Goal: Task Accomplishment & Management: Use online tool/utility

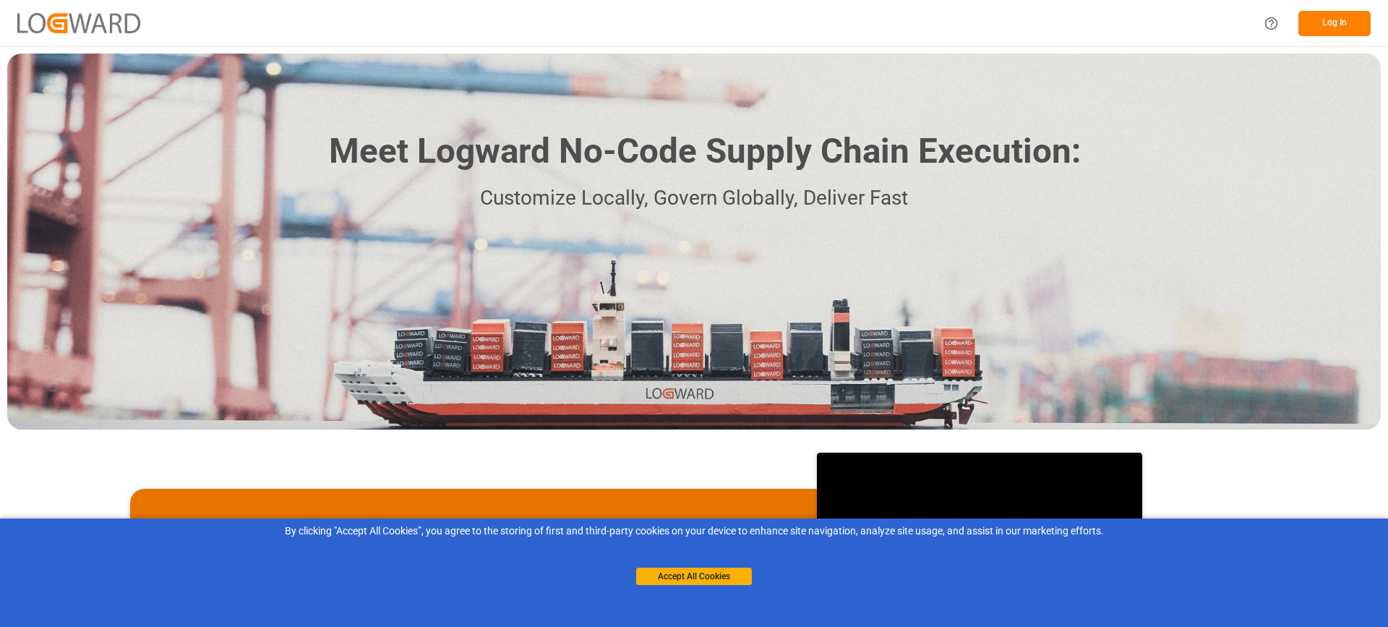
click at [1328, 20] on button "Log In" at bounding box center [1335, 23] width 72 height 25
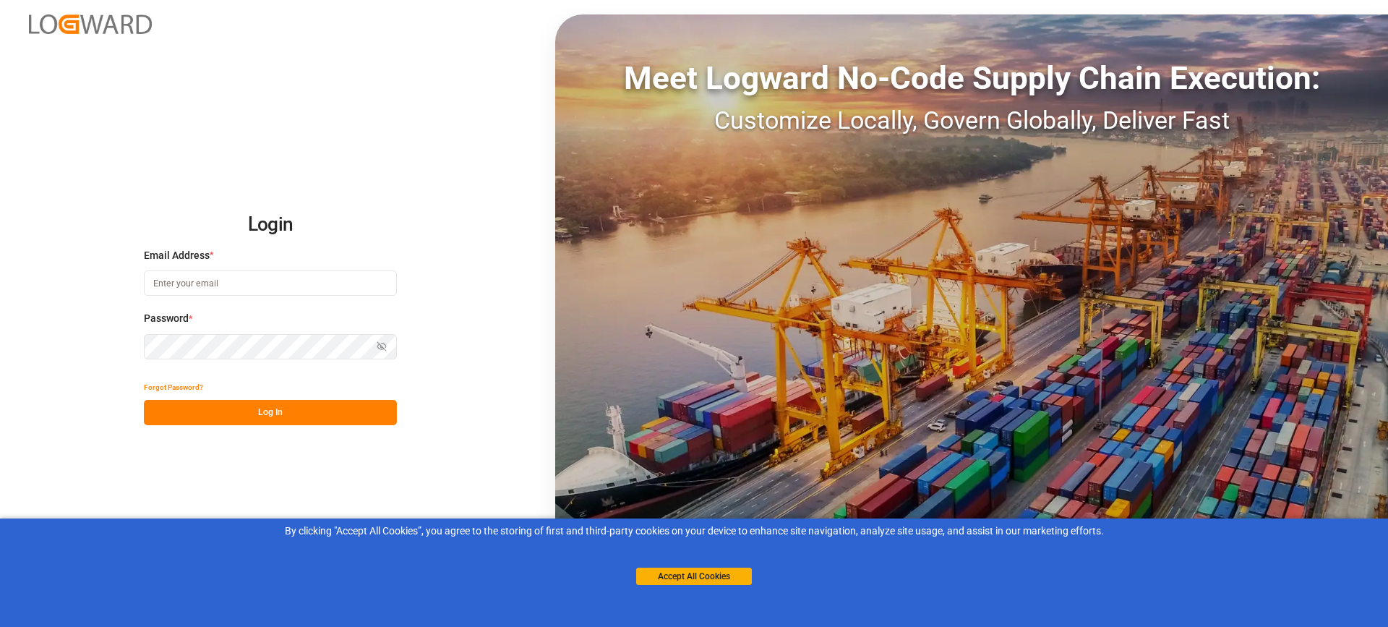
type input "[EMAIL_ADDRESS][PERSON_NAME][DOMAIN_NAME]"
click at [248, 414] on button "Log In" at bounding box center [270, 412] width 253 height 25
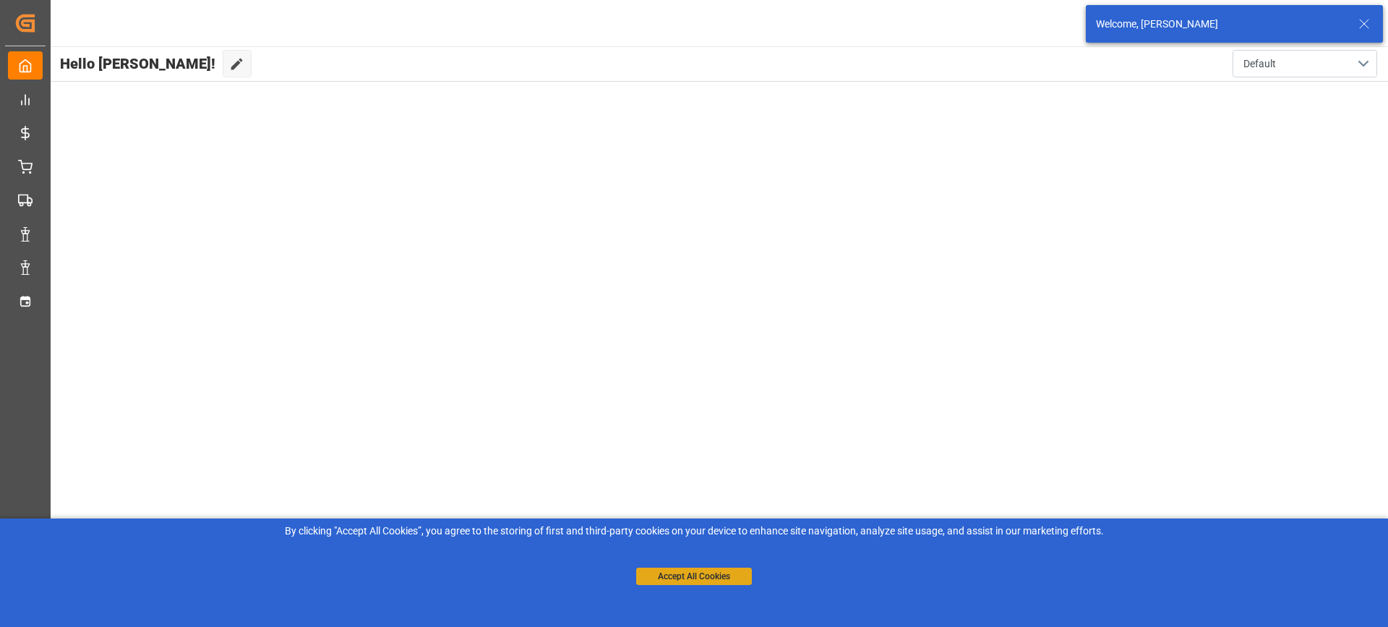
click at [707, 577] on button "Accept All Cookies" at bounding box center [694, 576] width 116 height 17
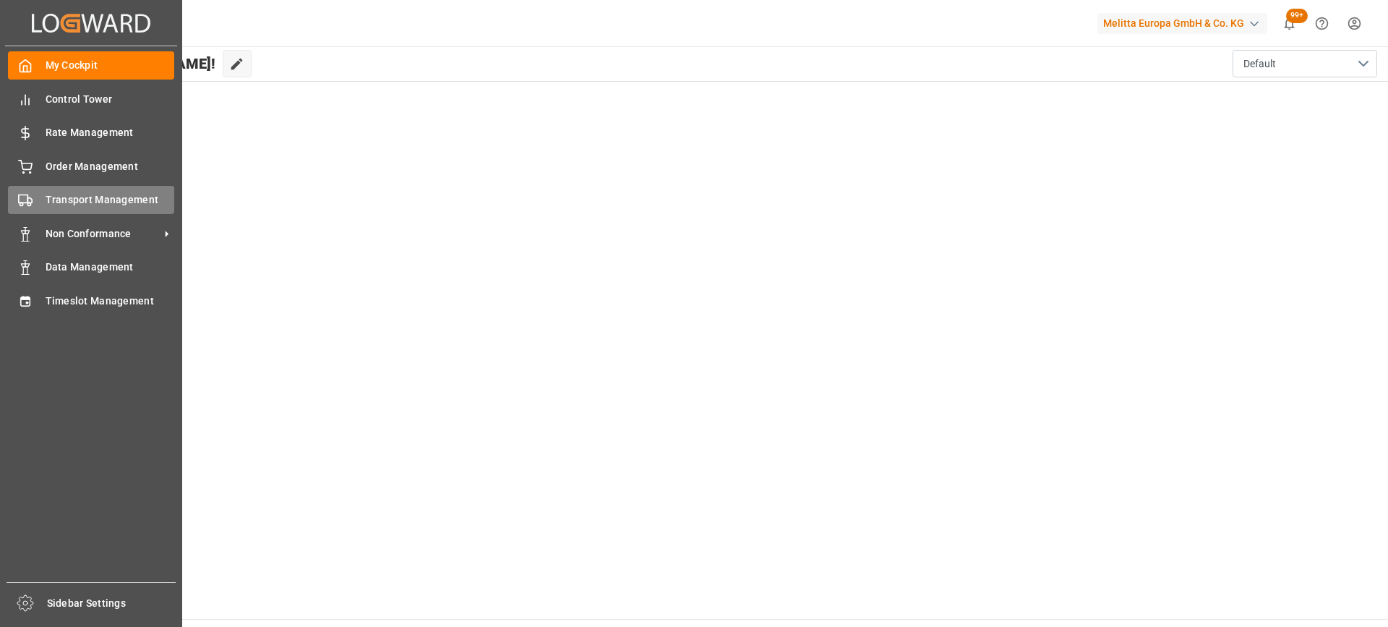
click at [87, 205] on span "Transport Management" at bounding box center [110, 199] width 129 height 15
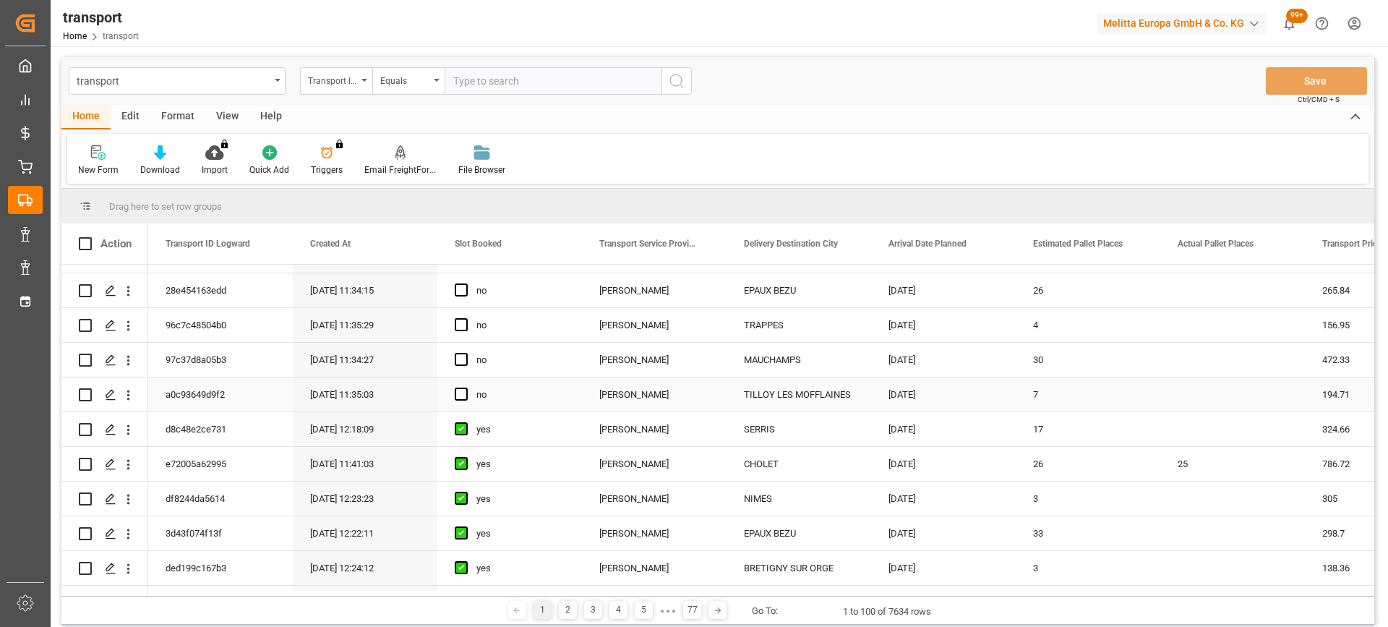
scroll to position [579, 0]
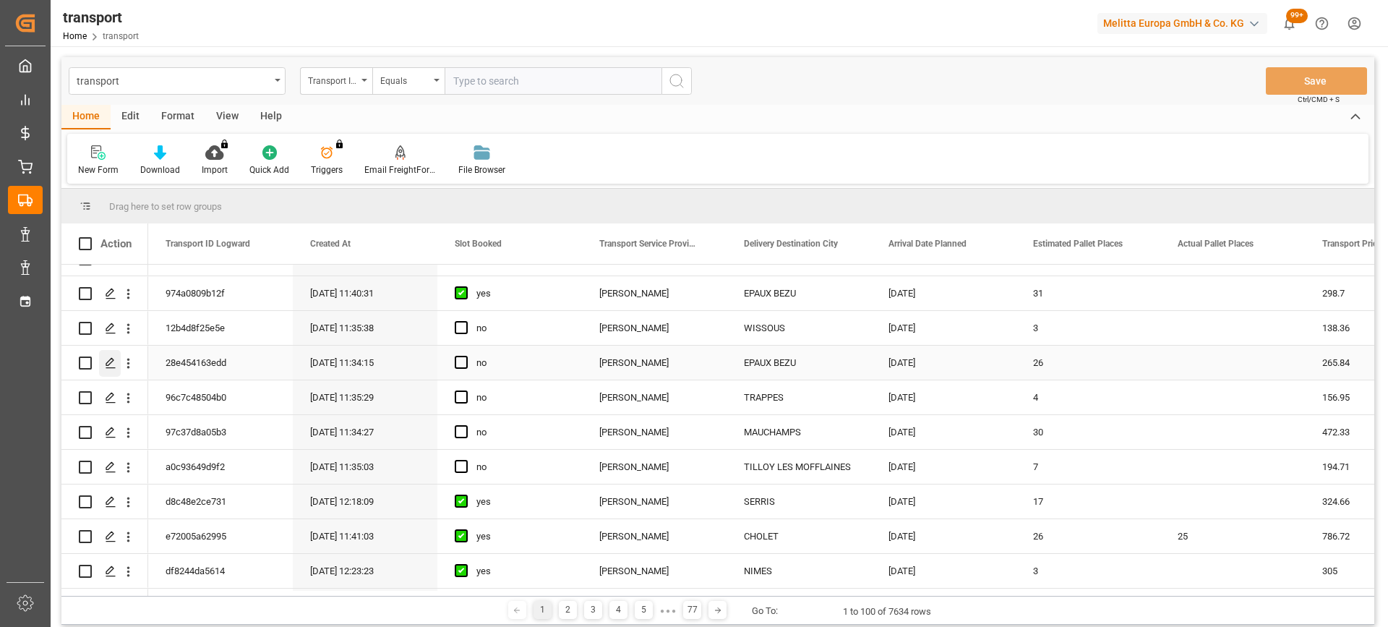
click at [107, 366] on polygon "Press SPACE to select this row." at bounding box center [109, 362] width 7 height 7
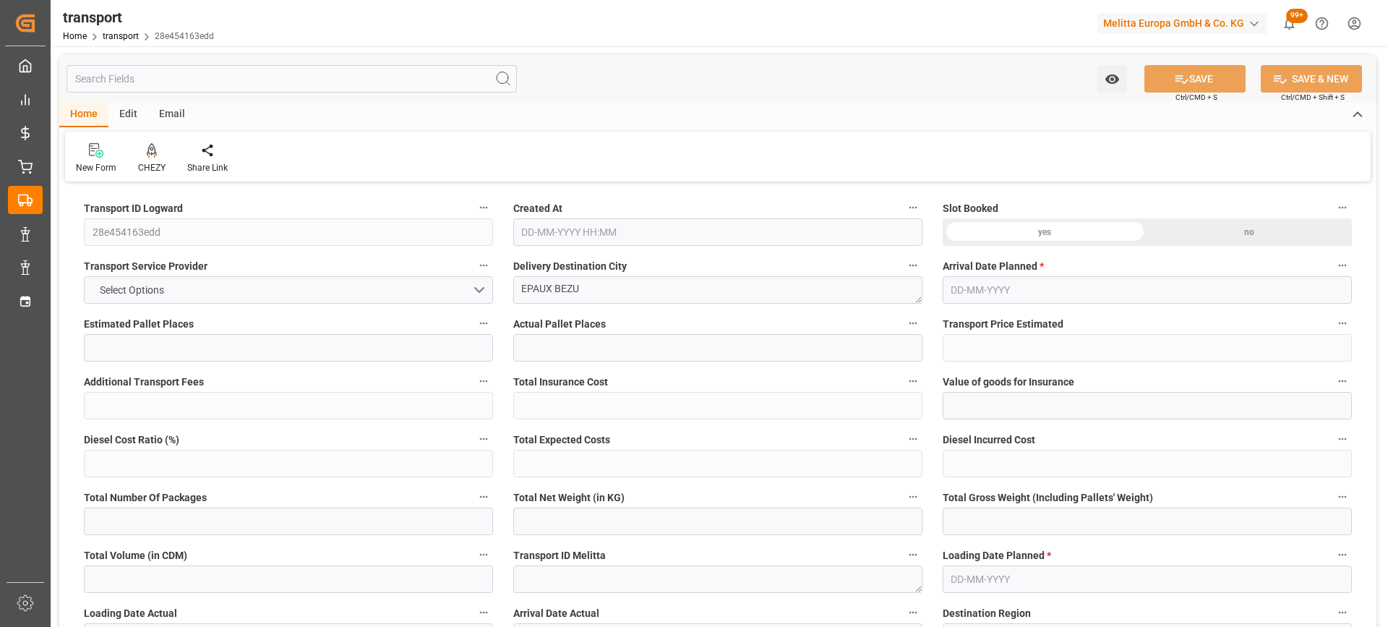
type input "26"
type input "265.84"
type input "0"
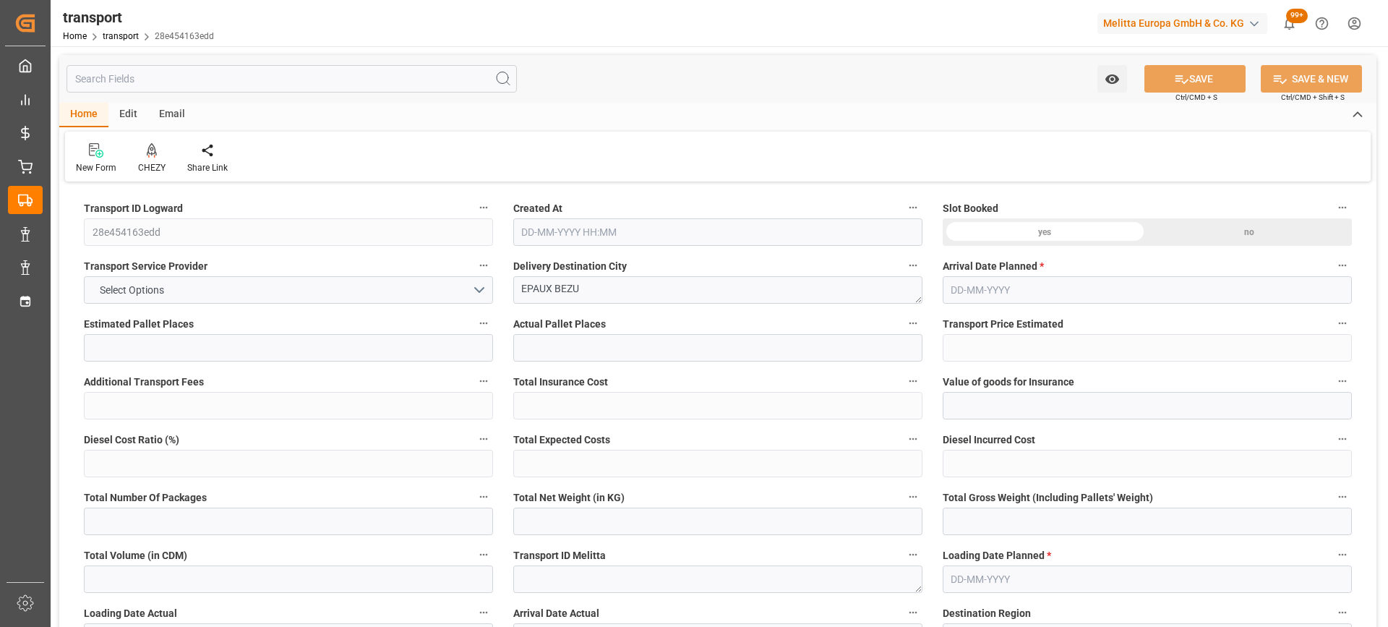
type input "256.8546"
type input "-8.9854"
type input "0"
type input "2547.408"
type input "6218.372"
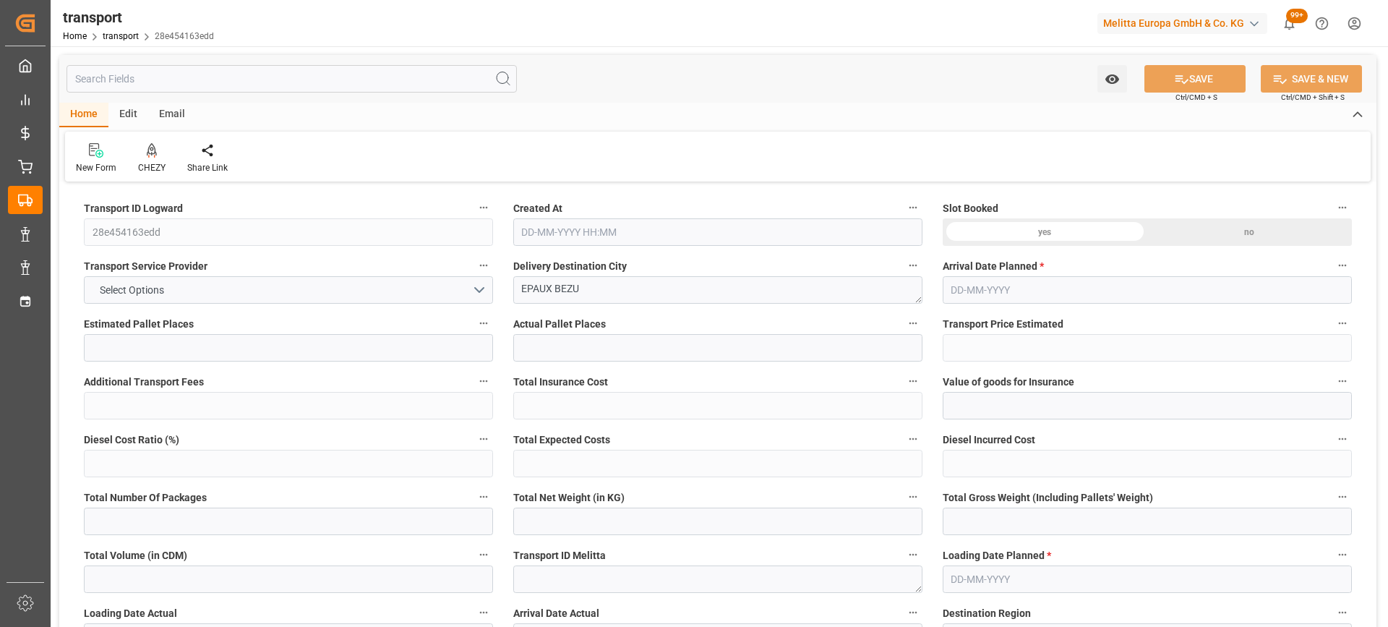
type input "24427.2"
type input "2"
type input "0"
type input "1454"
type input "26"
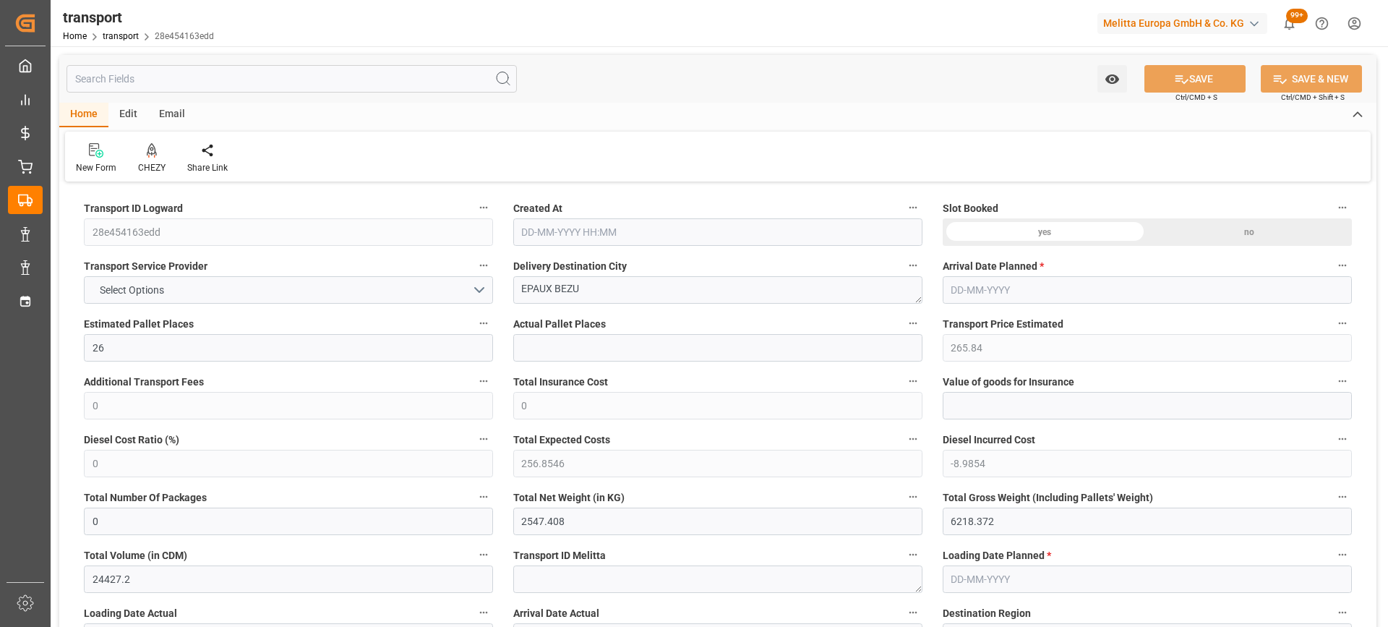
type input "101"
type input "5260.572"
type input "0"
type input "4710.8598"
type input "0"
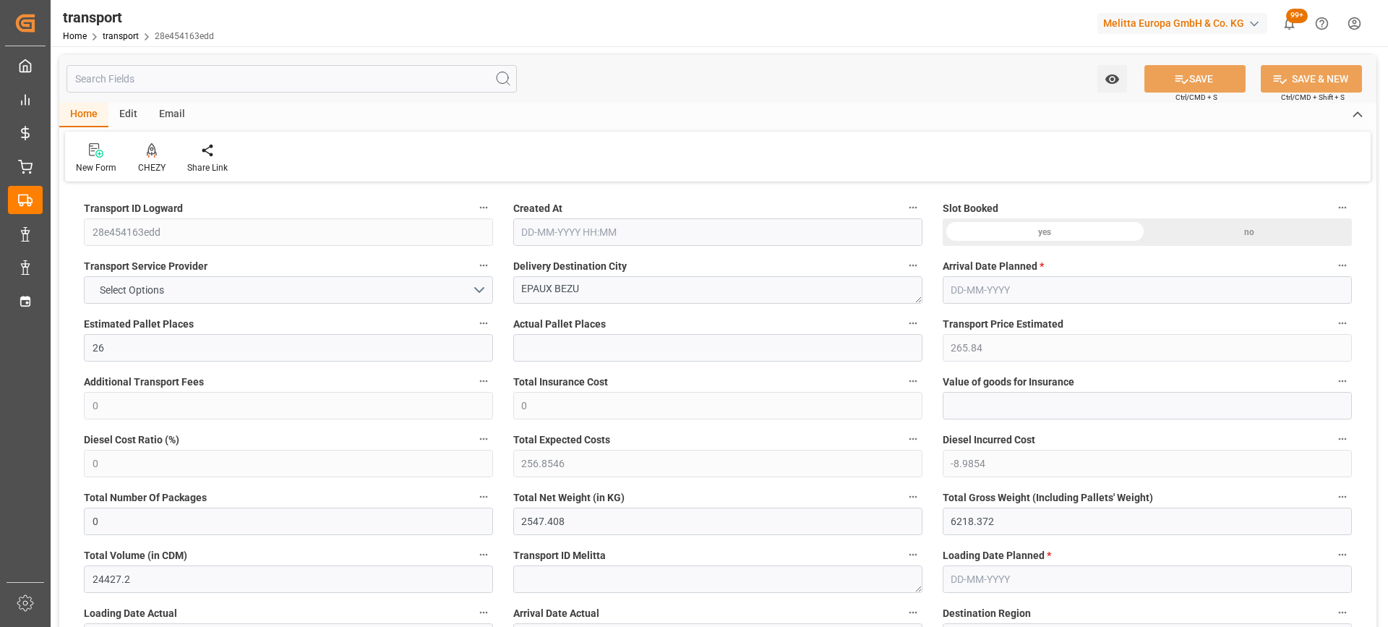
type input "0"
type input "21"
type input "35"
type input "29-09-2025 11:34"
type input "[DATE]"
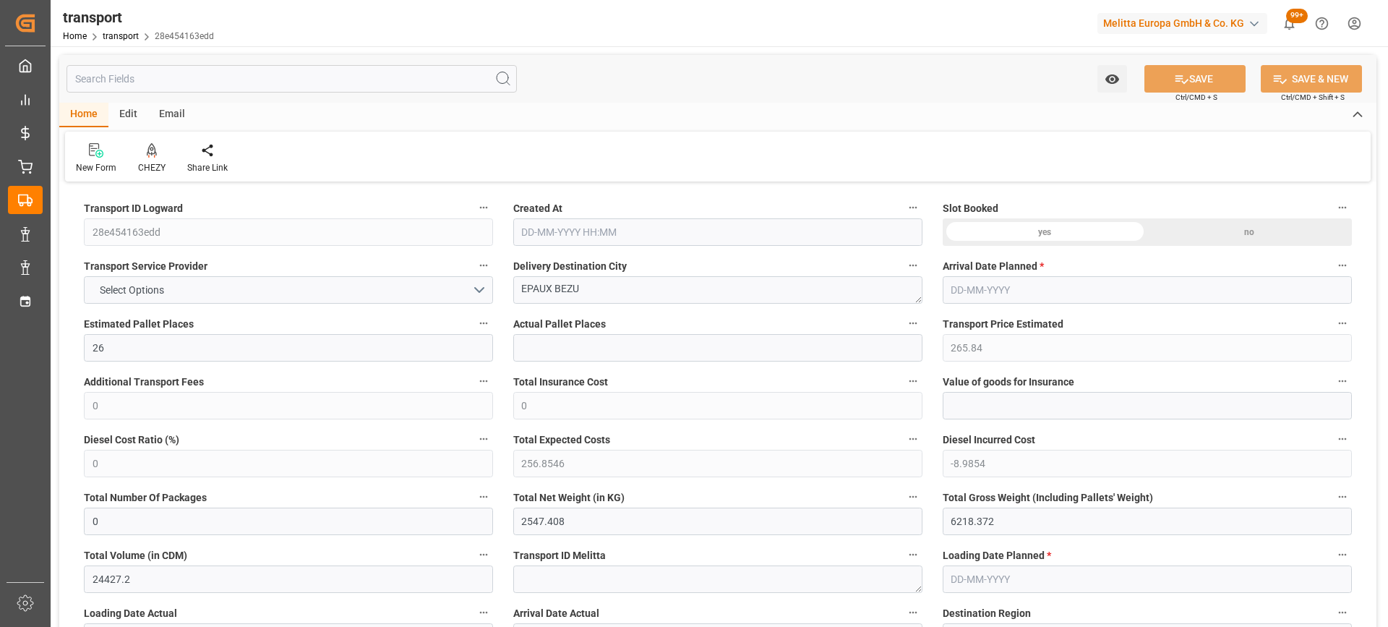
type input "[DATE]"
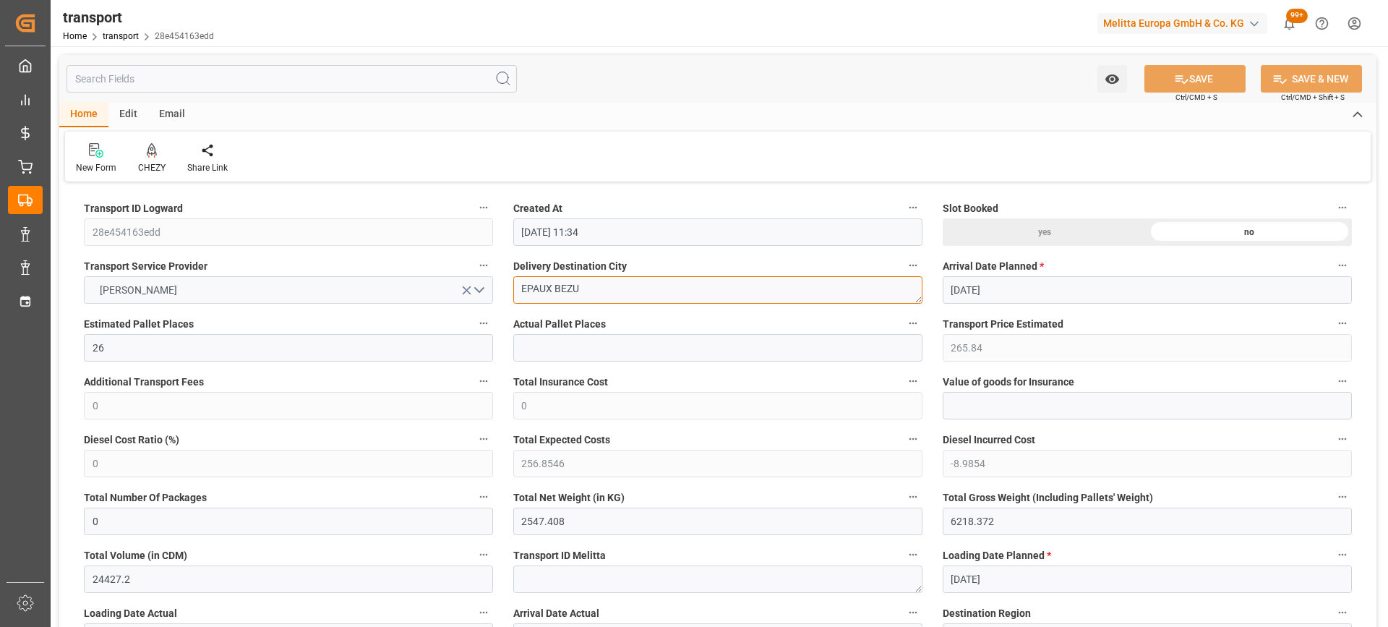
drag, startPoint x: 635, startPoint y: 285, endPoint x: 487, endPoint y: 280, distance: 147.6
click at [154, 152] on icon at bounding box center [152, 149] width 10 height 12
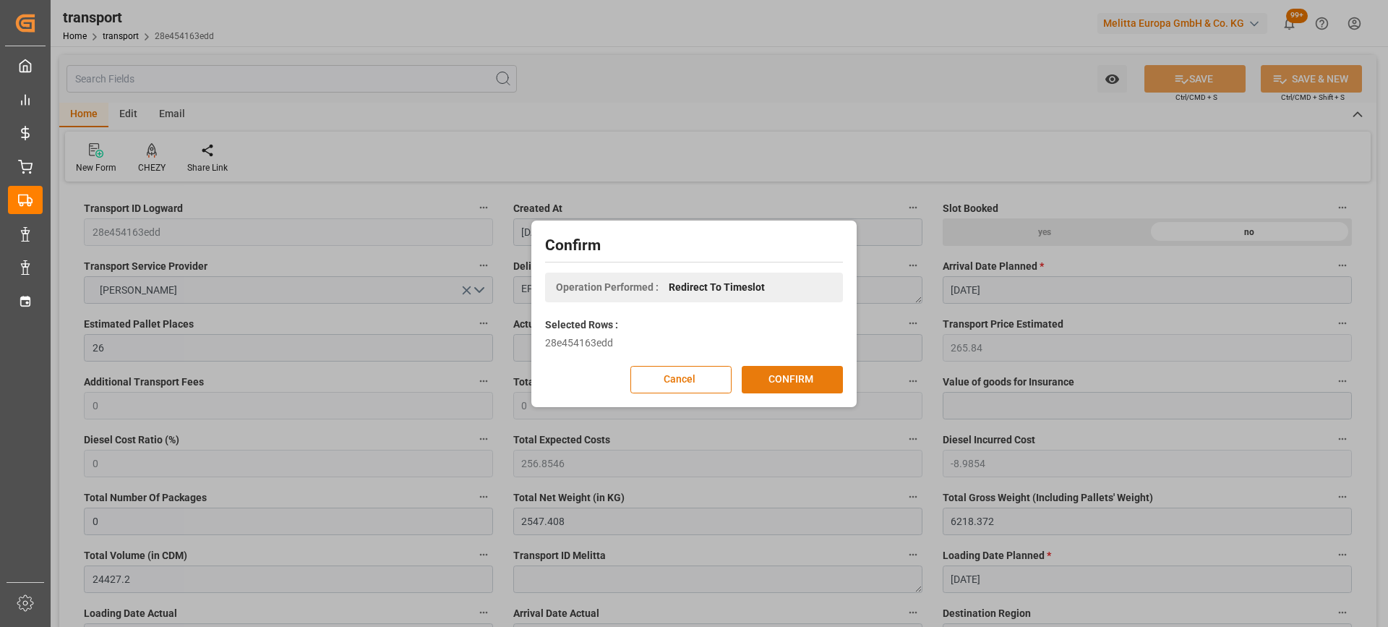
click at [803, 376] on button "CONFIRM" at bounding box center [792, 379] width 101 height 27
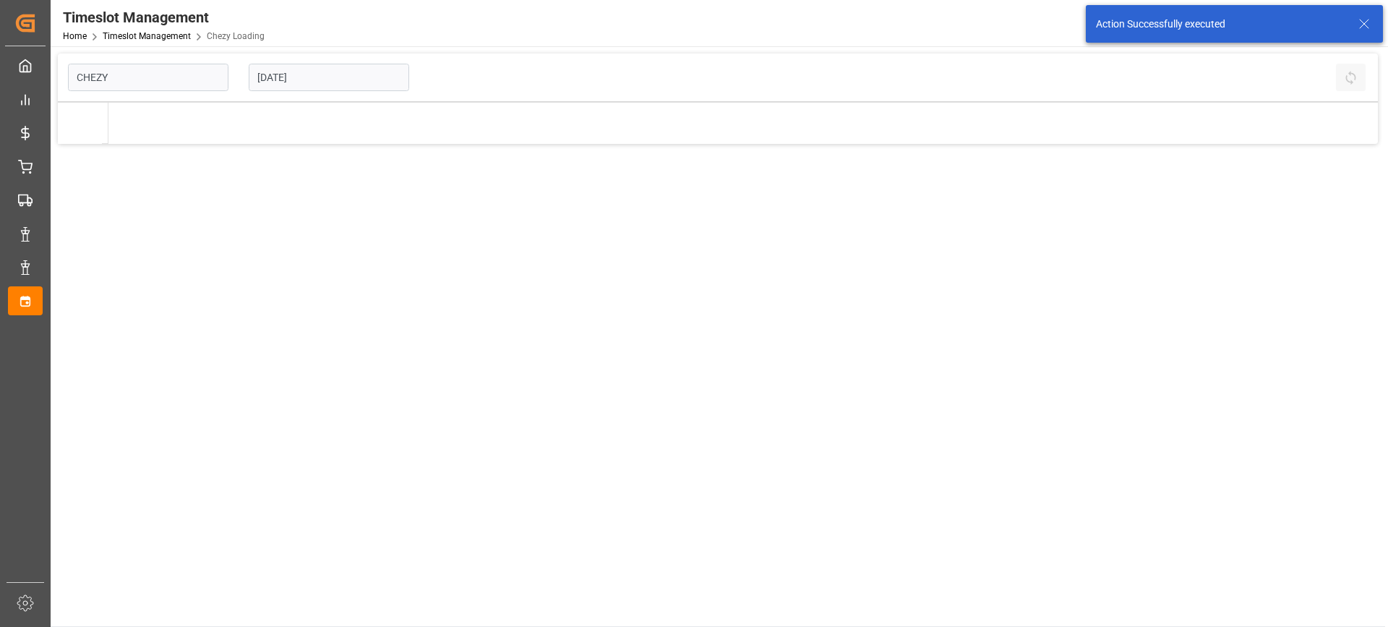
type input "Chezy Loading"
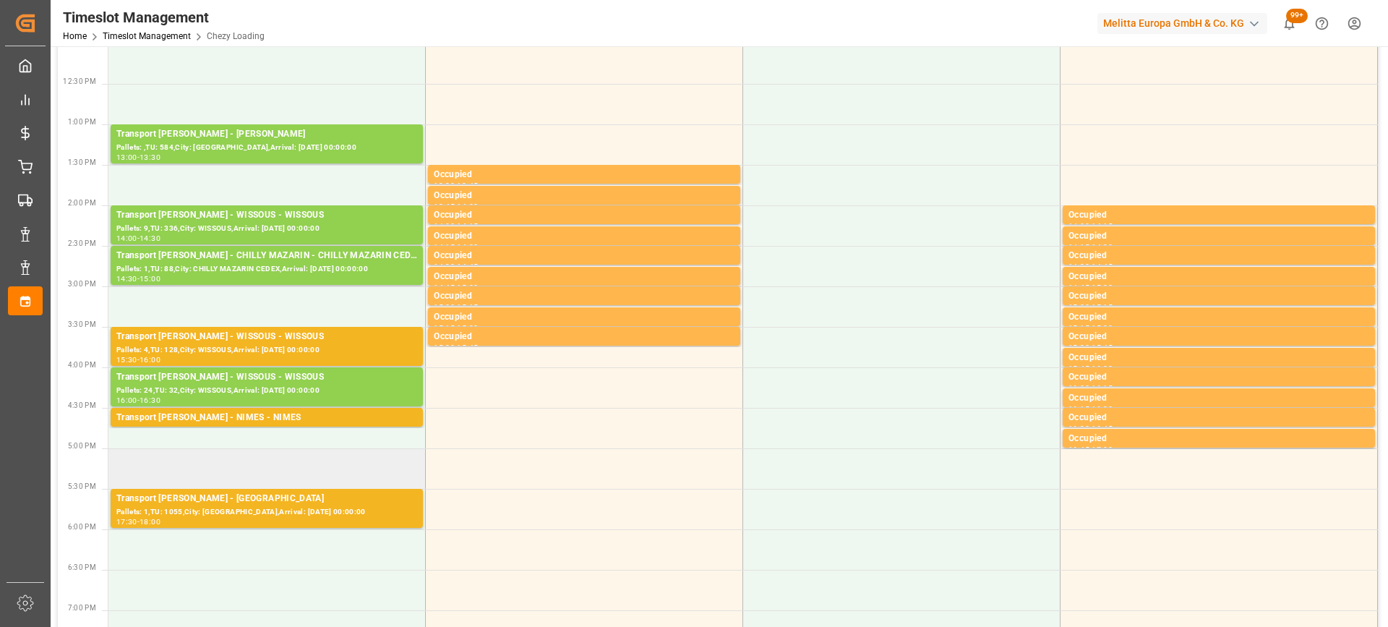
scroll to position [506, 0]
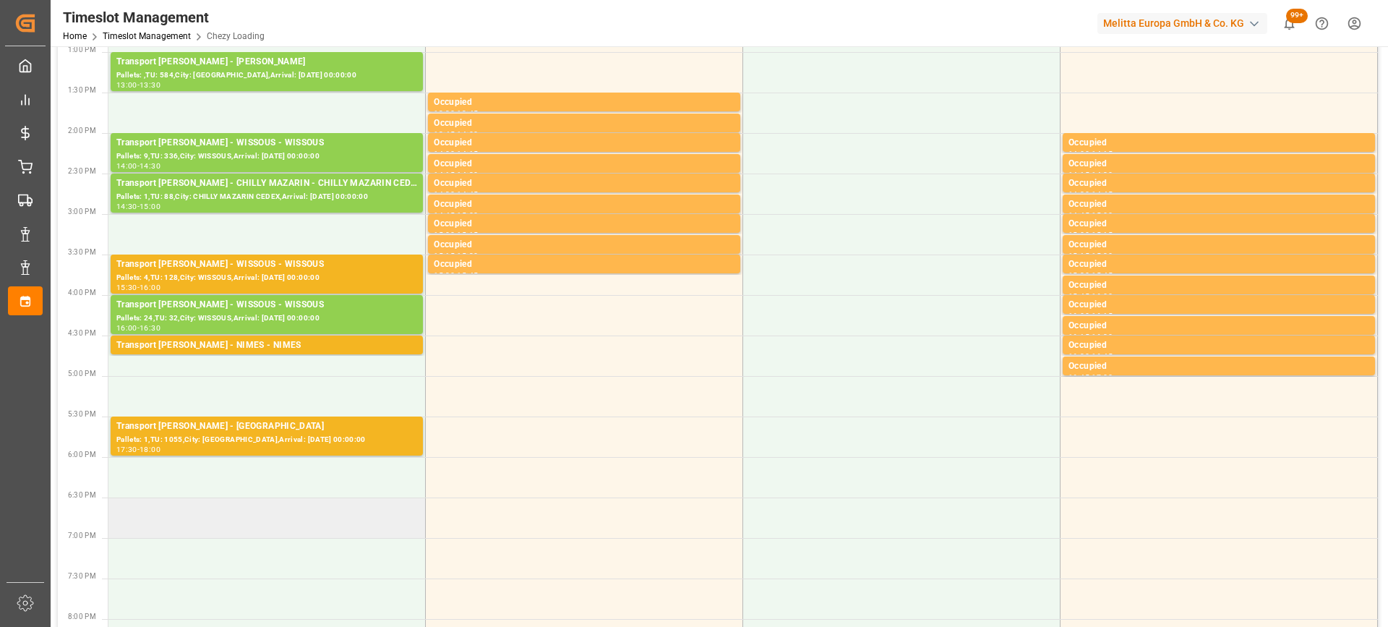
click at [187, 524] on td at bounding box center [266, 518] width 317 height 40
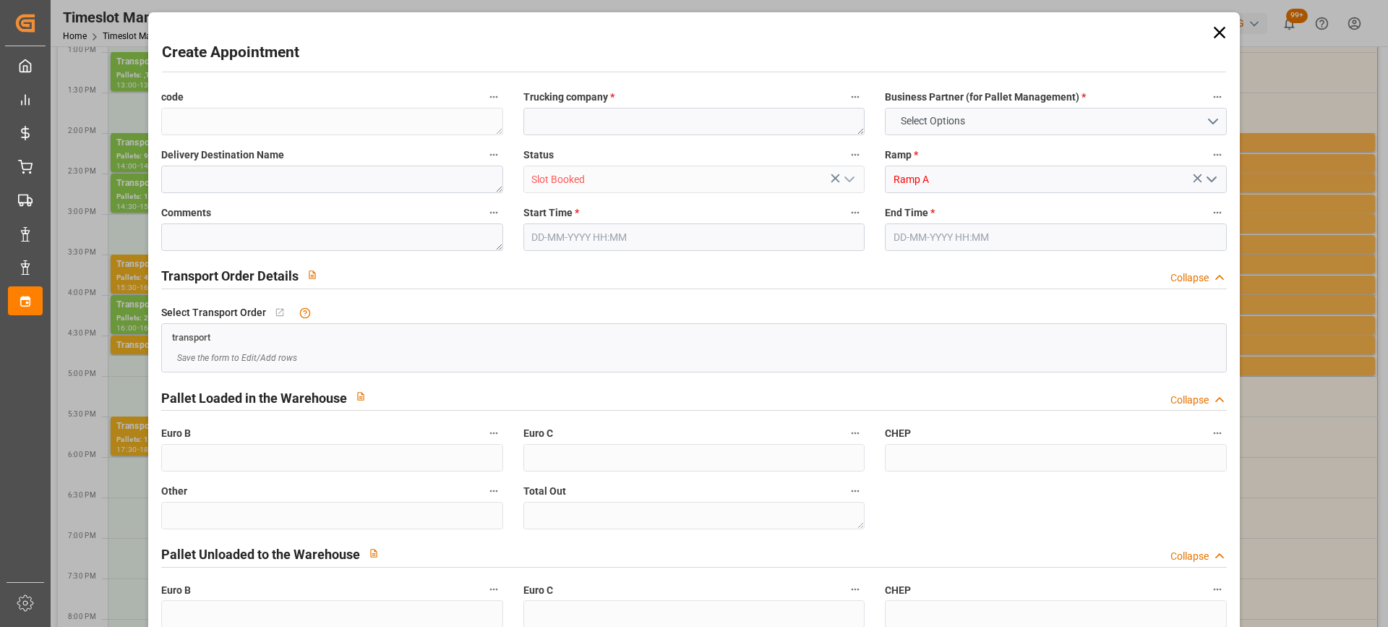
type input "0"
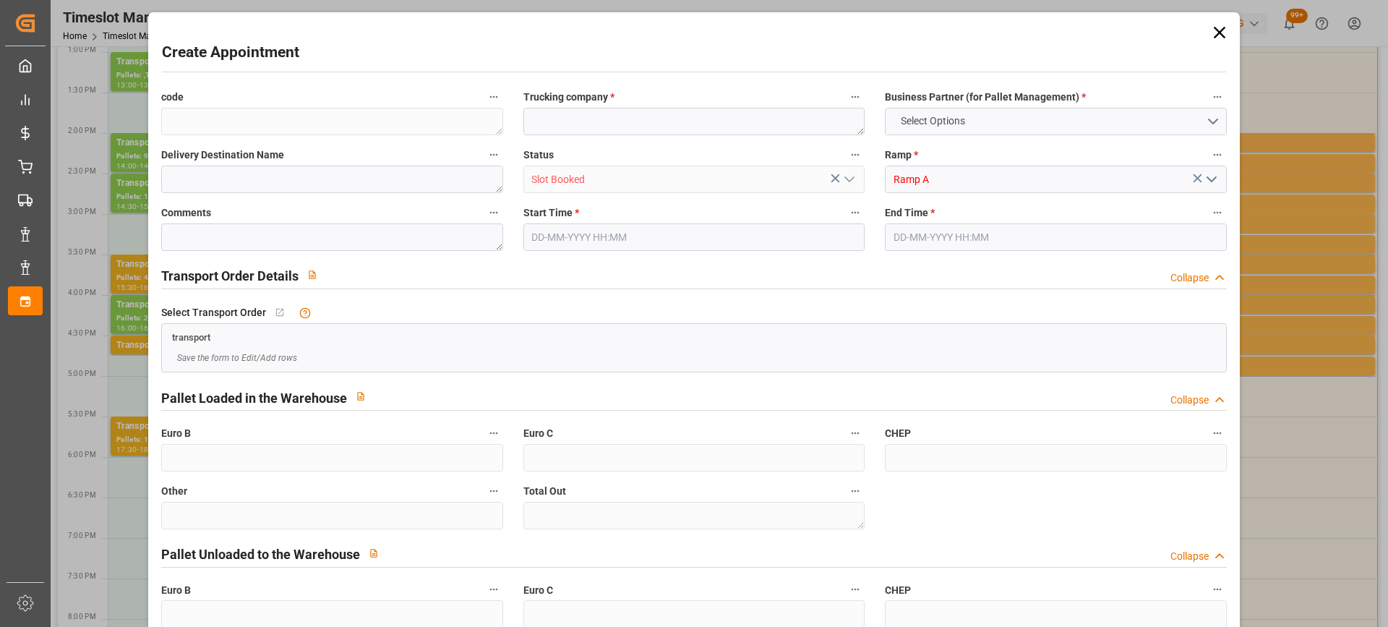
type input "0"
type input "30-09-2025 18:30"
type input "30-09-2025 19:30"
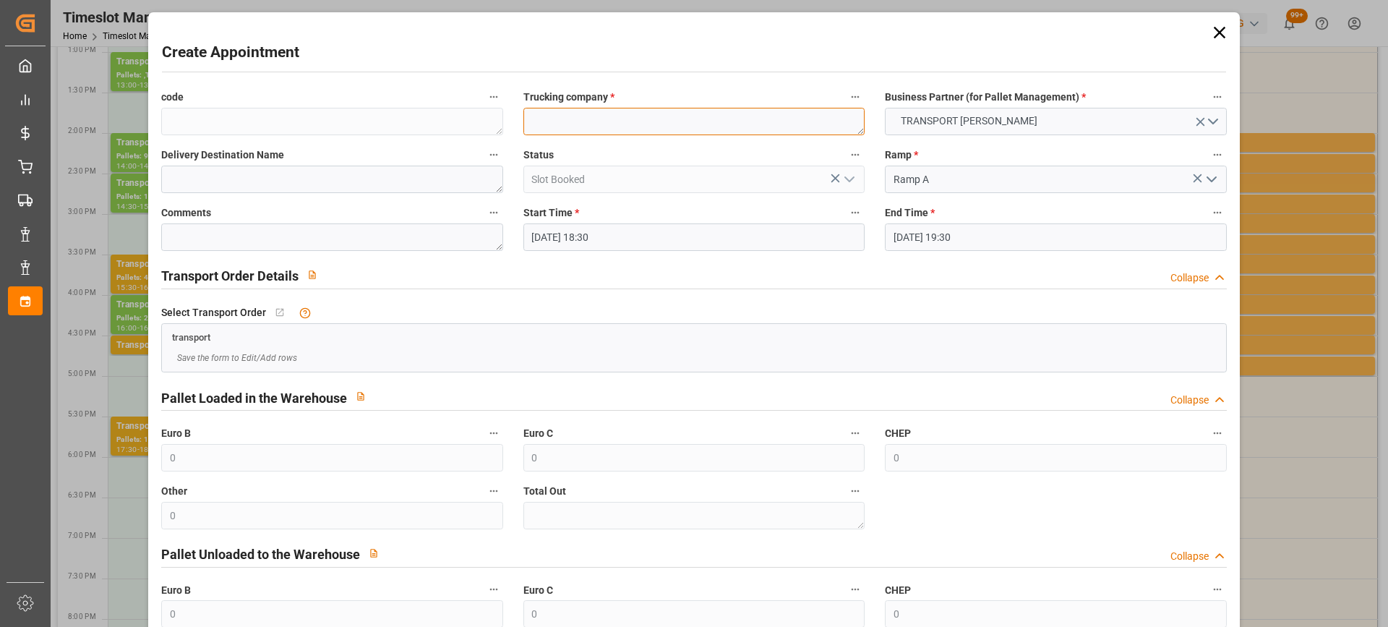
paste textarea "EPAUX BEZU"
type textarea "EPAUX BEZU"
paste textarea "EPAUX BEZU"
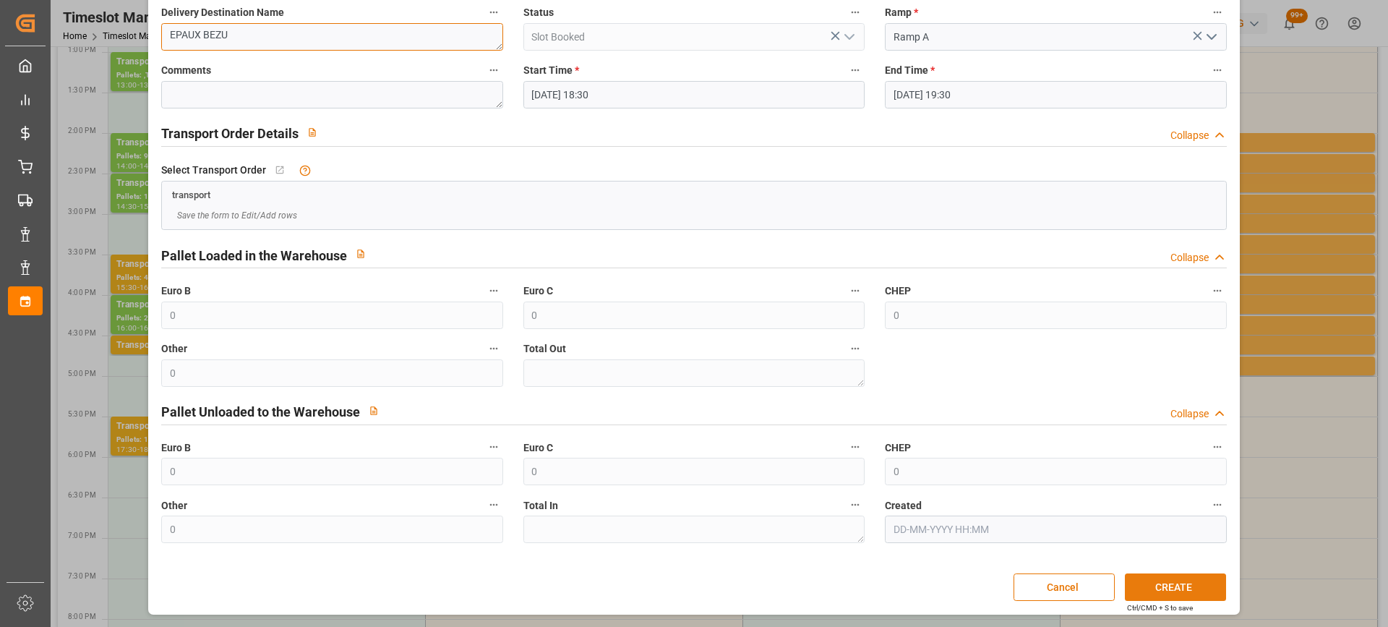
type textarea "EPAUX BEZU"
click at [1169, 589] on button "CREATE" at bounding box center [1175, 586] width 101 height 27
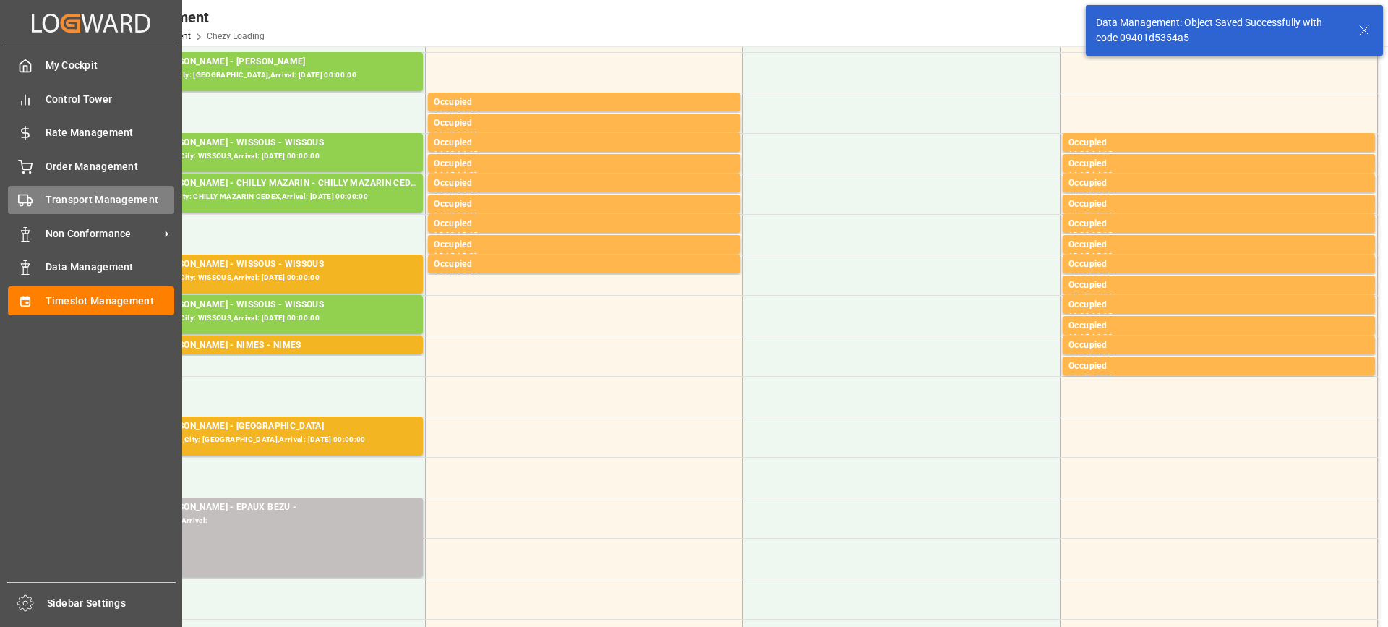
click at [83, 199] on span "Transport Management" at bounding box center [110, 199] width 129 height 15
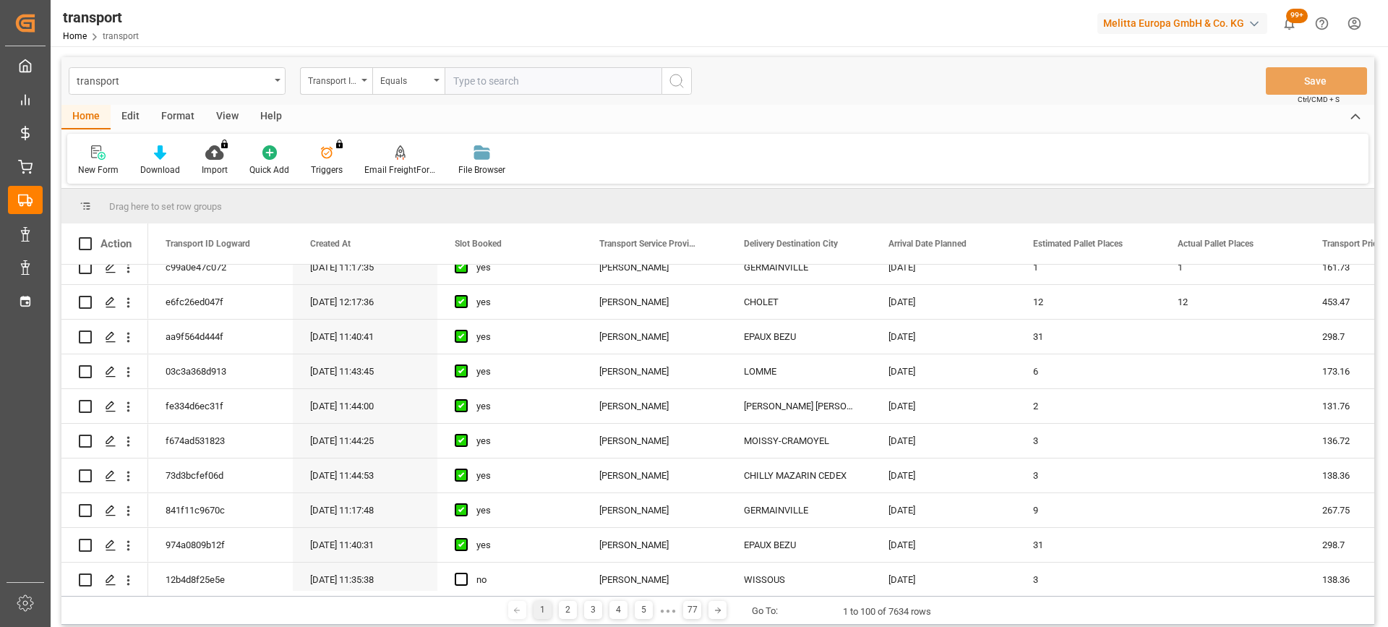
scroll to position [506, 0]
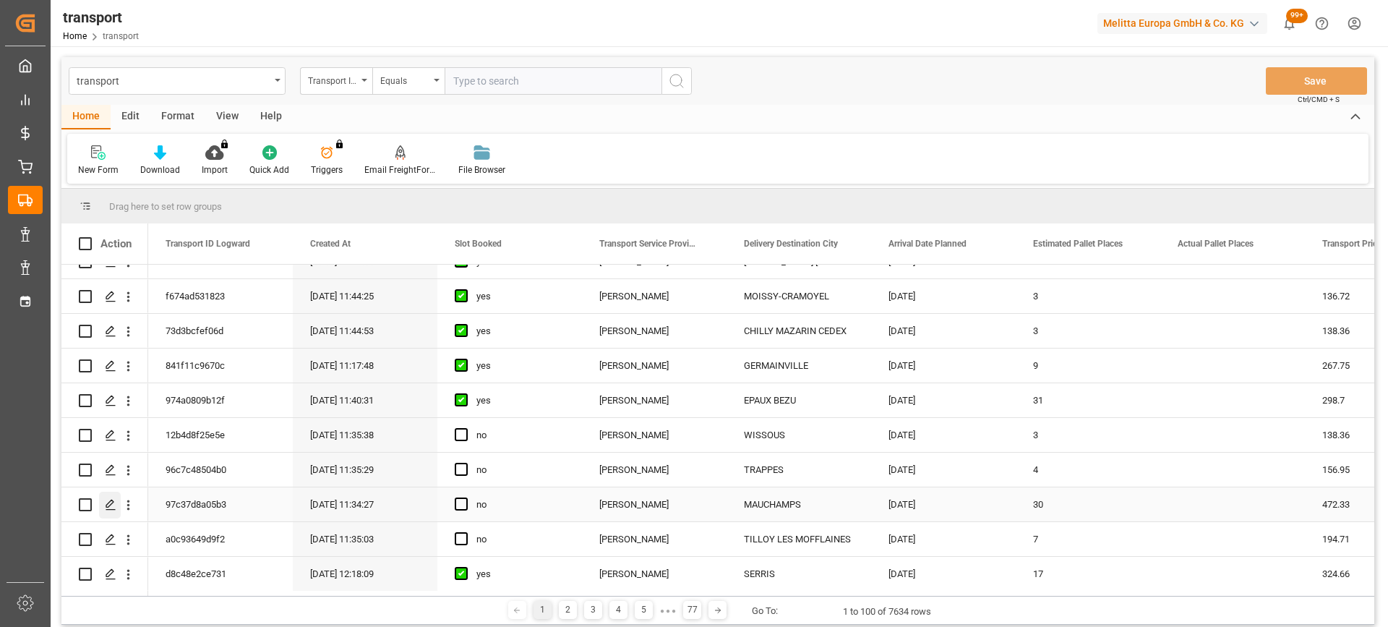
click at [107, 505] on icon "Press SPACE to select this row." at bounding box center [111, 505] width 12 height 12
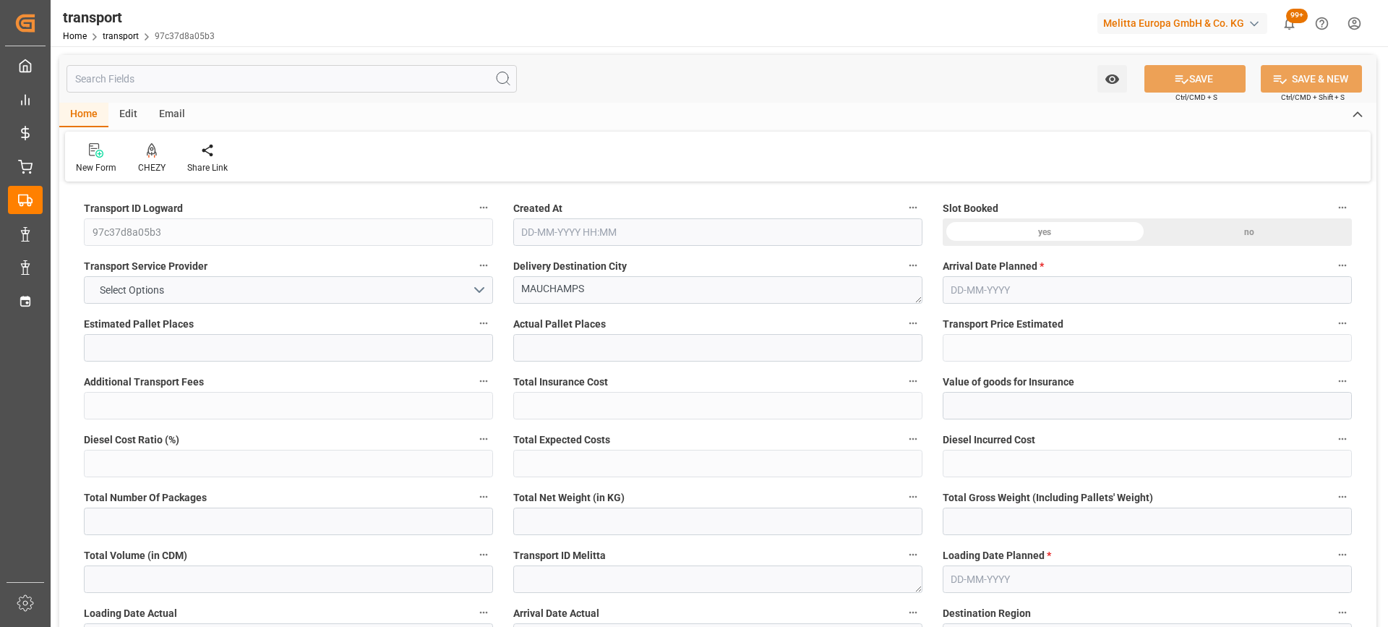
type input "30"
type input "472.33"
type input "0"
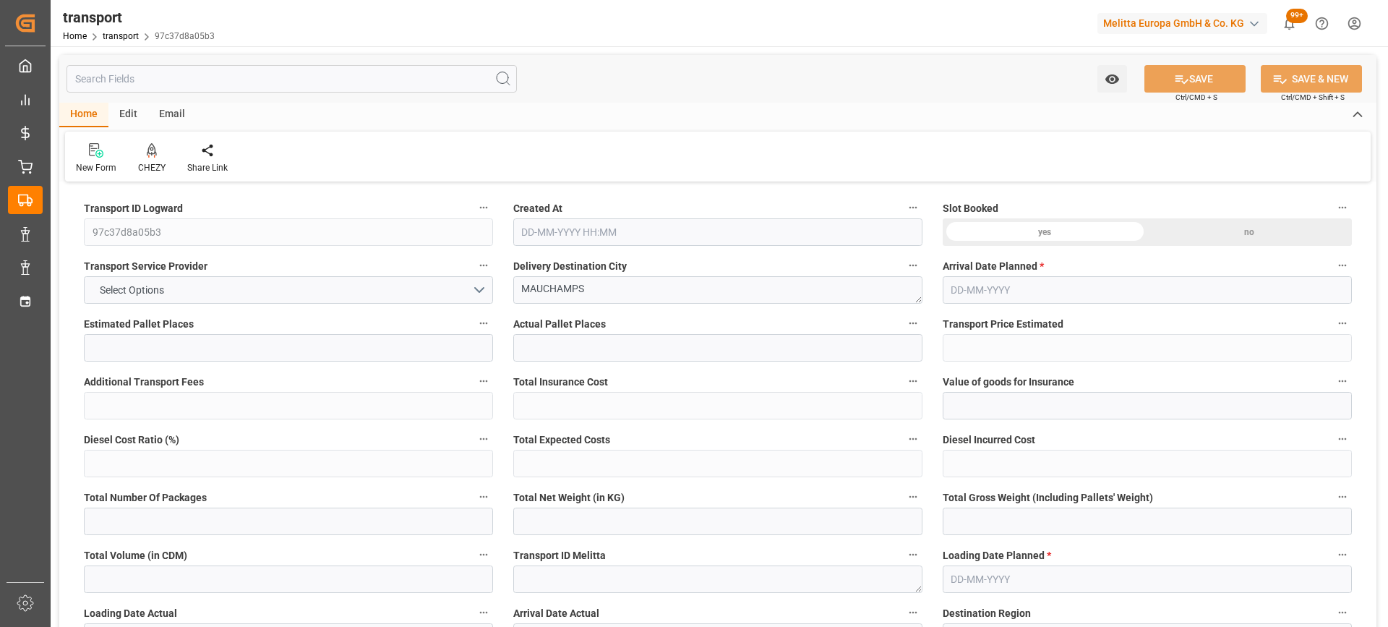
type input "456.3652"
type input "-15.9648"
type input "0"
type input "6428.77"
type input "9330.037"
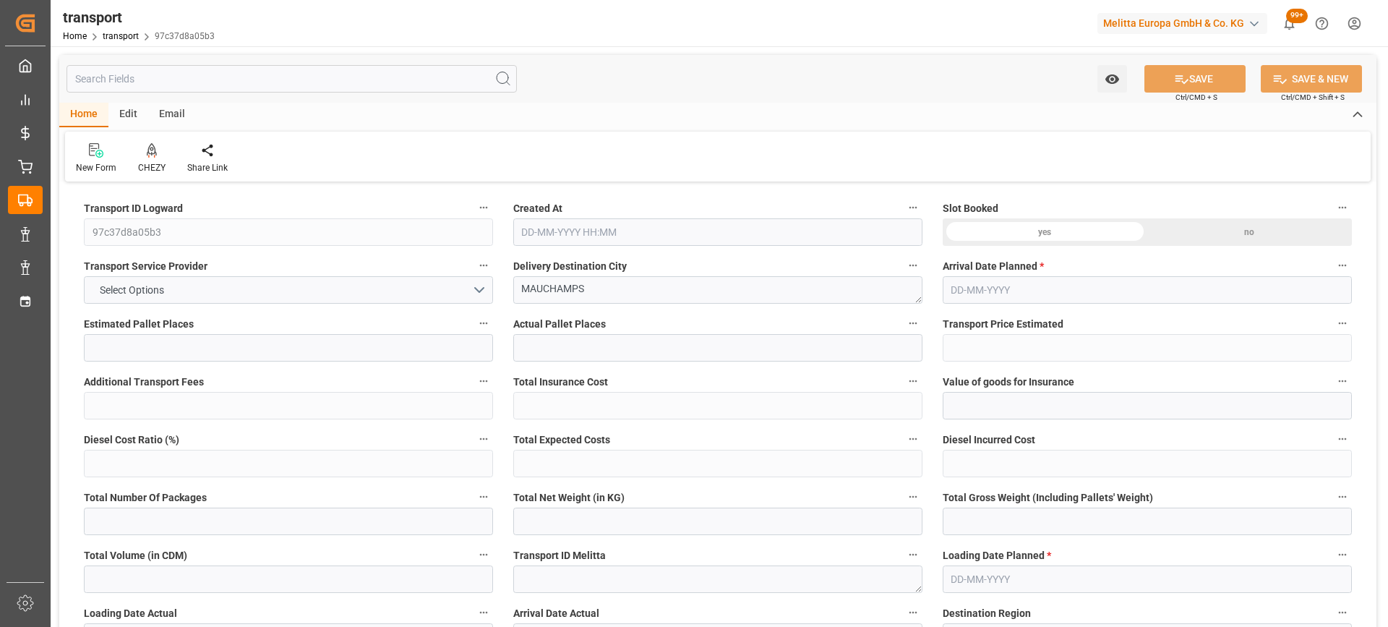
type input "37721.135"
type input "91"
type input "35"
type input "1760"
type input "54"
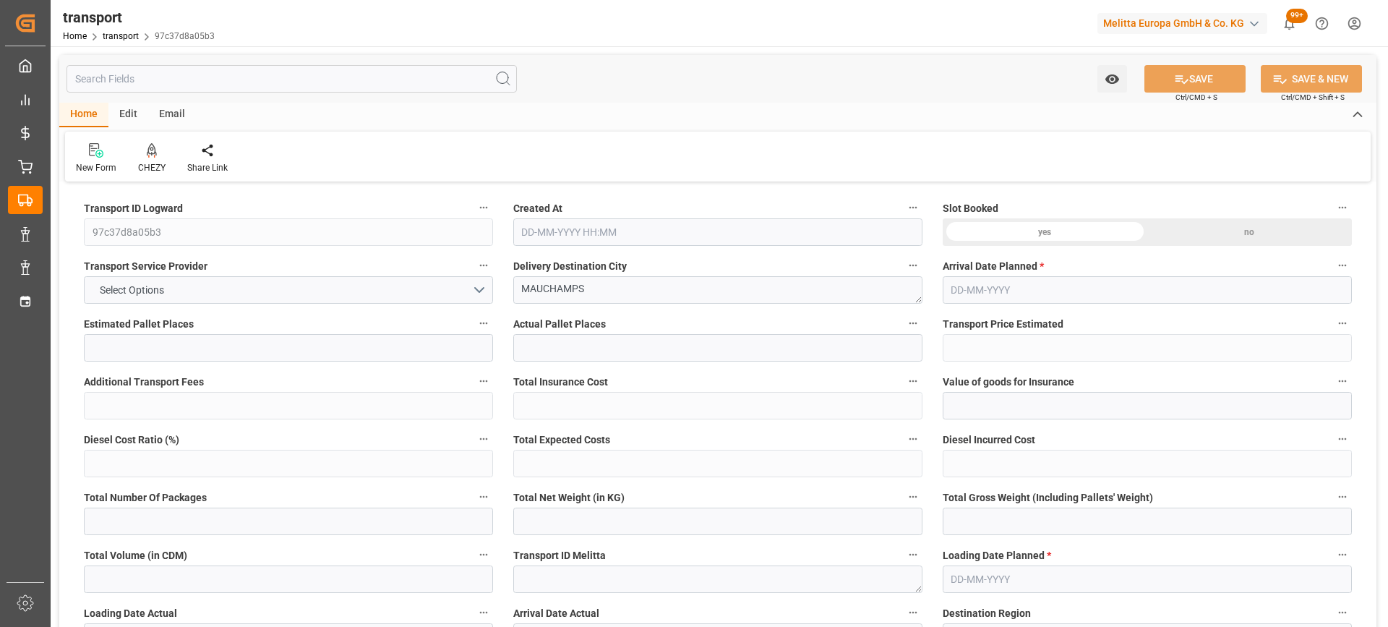
type input "101"
type input "7751.375"
type input "0"
type input "4710.8598"
type input "0"
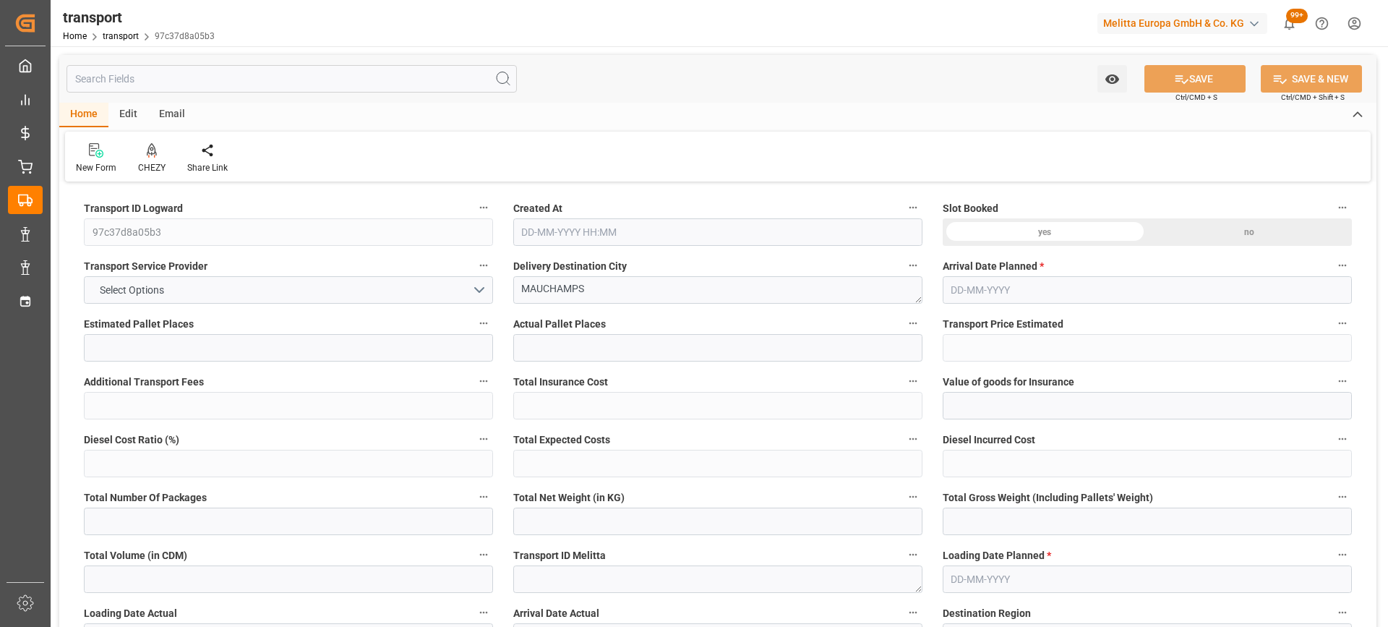
type input "0"
type input "21"
type input "35"
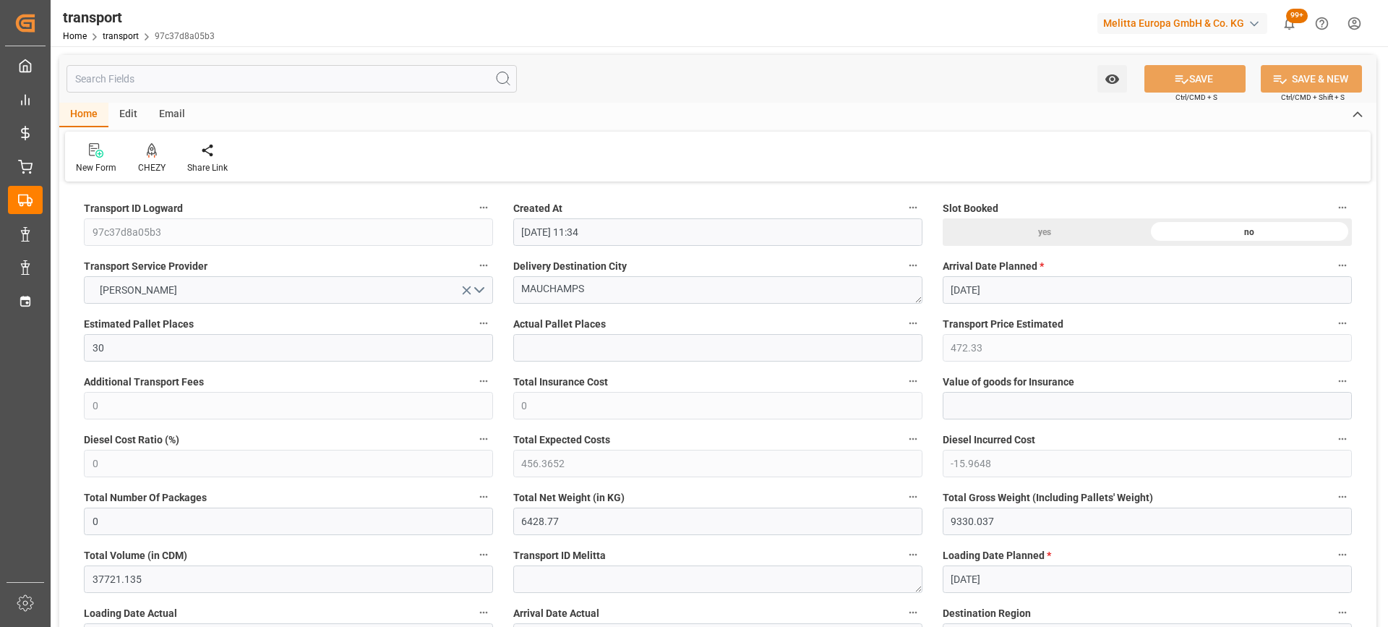
type input "[DATE] 11:34"
type input "[DATE]"
drag, startPoint x: 611, startPoint y: 291, endPoint x: 529, endPoint y: 292, distance: 82.4
click at [529, 292] on textarea "MAUCHAMPS" at bounding box center [717, 289] width 409 height 27
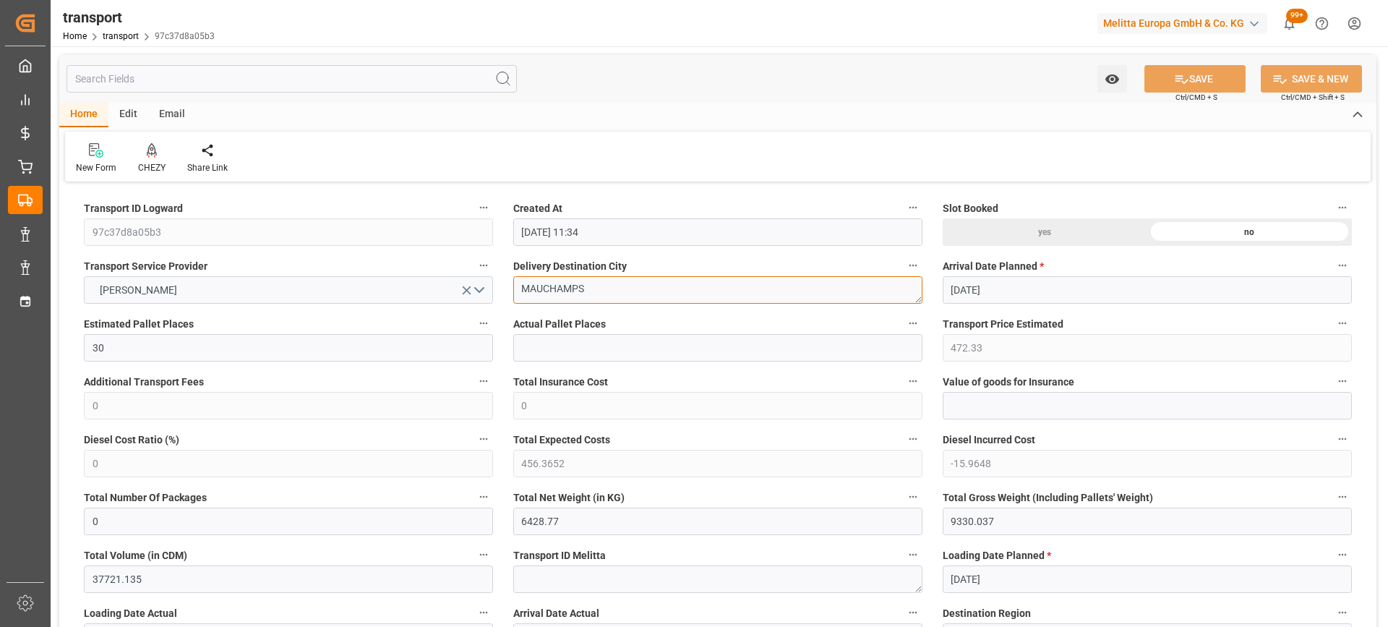
drag, startPoint x: 524, startPoint y: 291, endPoint x: 595, endPoint y: 291, distance: 71.6
click at [595, 291] on textarea "MAUCHAMPS" at bounding box center [717, 289] width 409 height 27
click at [151, 163] on div "CHEZY" at bounding box center [151, 167] width 27 height 13
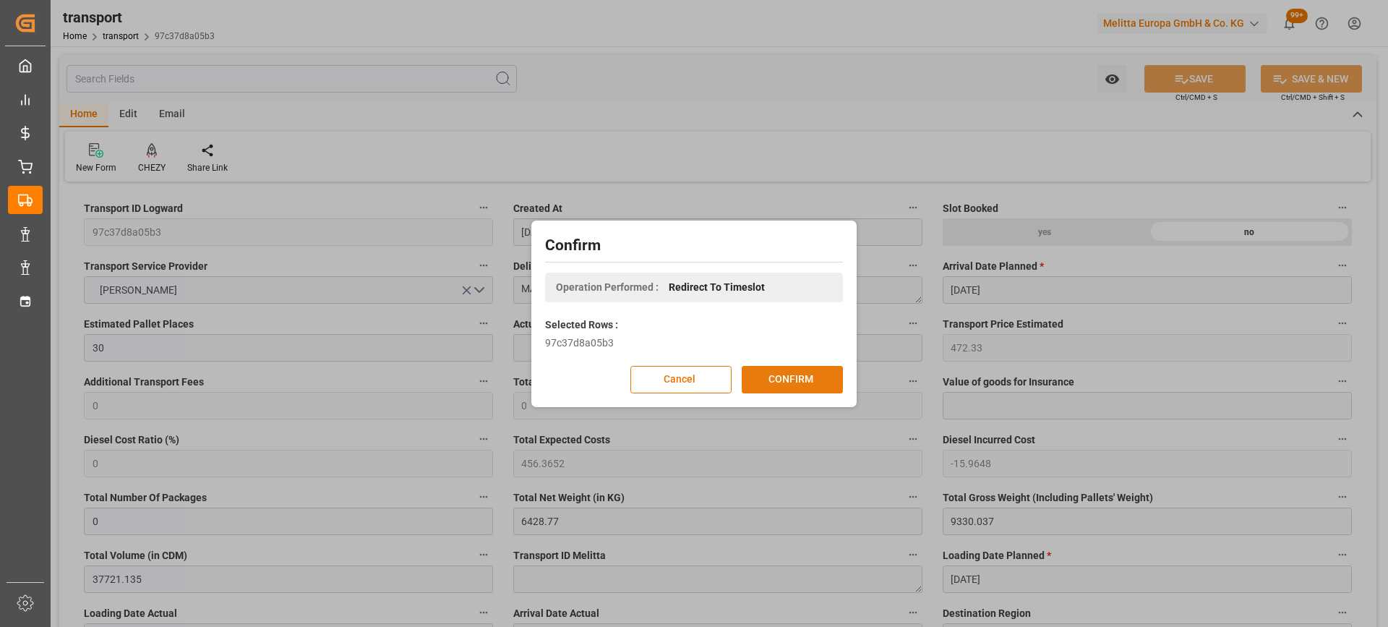
click at [781, 385] on button "CONFIRM" at bounding box center [792, 379] width 101 height 27
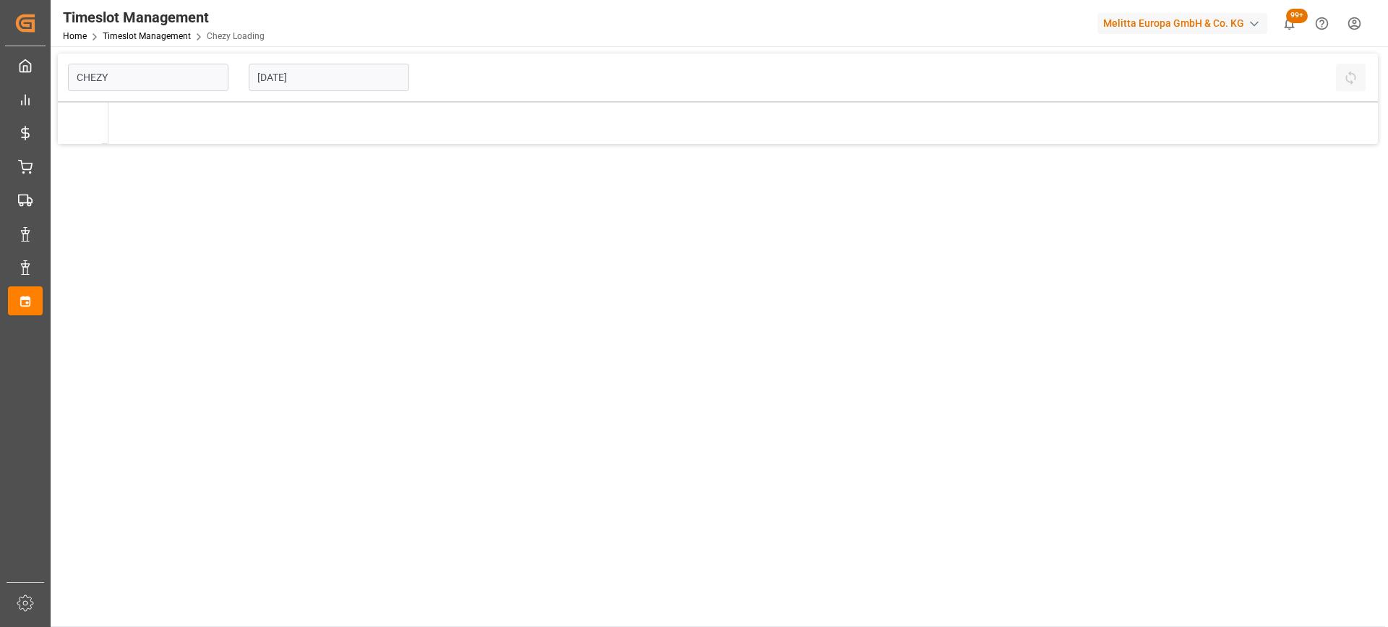
type input "Chezy Loading"
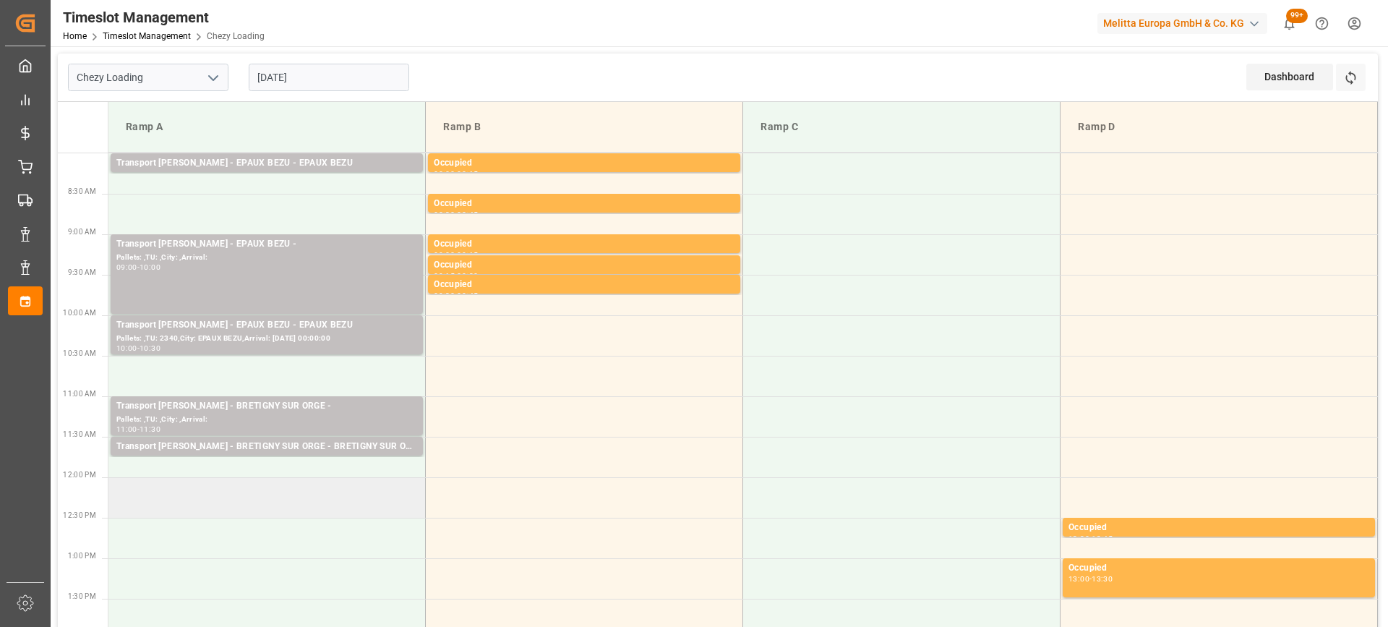
click at [220, 497] on td at bounding box center [266, 497] width 317 height 40
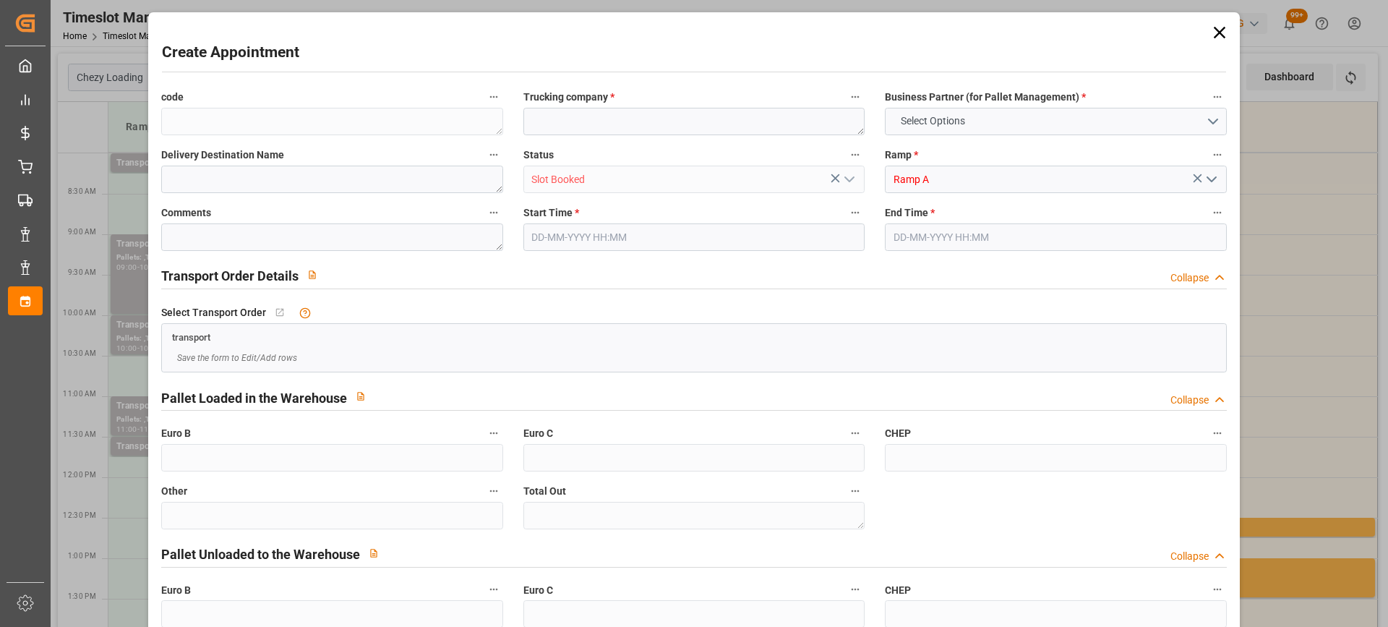
type input "0"
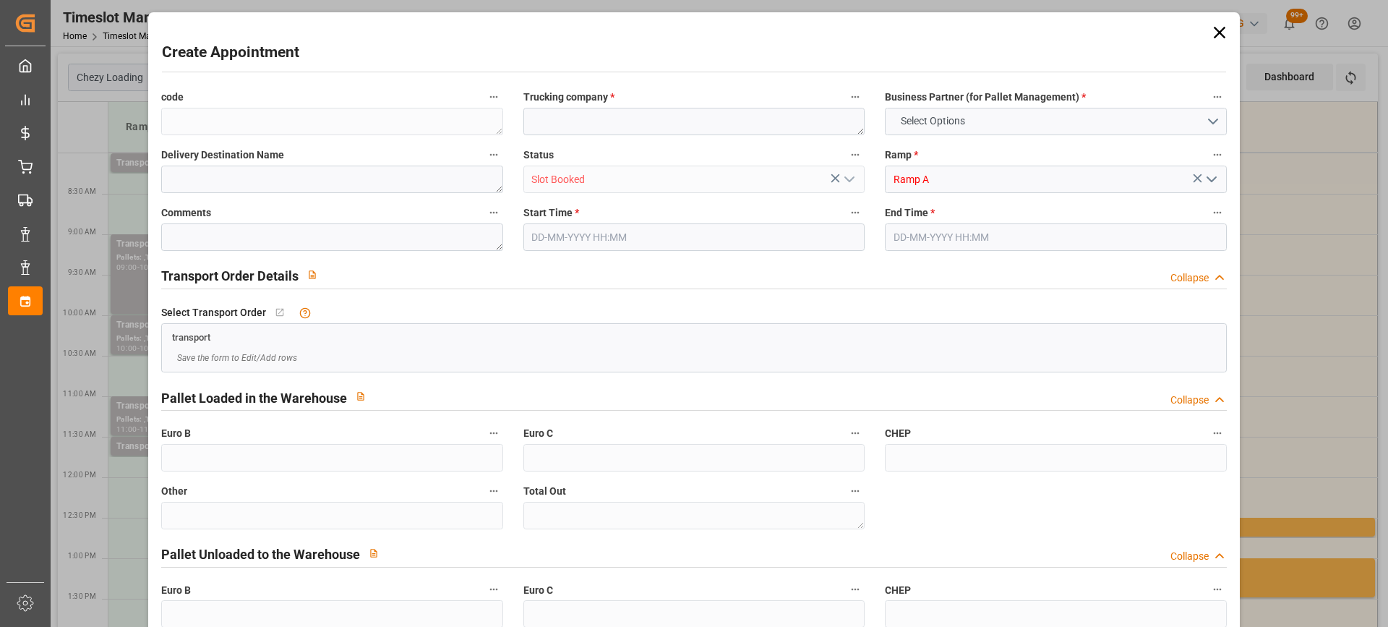
type input "0"
type input "02-10-2025 12:00"
type input "02-10-2025 13:00"
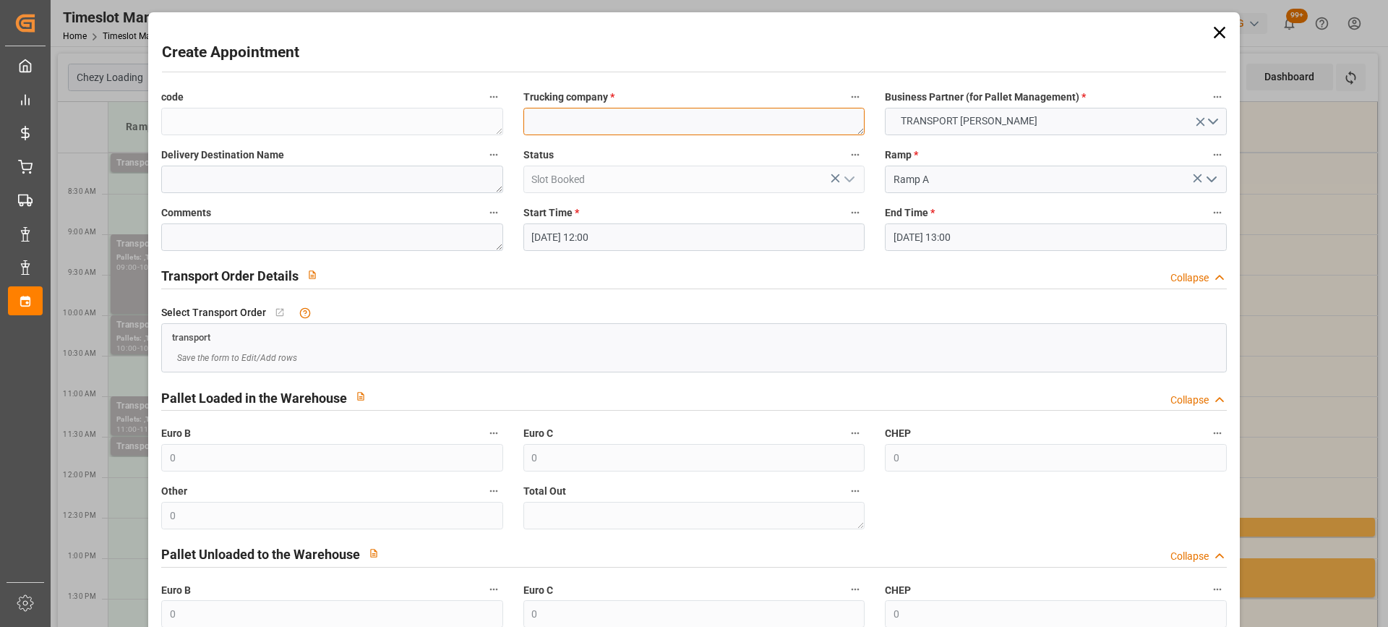
paste textarea "MAUCHAMPS"
type textarea "MAUCHAMPS"
paste textarea "MAUCHAMPS"
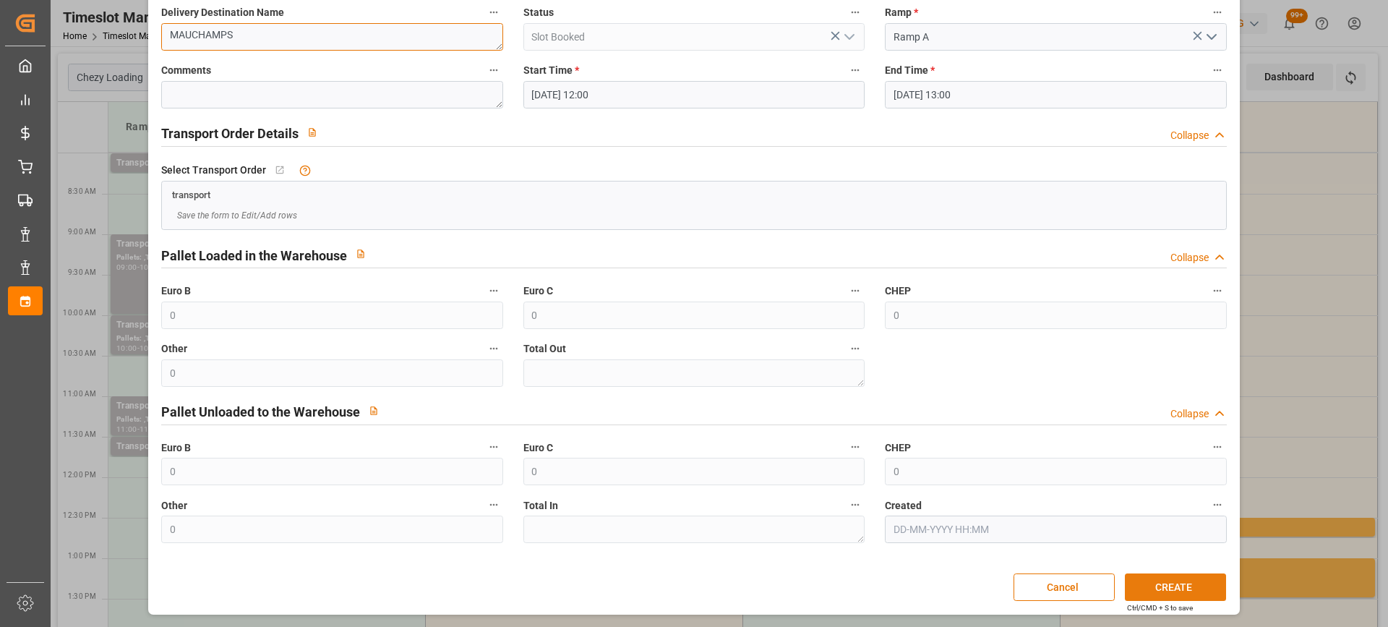
type textarea "MAUCHAMPS"
click at [1170, 594] on button "CREATE" at bounding box center [1175, 586] width 101 height 27
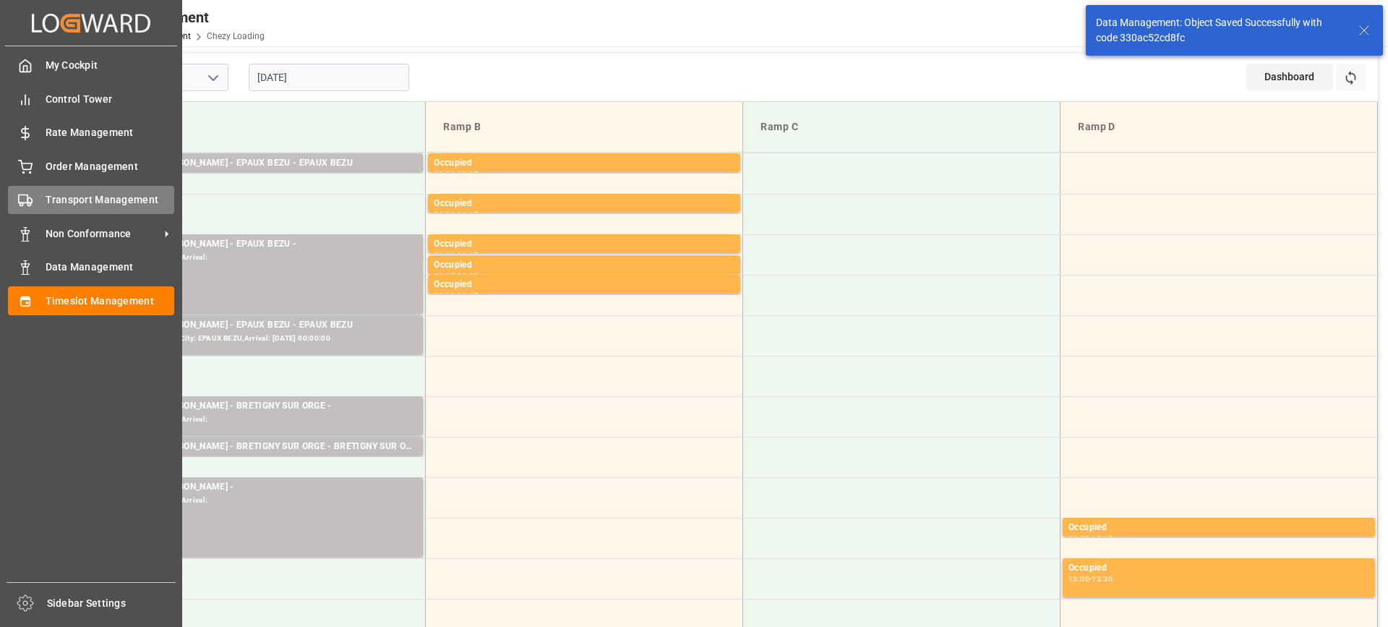
click at [88, 192] on span "Transport Management" at bounding box center [110, 199] width 129 height 15
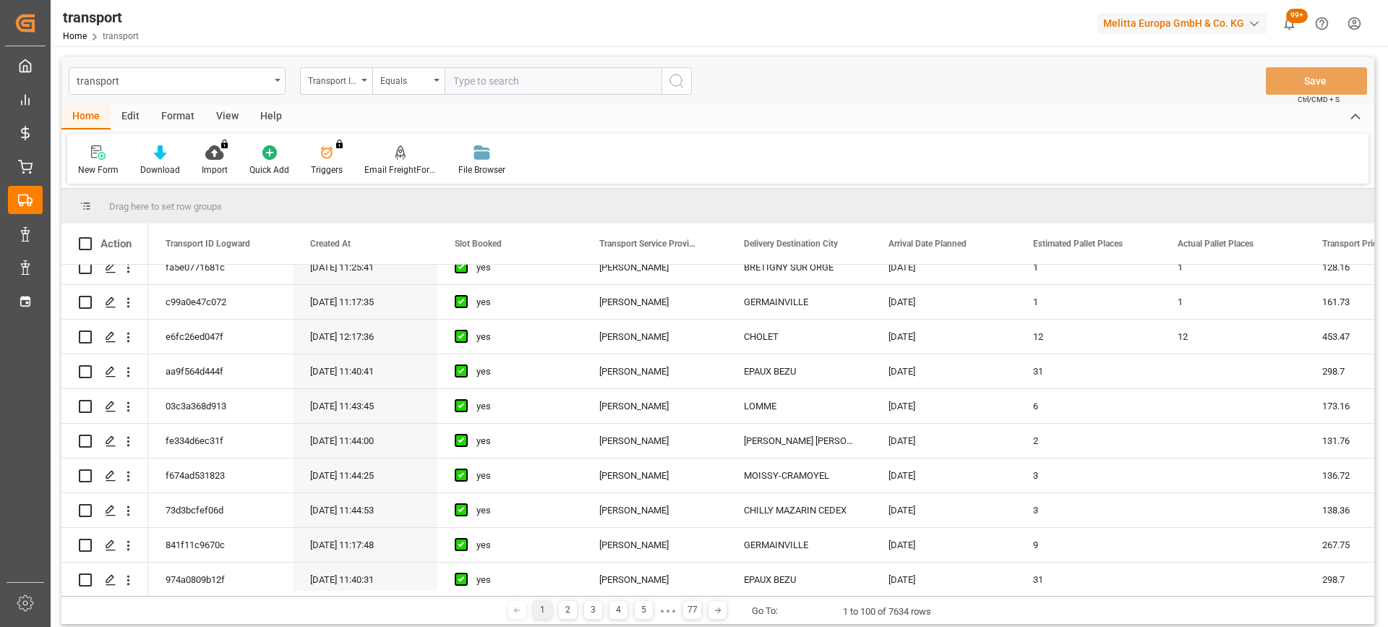
scroll to position [579, 0]
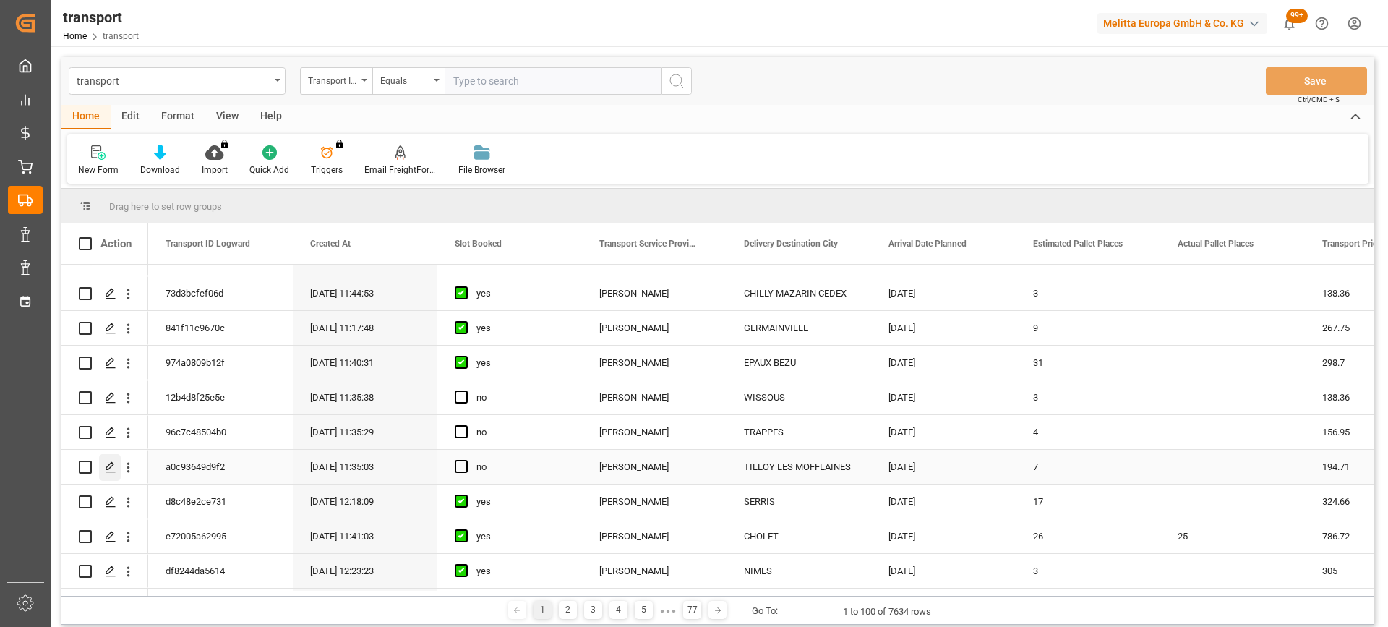
click at [108, 471] on icon "Press SPACE to select this row." at bounding box center [111, 467] width 12 height 12
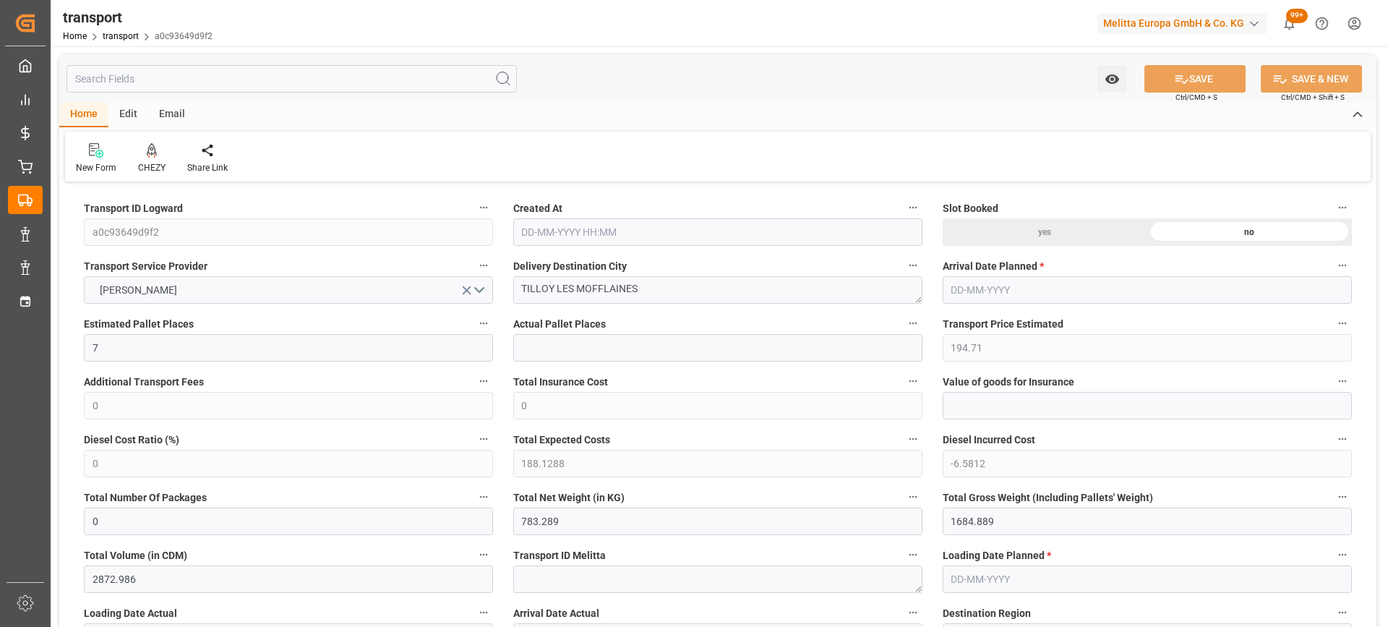
type input "7"
type input "194.71"
type input "0"
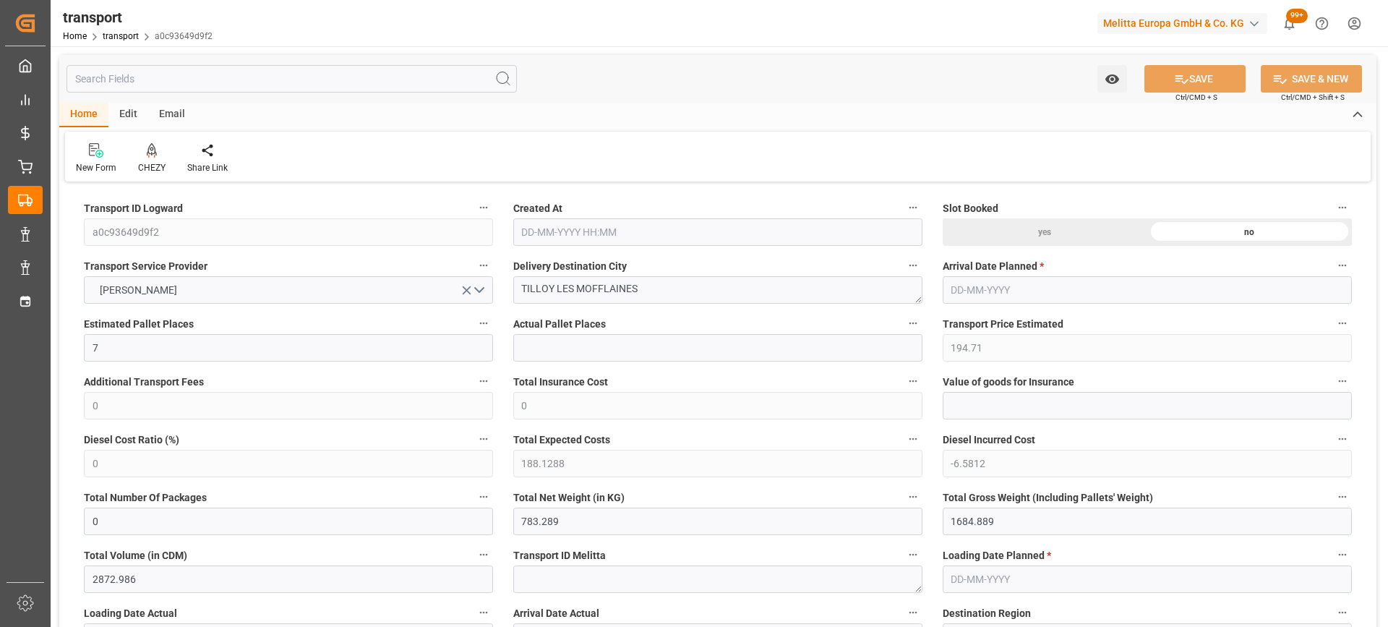
type input "188.1288"
type input "-6.5812"
type input "0"
type input "783.289"
type input "1684.889"
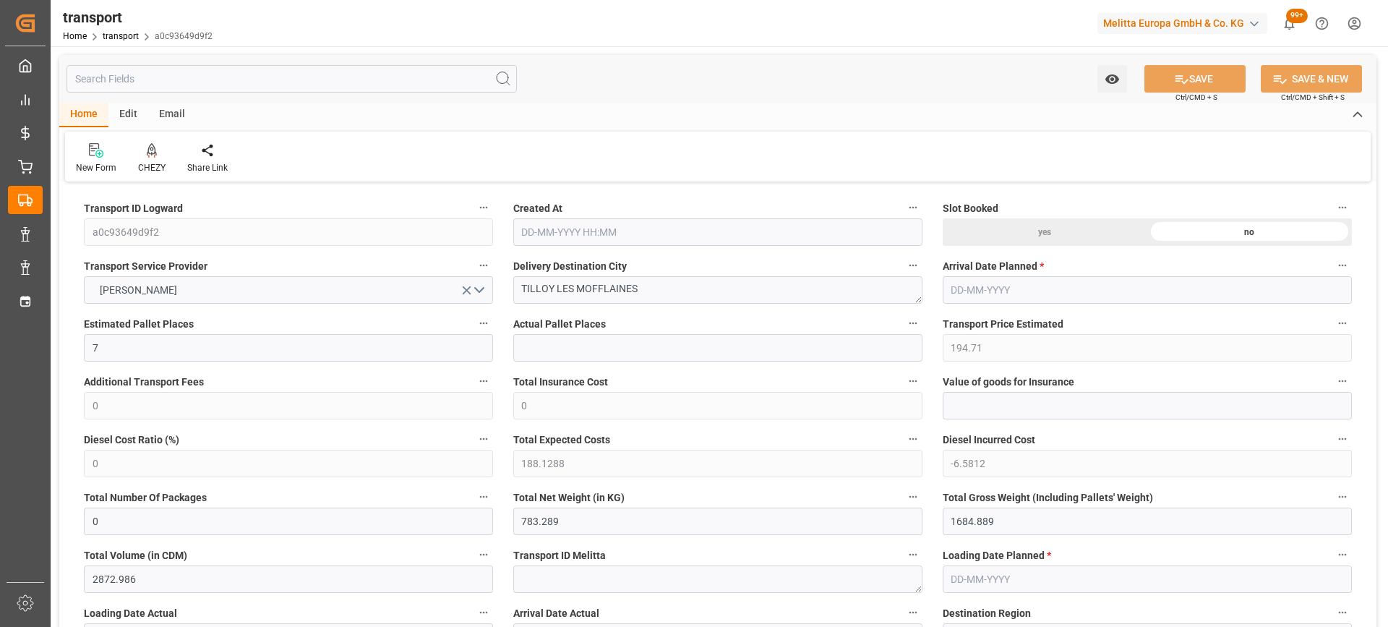
type input "2872.986"
type input "62"
type input "0"
type input "242"
type input "33"
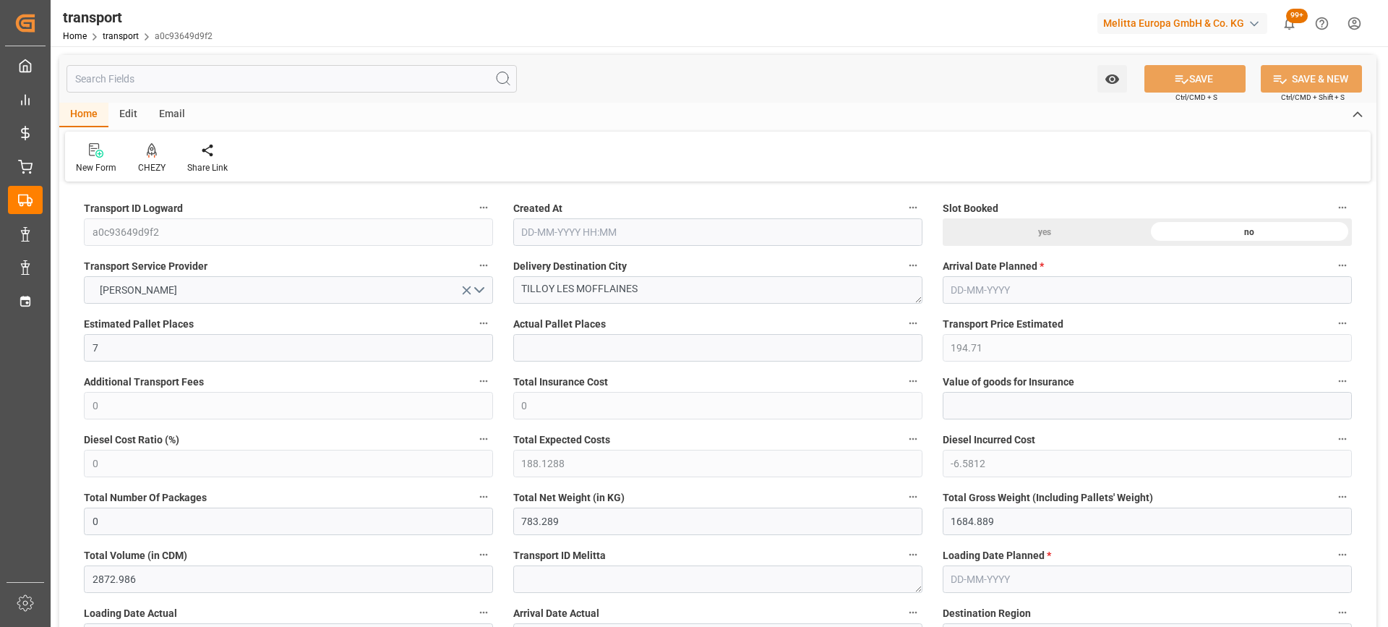
type input "101"
type input "925.889"
type input "0"
type input "4710.8598"
type input "0"
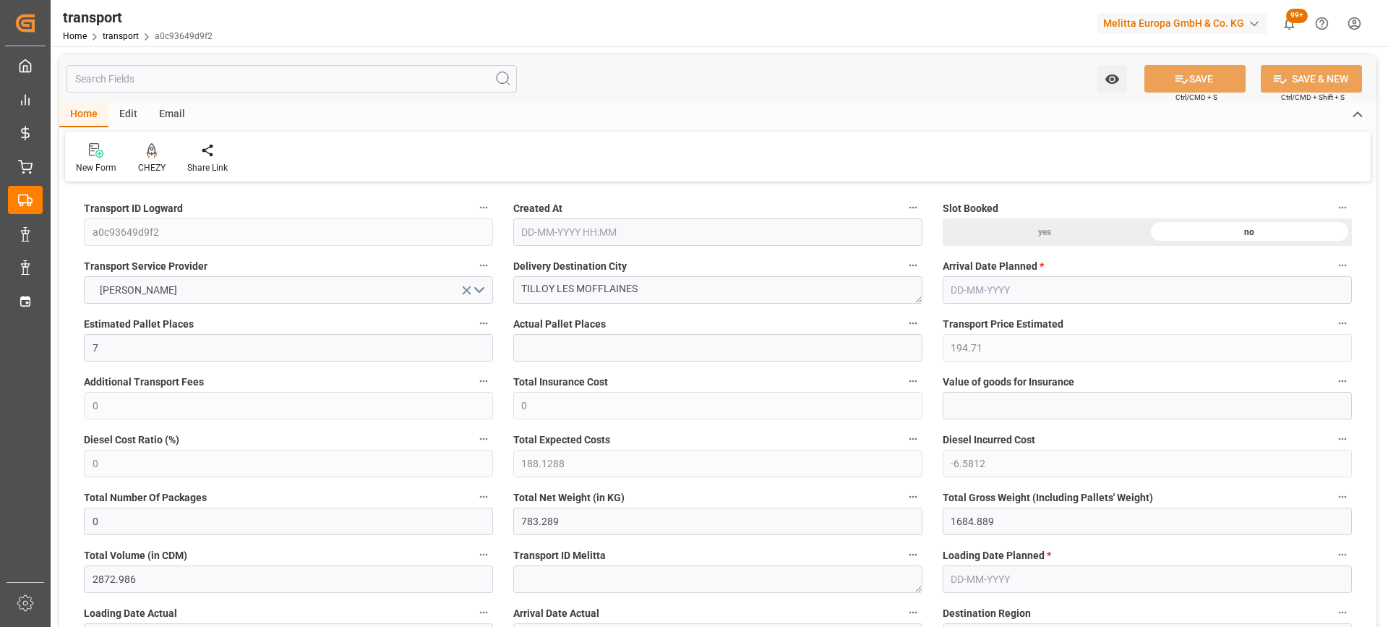
type input "0"
type input "21"
type input "35"
type input "[DATE] 11:35"
type input "[DATE]"
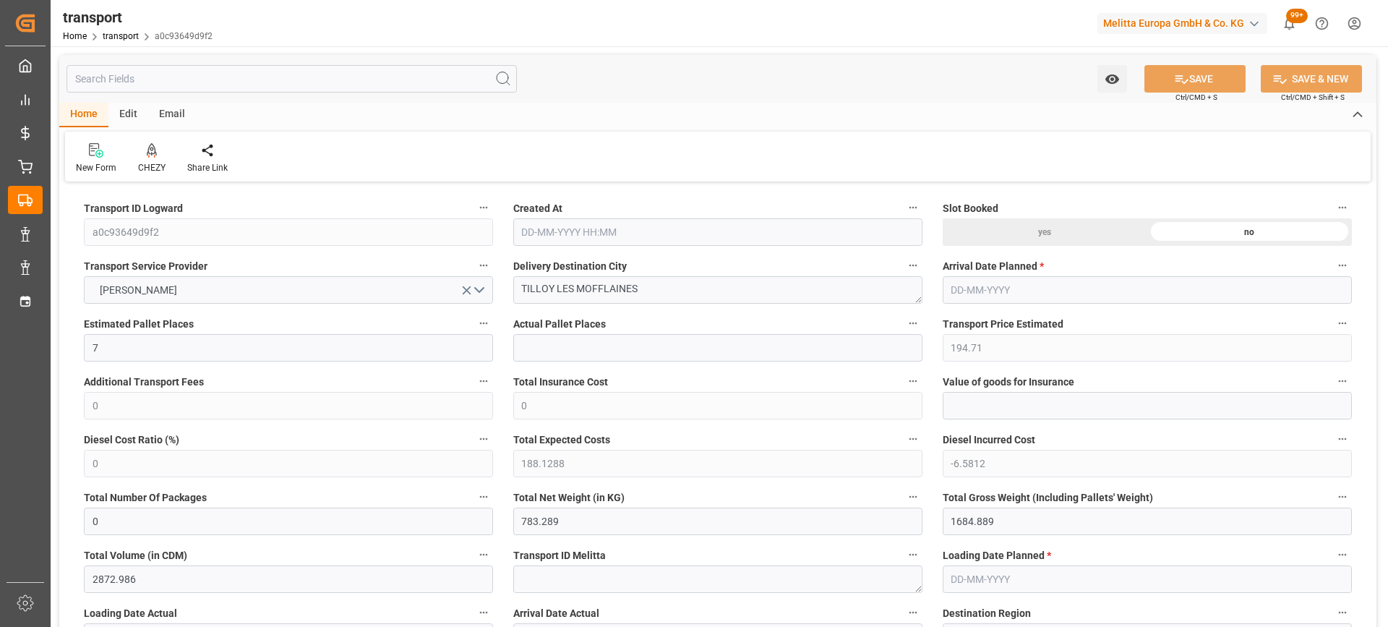
type input "[DATE]"
drag, startPoint x: 676, startPoint y: 286, endPoint x: 498, endPoint y: 286, distance: 177.9
click at [150, 157] on icon at bounding box center [152, 150] width 10 height 14
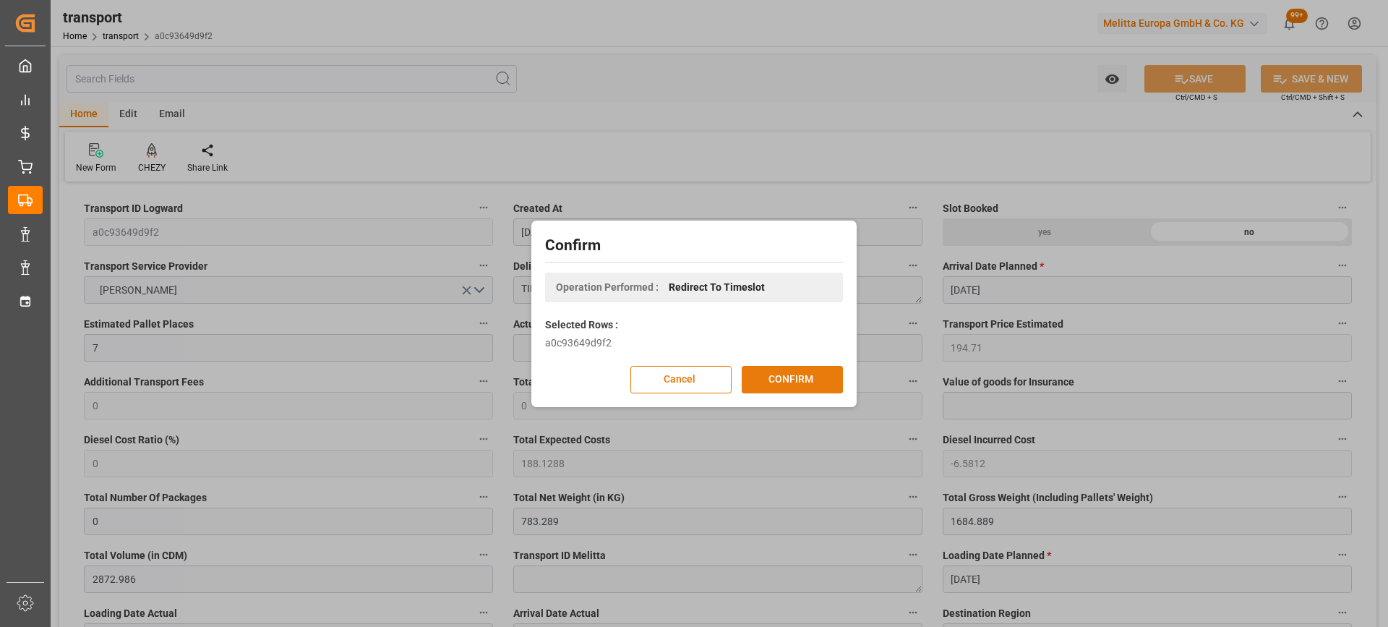
click at [786, 382] on button "CONFIRM" at bounding box center [792, 379] width 101 height 27
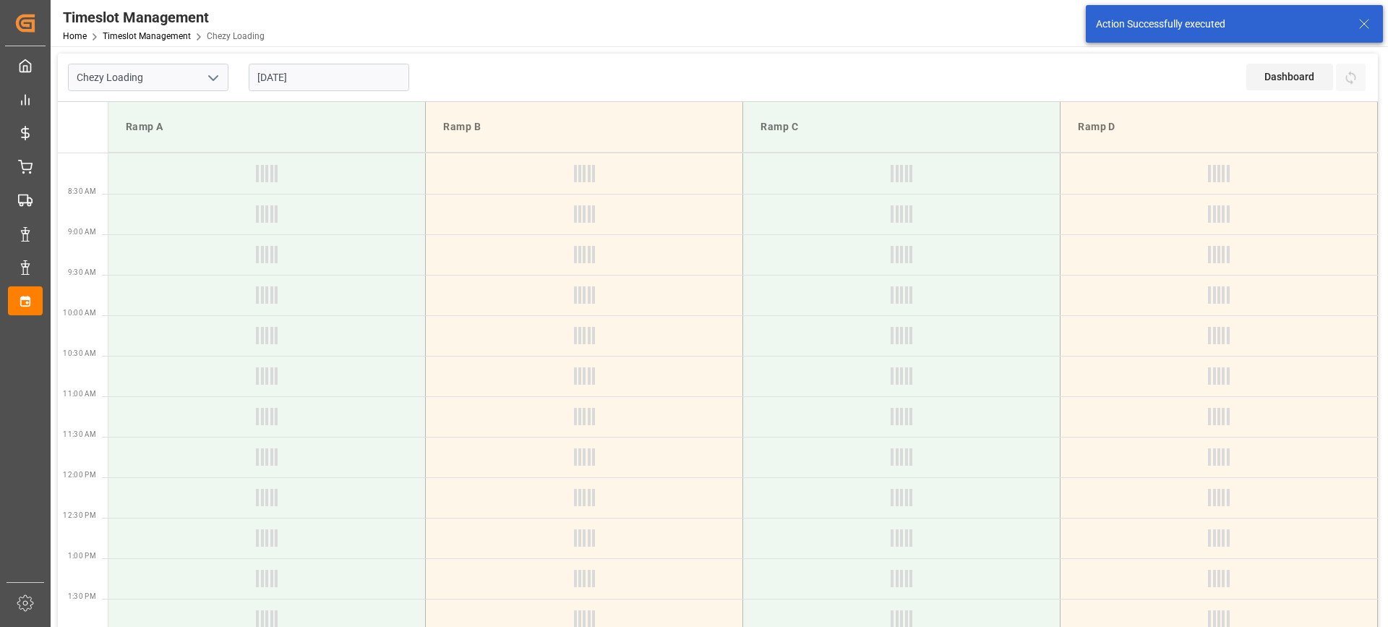
type input "Chezy Loading"
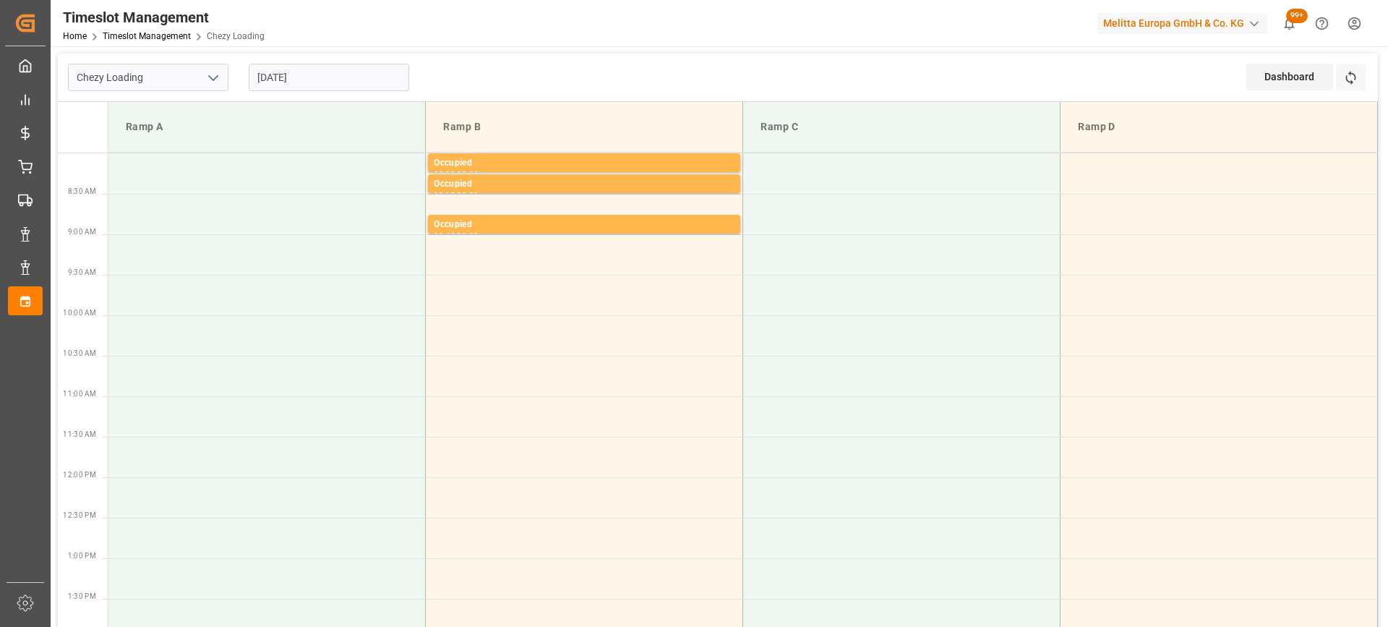
click at [294, 69] on input "[DATE]" at bounding box center [329, 77] width 161 height 27
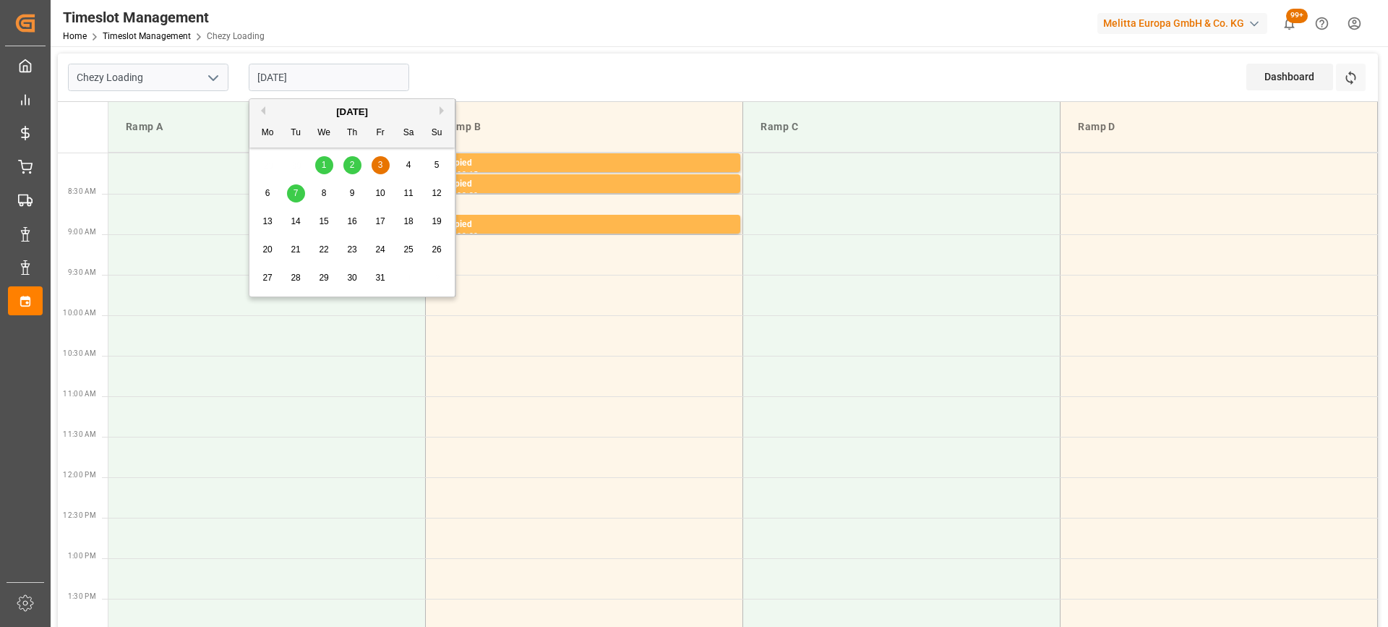
click at [354, 161] on span "2" at bounding box center [352, 165] width 5 height 10
type input "[DATE]"
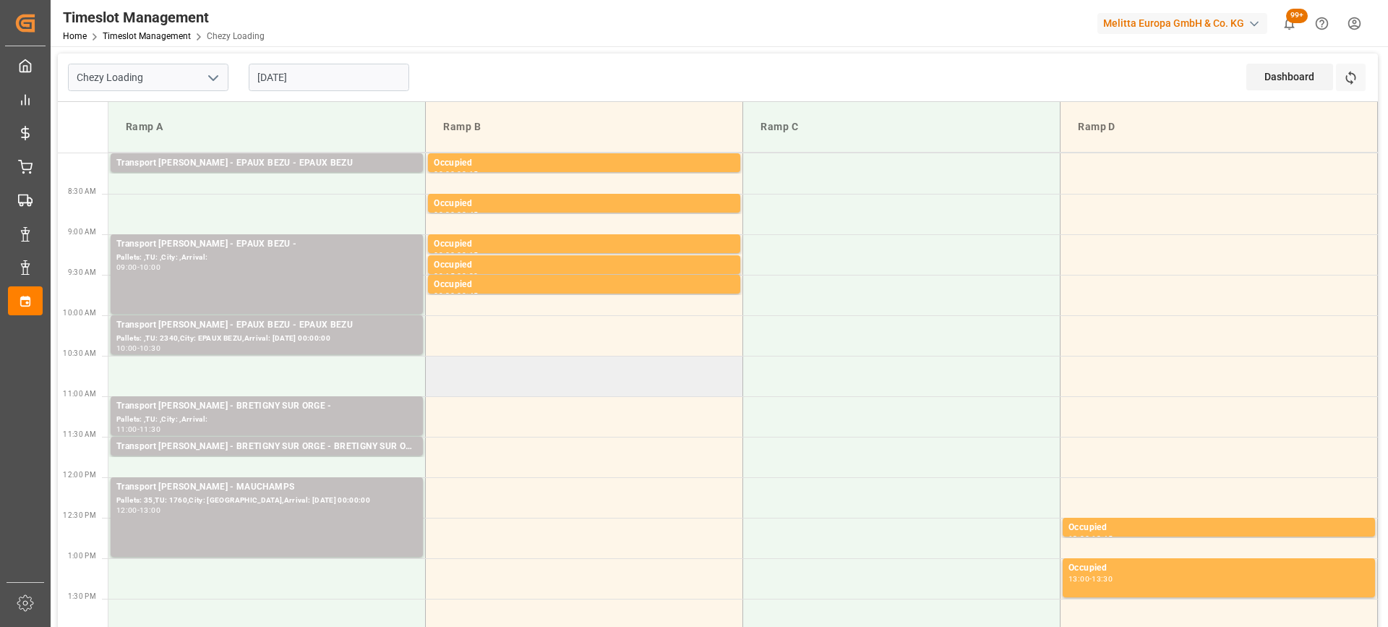
scroll to position [72, 0]
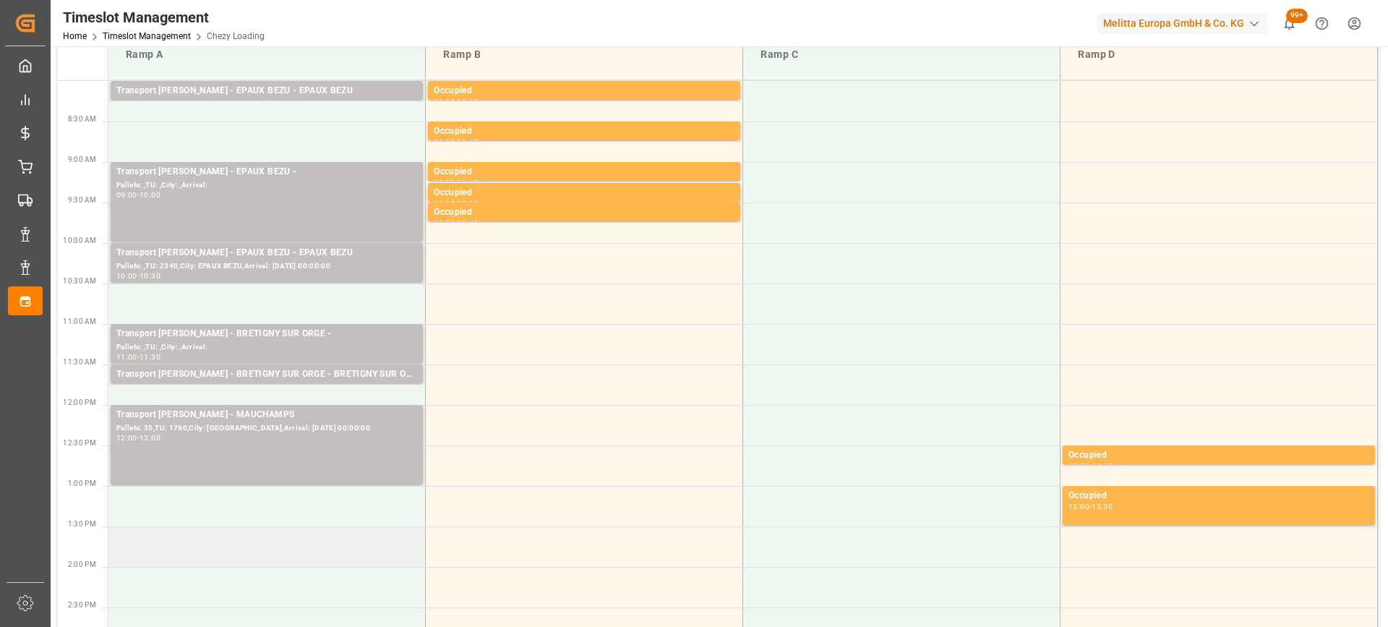
click at [233, 544] on td at bounding box center [266, 546] width 317 height 40
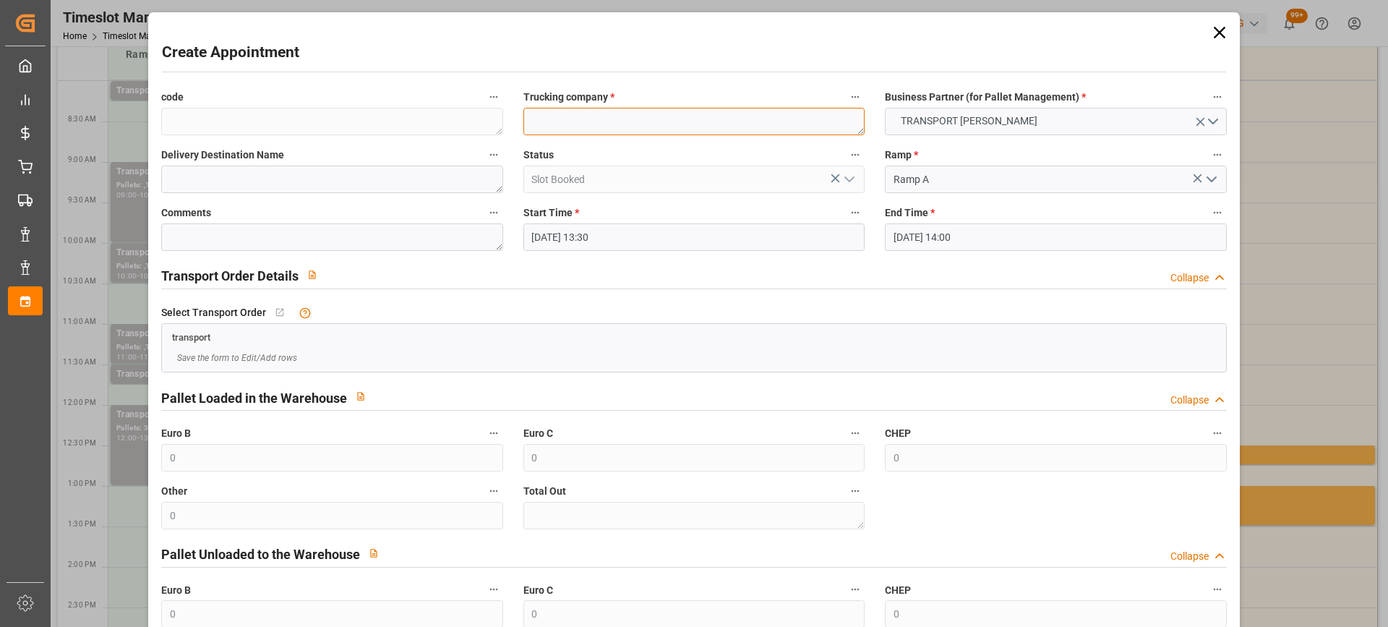
paste textarea "TILLOY LES MOFFLAINES"
type textarea "TILLOY LES MOFFLAINES"
paste textarea "TILLOY LES MOFFLAINES"
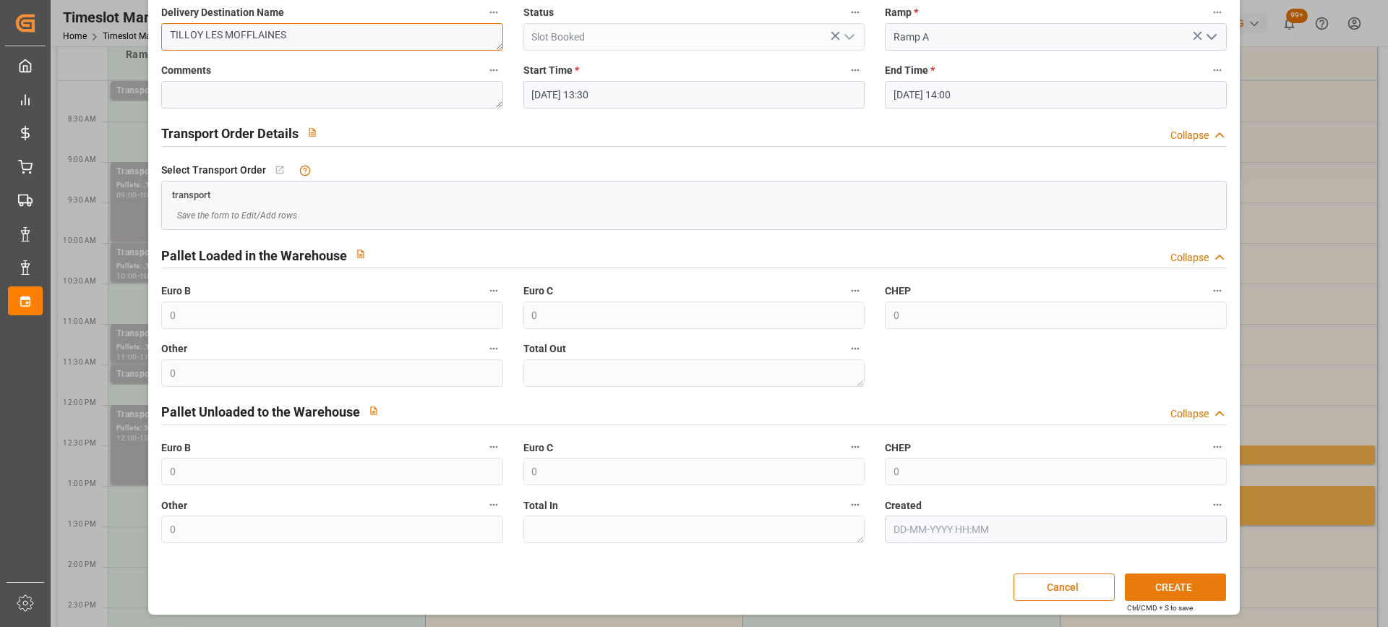
type textarea "TILLOY LES MOFFLAINES"
click at [1175, 586] on button "CREATE" at bounding box center [1175, 586] width 101 height 27
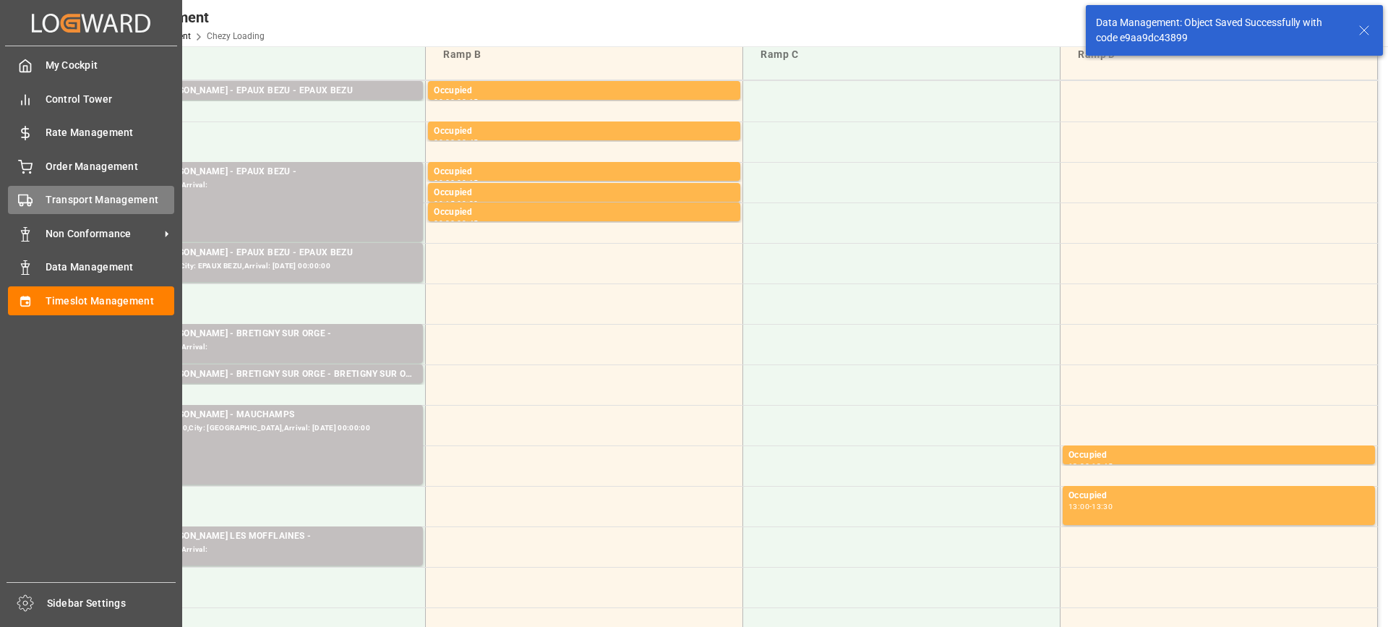
click at [95, 200] on span "Transport Management" at bounding box center [110, 199] width 129 height 15
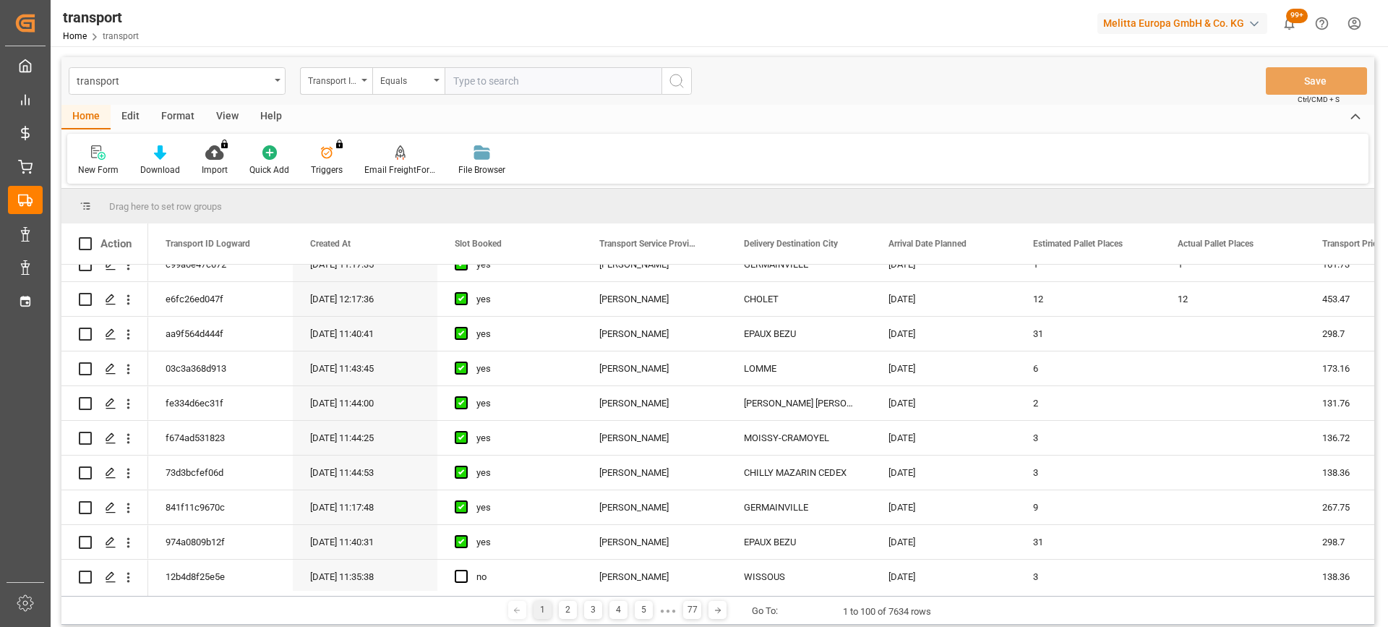
scroll to position [506, 0]
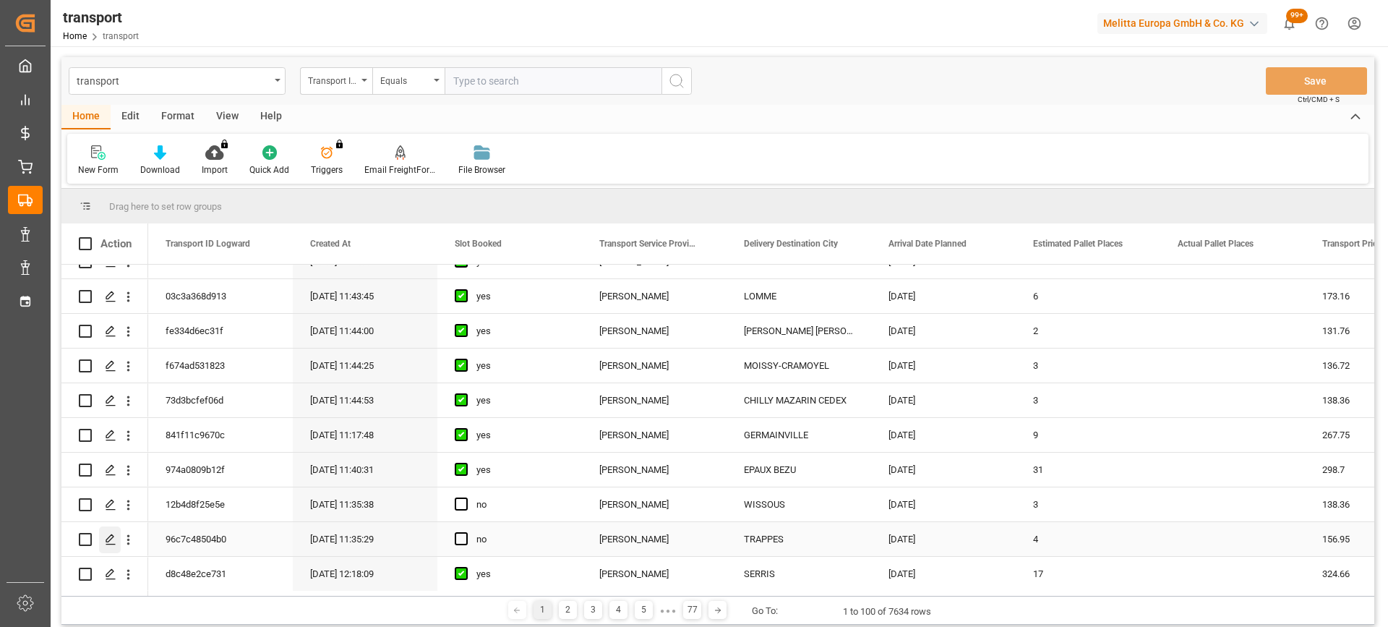
click at [111, 541] on icon "Press SPACE to select this row." at bounding box center [111, 540] width 12 height 12
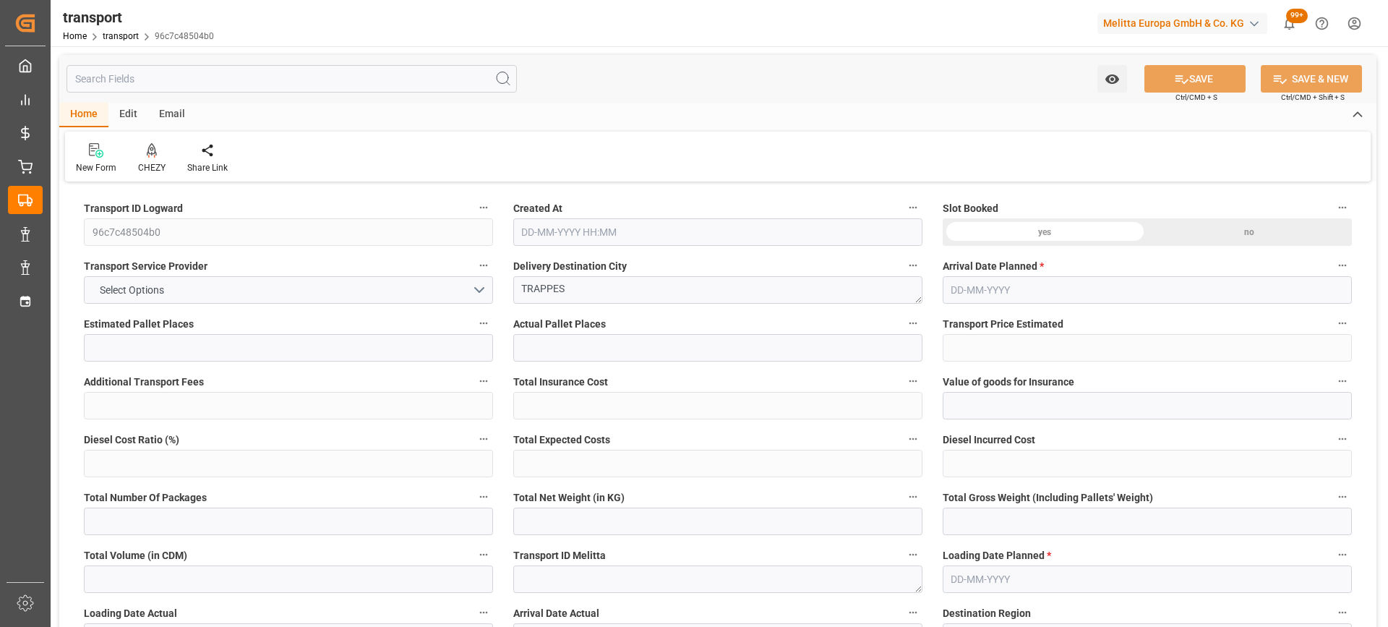
type input "4"
type input "156.95"
type input "0"
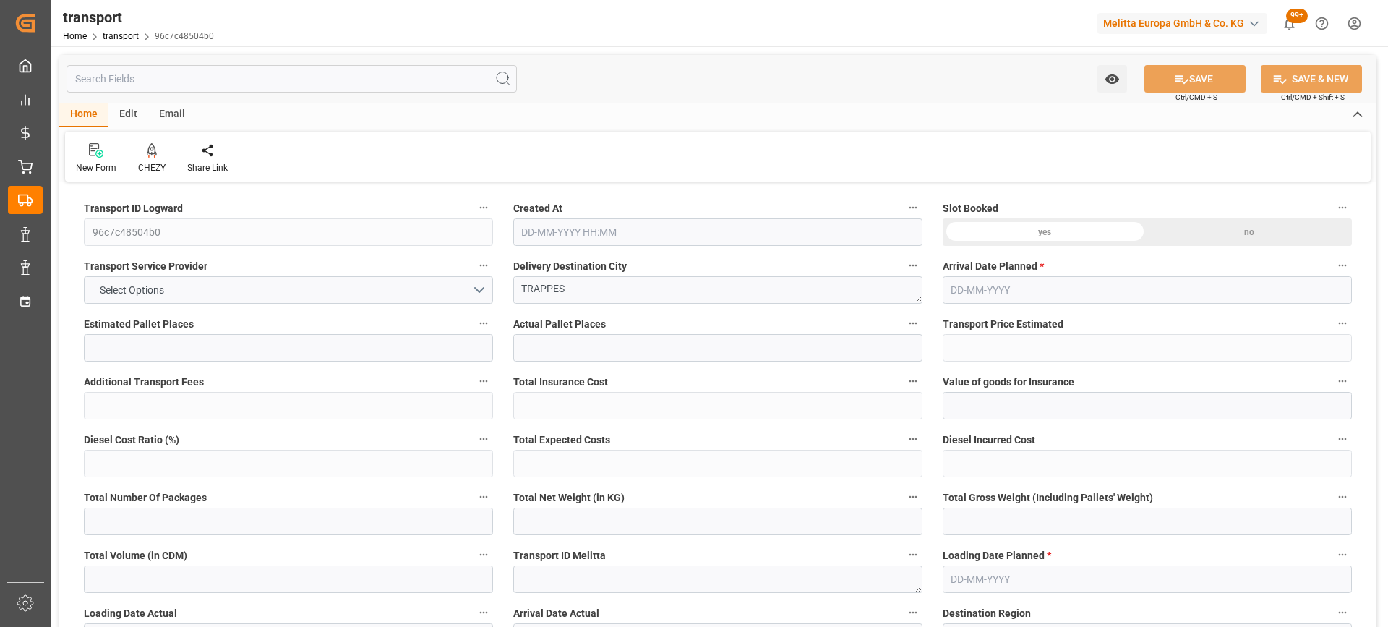
type input "151.6451"
type input "-5.3049"
type input "0"
type input "368.463"
type input "765.326"
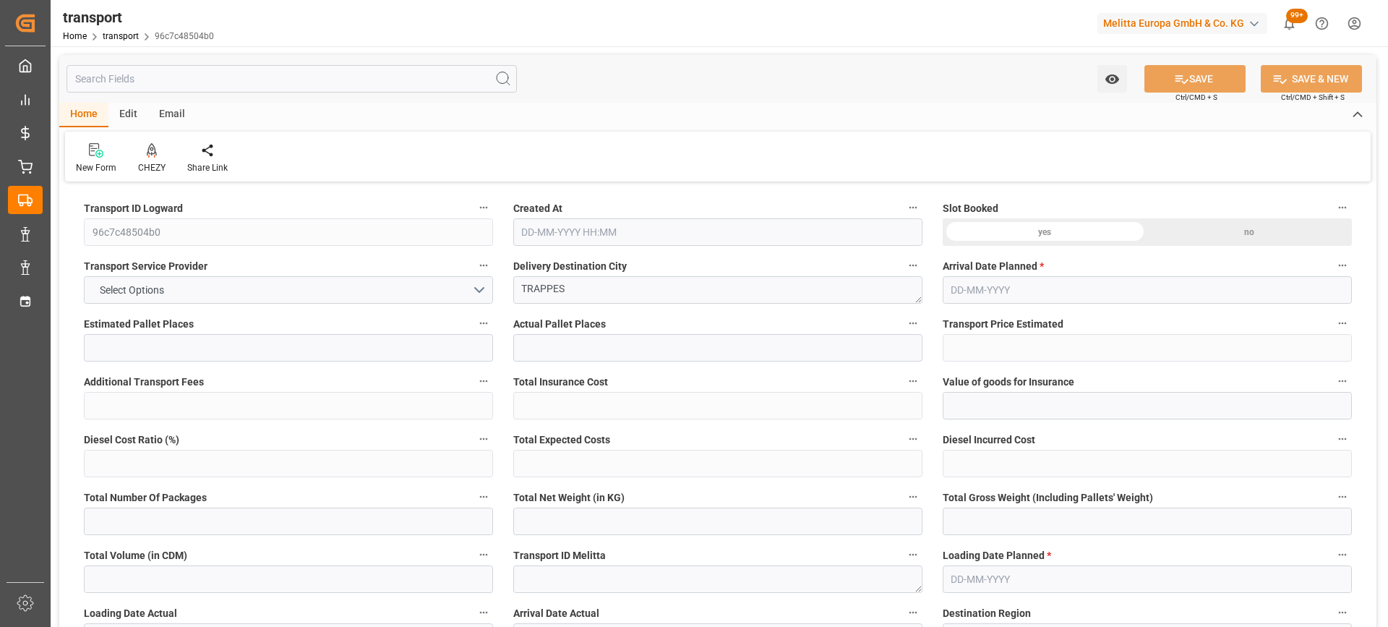
type input "2725.233"
type input "78"
type input "3"
type input "106"
type input "13"
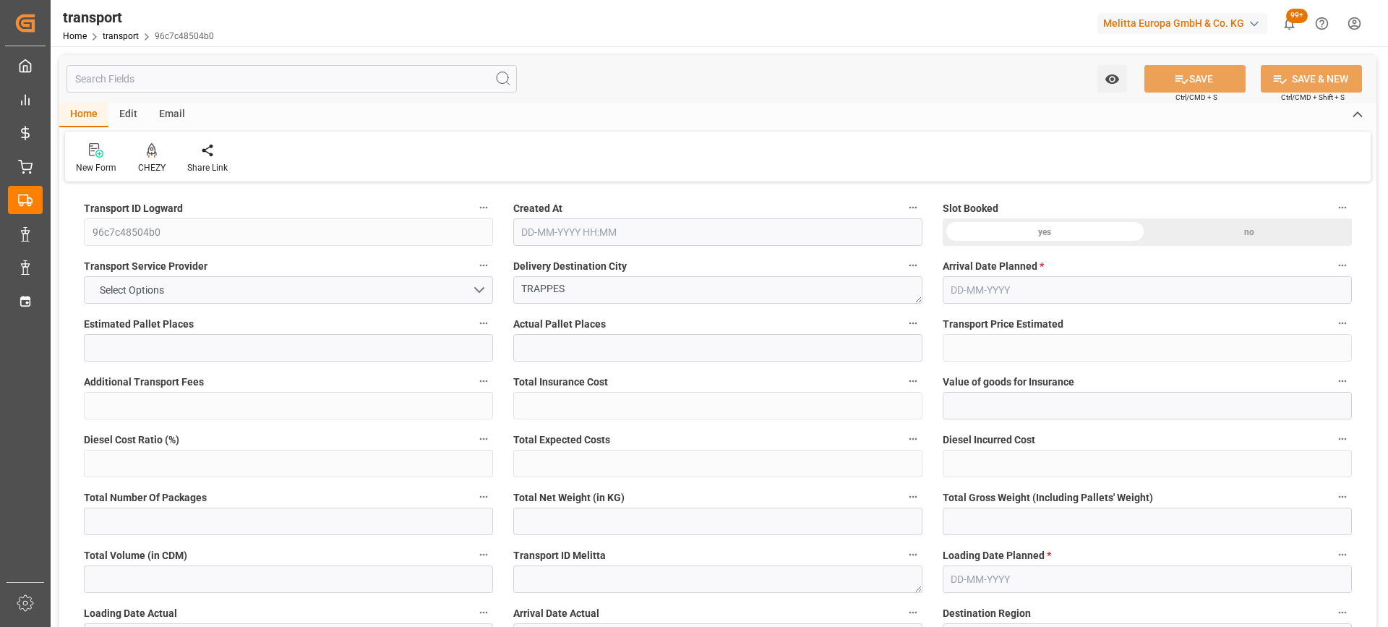
type input "101"
type input "454.806"
type input "0"
type input "4710.8598"
type input "0"
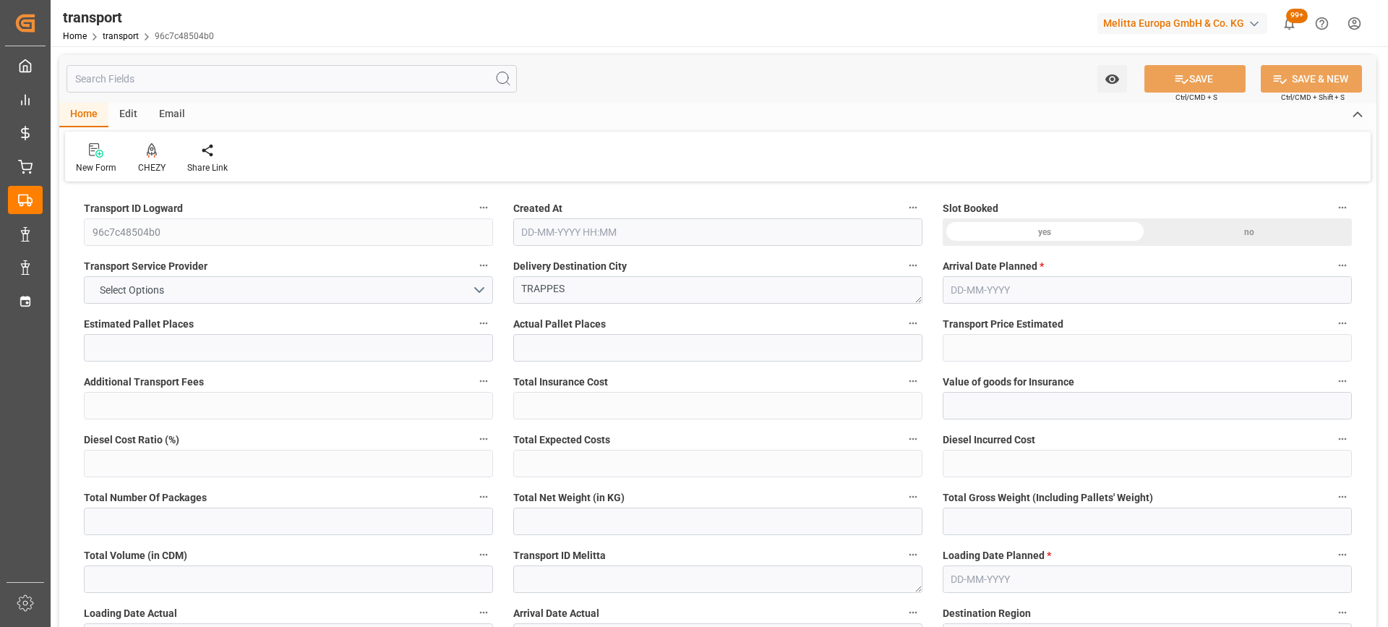
type input "0"
type input "21"
type input "35"
type input "29-09-2025 11:35"
type input "[DATE]"
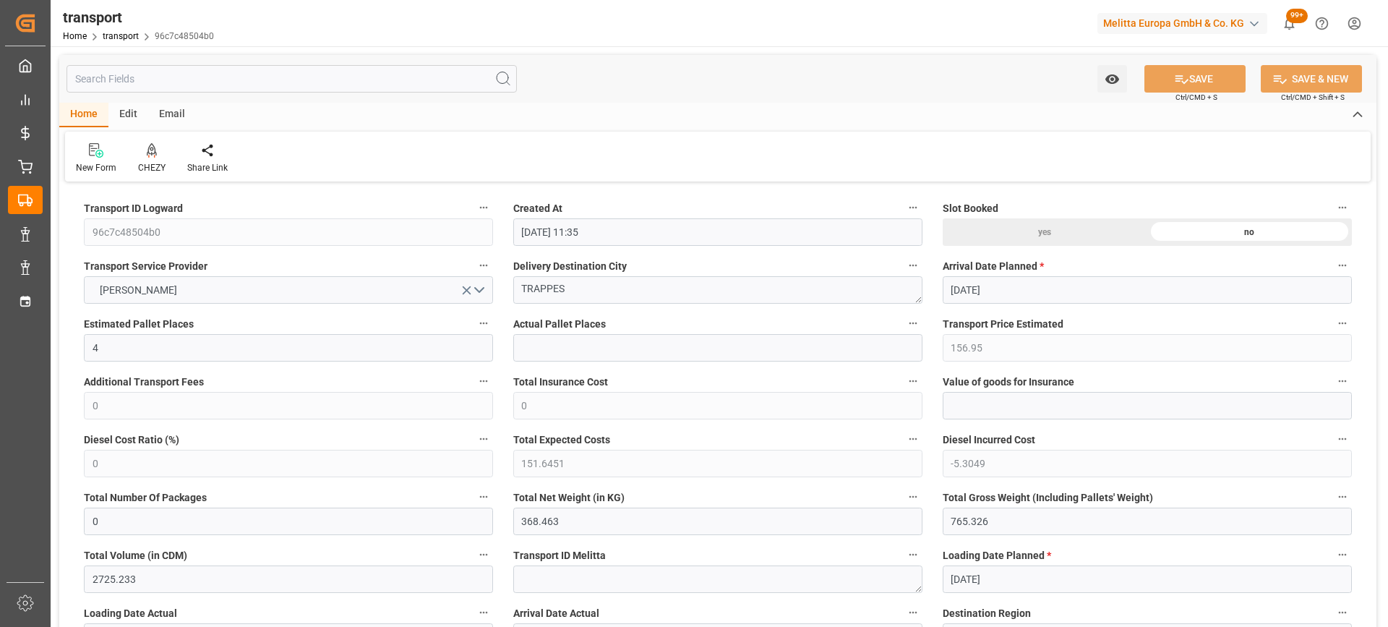
type input "[DATE]"
drag, startPoint x: 594, startPoint y: 286, endPoint x: 530, endPoint y: 286, distance: 64.4
click at [150, 155] on icon at bounding box center [152, 150] width 10 height 14
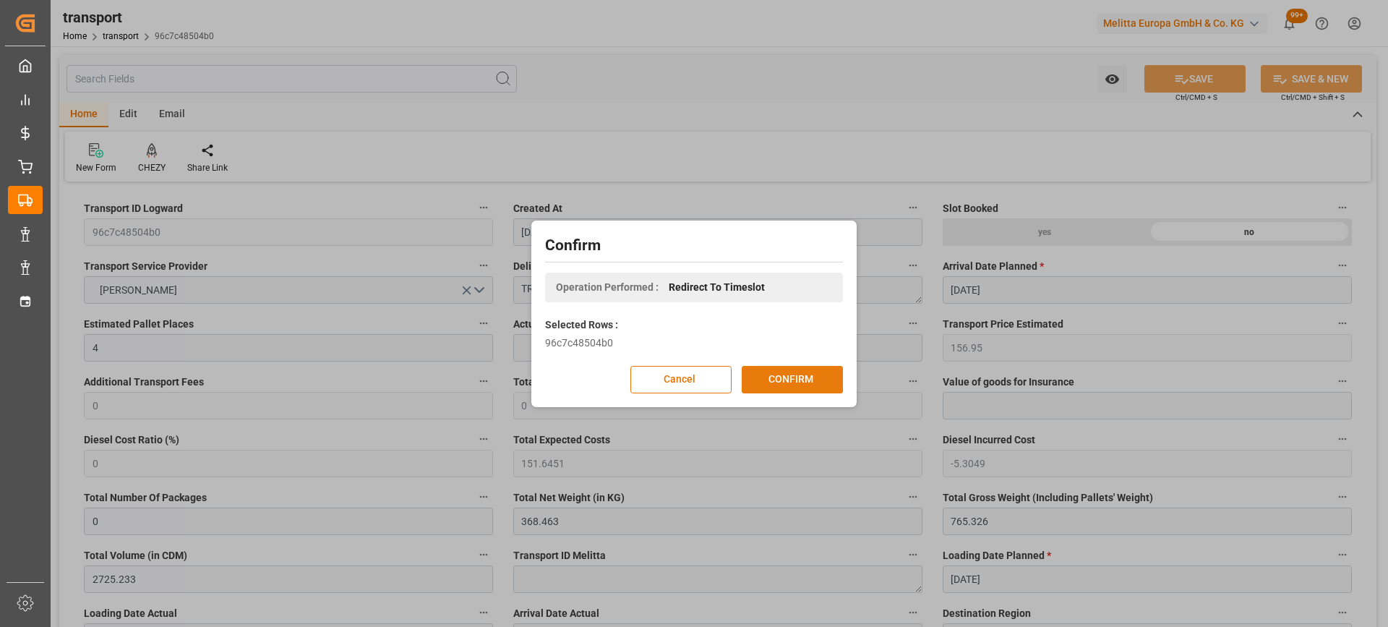
click at [810, 377] on button "CONFIRM" at bounding box center [792, 379] width 101 height 27
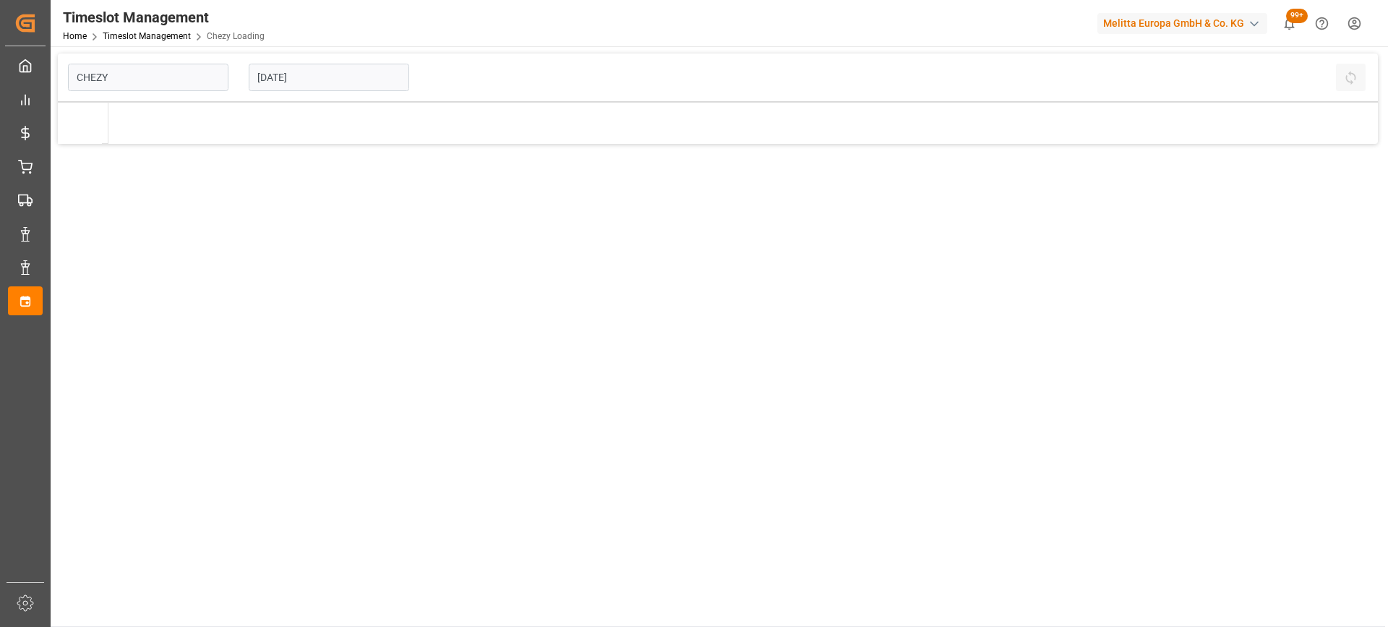
type input "Chezy Loading"
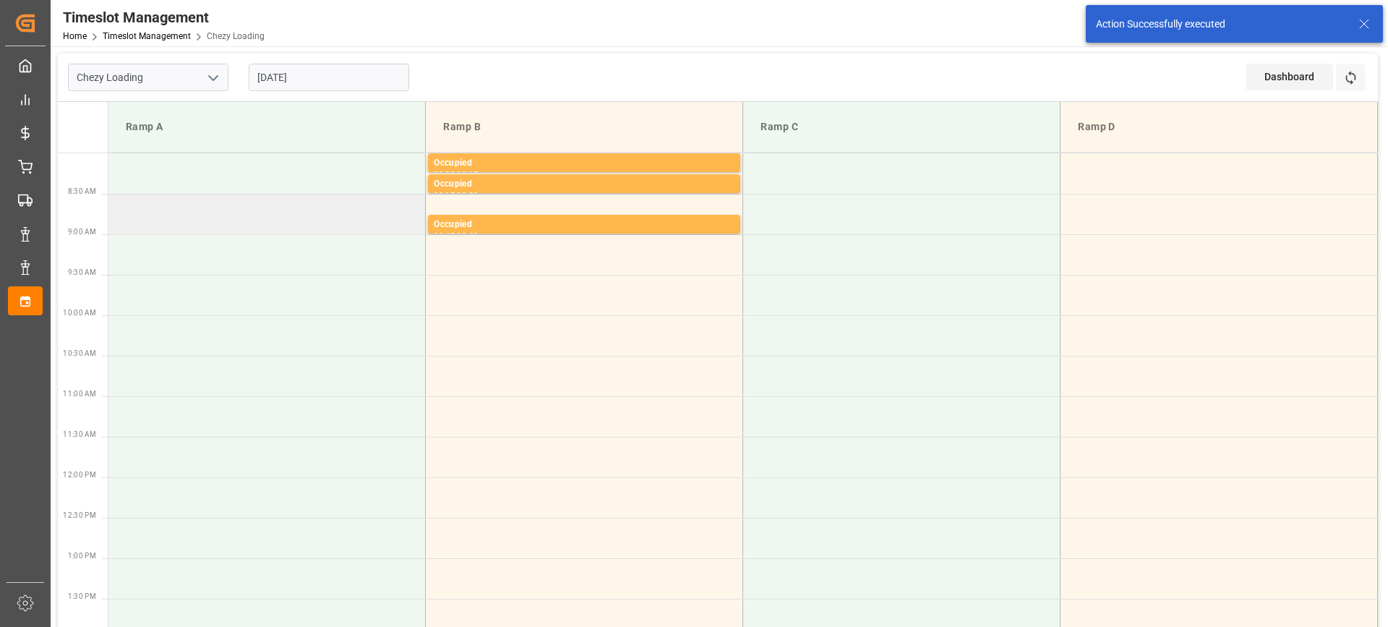
click at [161, 213] on td at bounding box center [266, 214] width 317 height 40
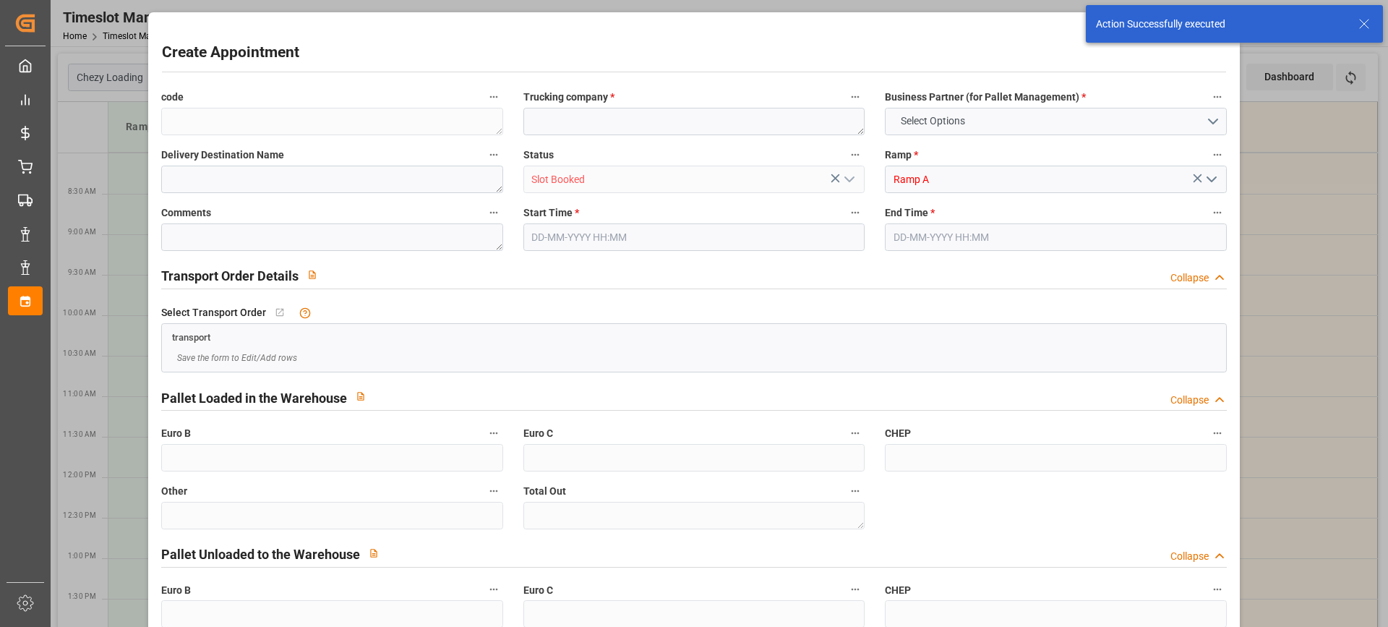
type input "0"
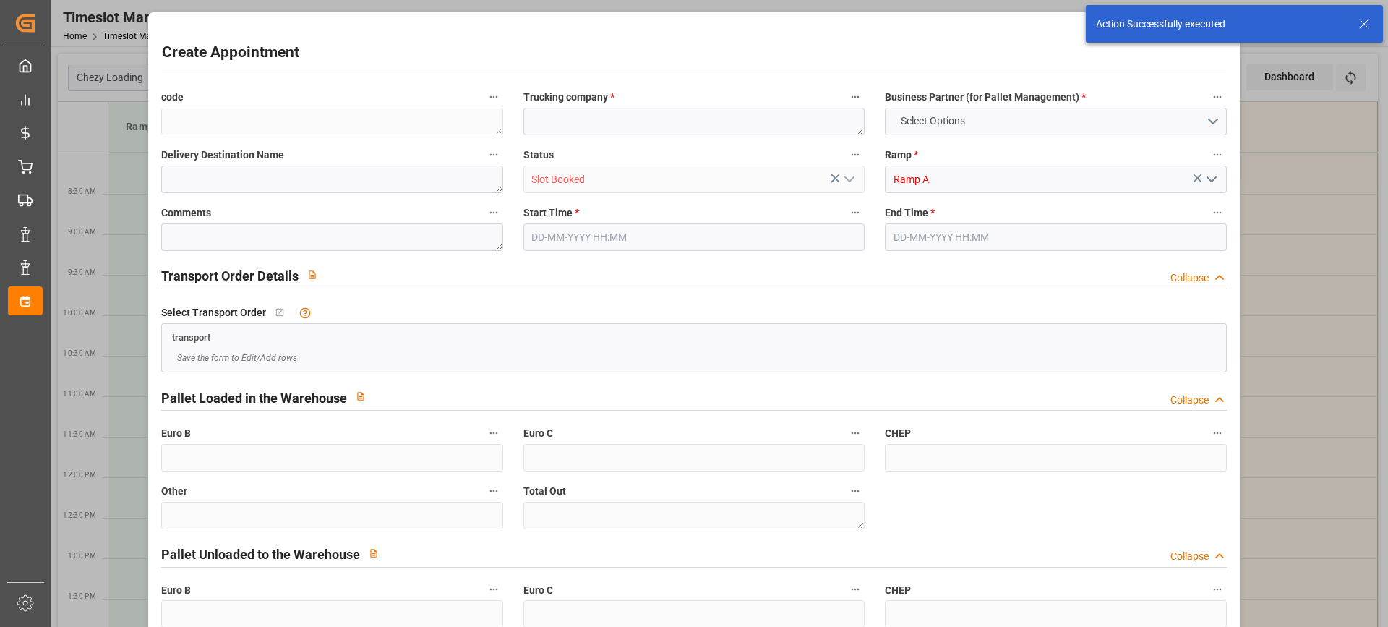
type input "0"
type input "[DATE] 08:30"
type input "[DATE] 09:00"
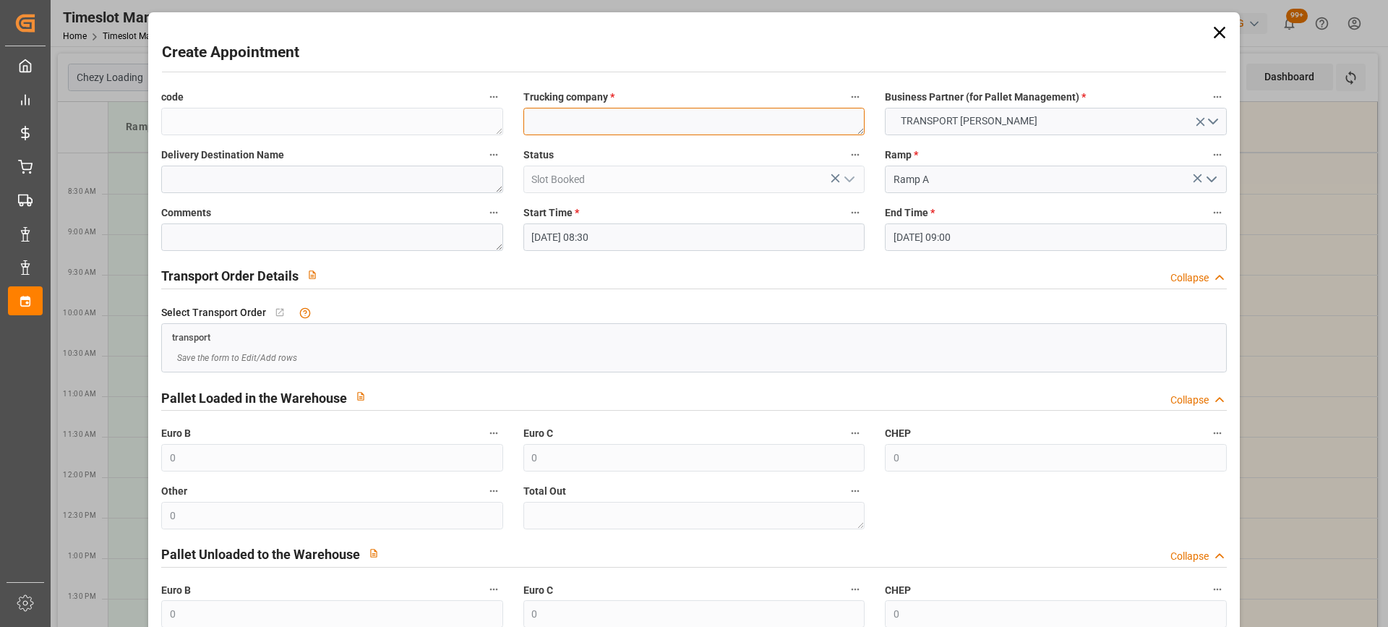
paste textarea "TRAPPES"
type textarea "TRAPPES"
click at [211, 182] on textarea at bounding box center [331, 179] width 341 height 27
paste textarea "TRAPPES"
type textarea "TRAPPES"
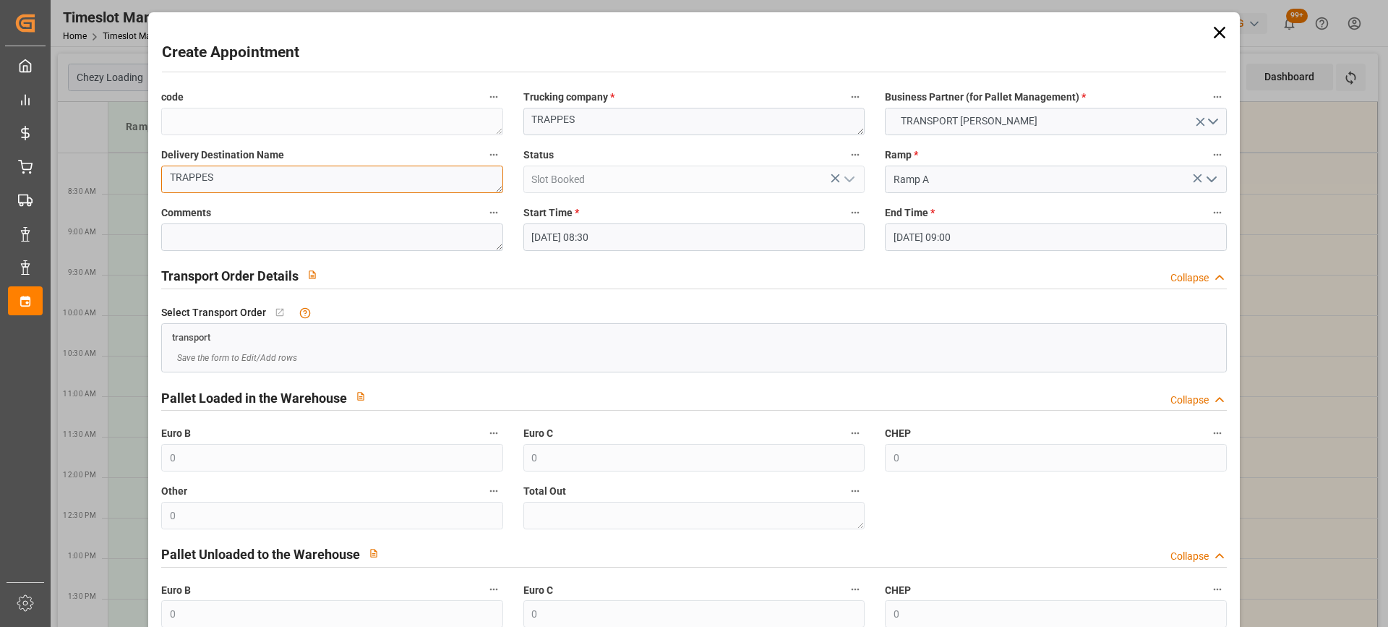
scroll to position [142, 0]
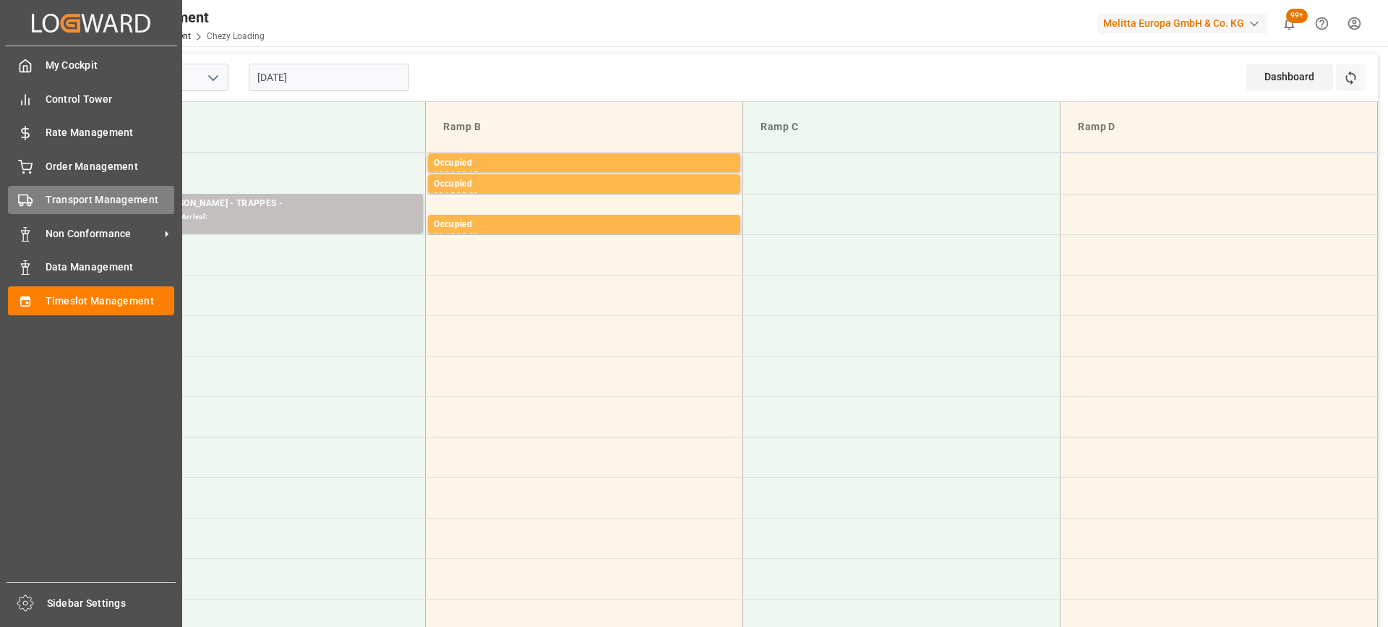
click at [92, 202] on span "Transport Management" at bounding box center [110, 199] width 129 height 15
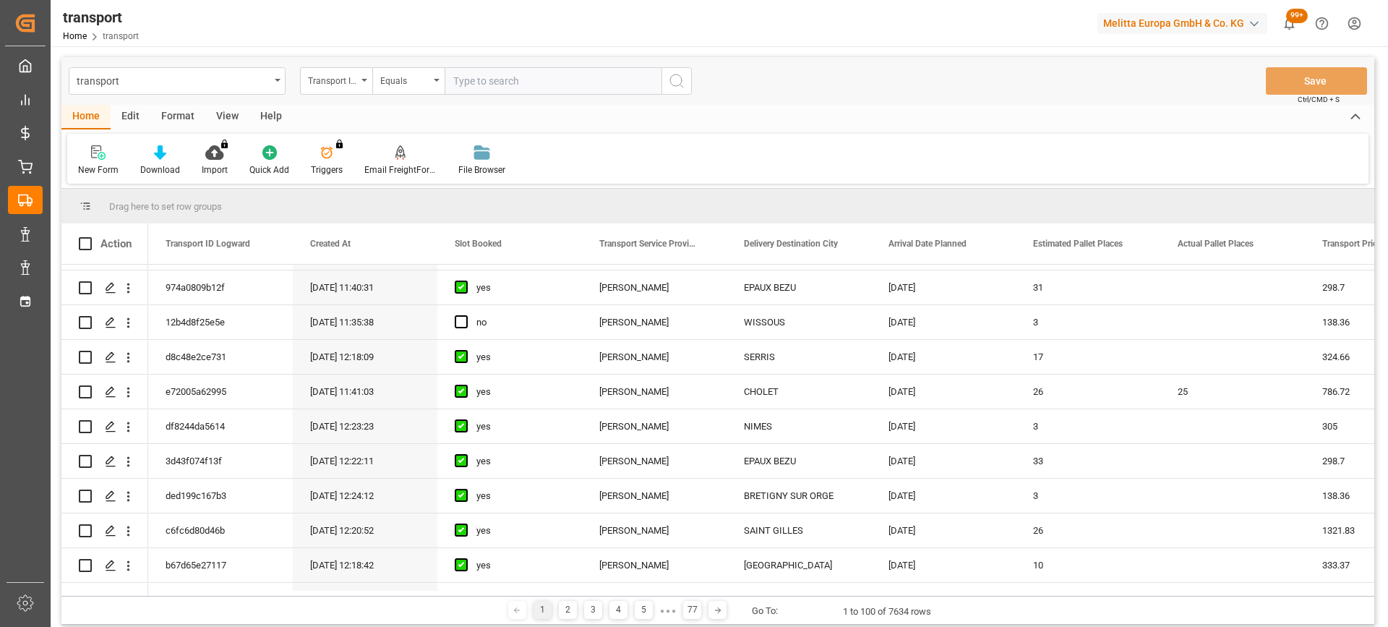
scroll to position [651, 0]
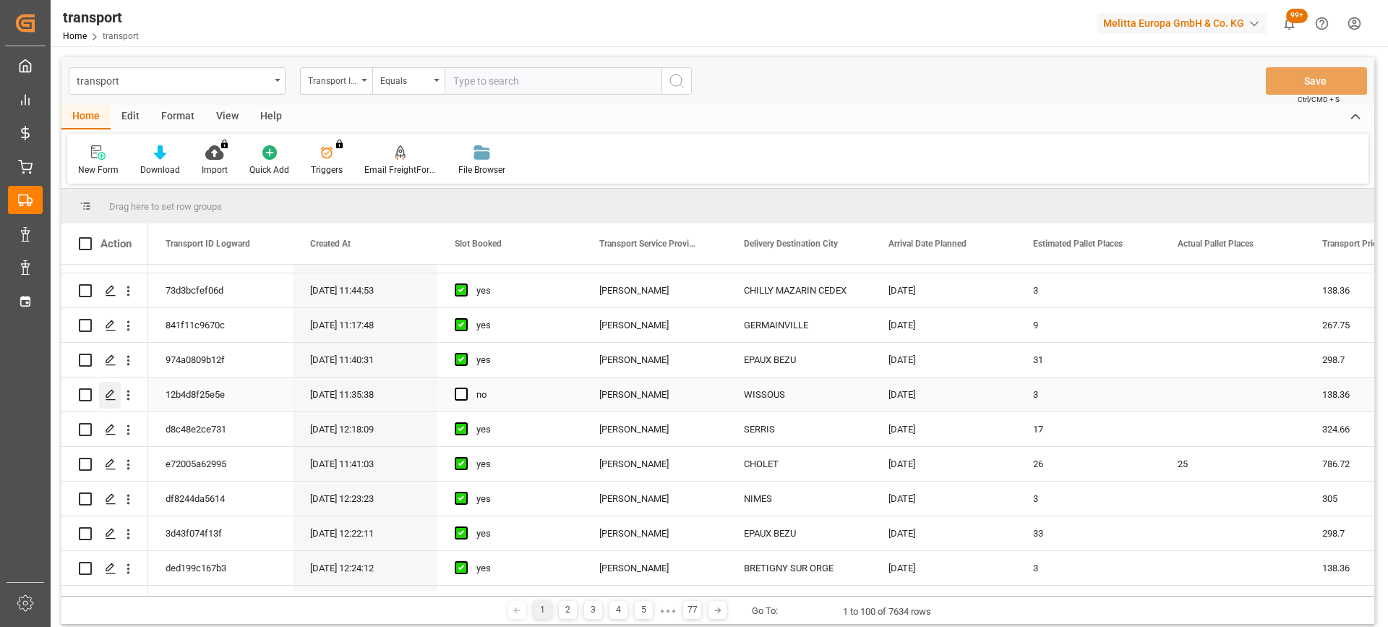
click at [110, 397] on icon "Press SPACE to select this row." at bounding box center [111, 395] width 12 height 12
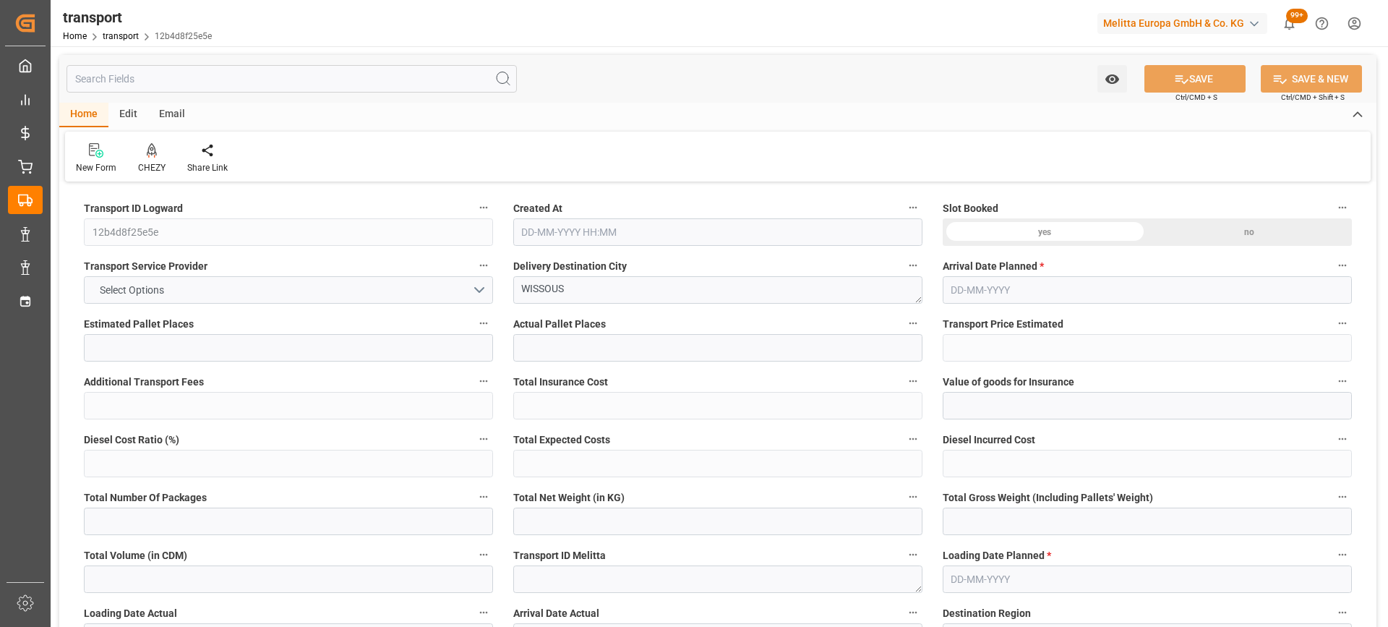
type input "3"
type input "138.36"
type input "0"
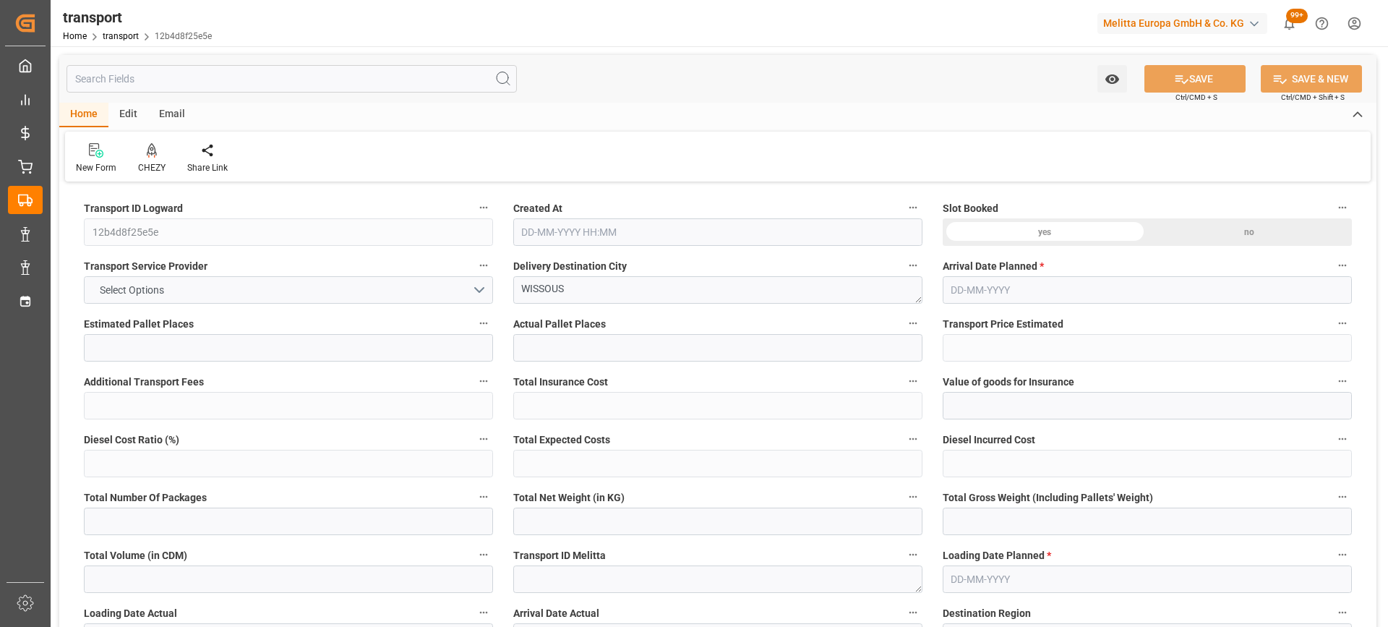
type input "133.6834"
type input "-4.6766"
type input "0"
type input "418.526"
type input "675"
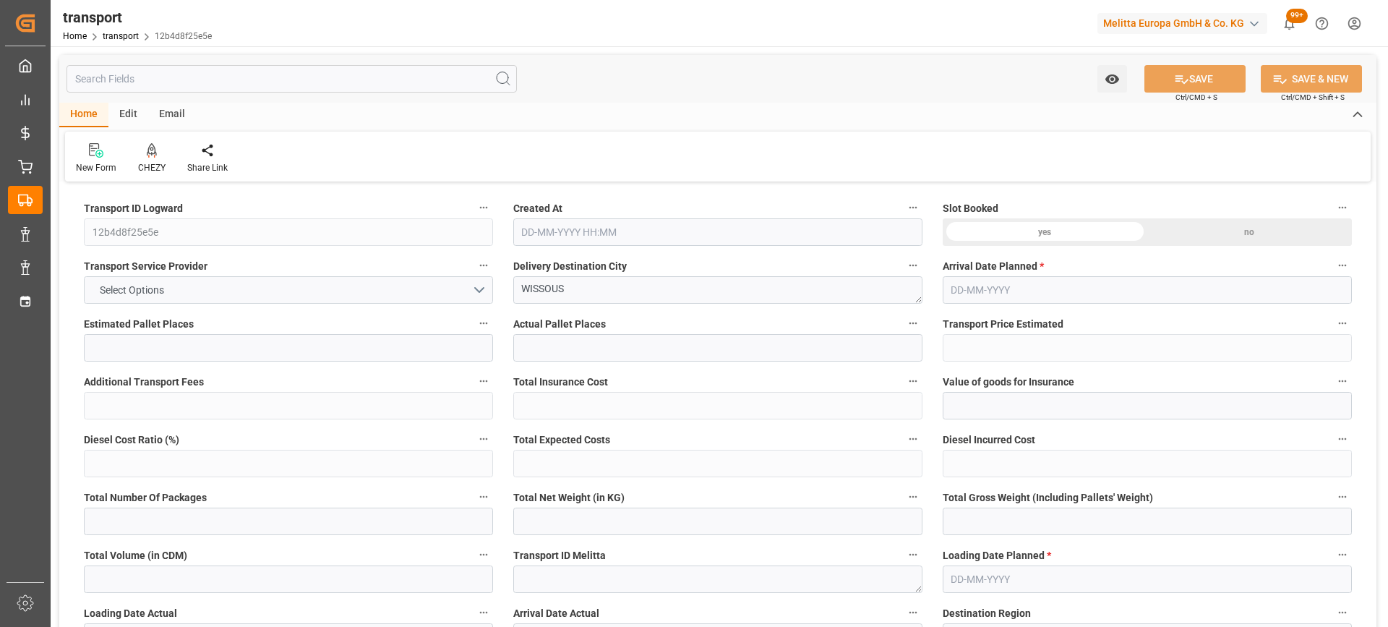
type input "3211.868"
type input "91"
type input "3"
type input "154"
type input "5"
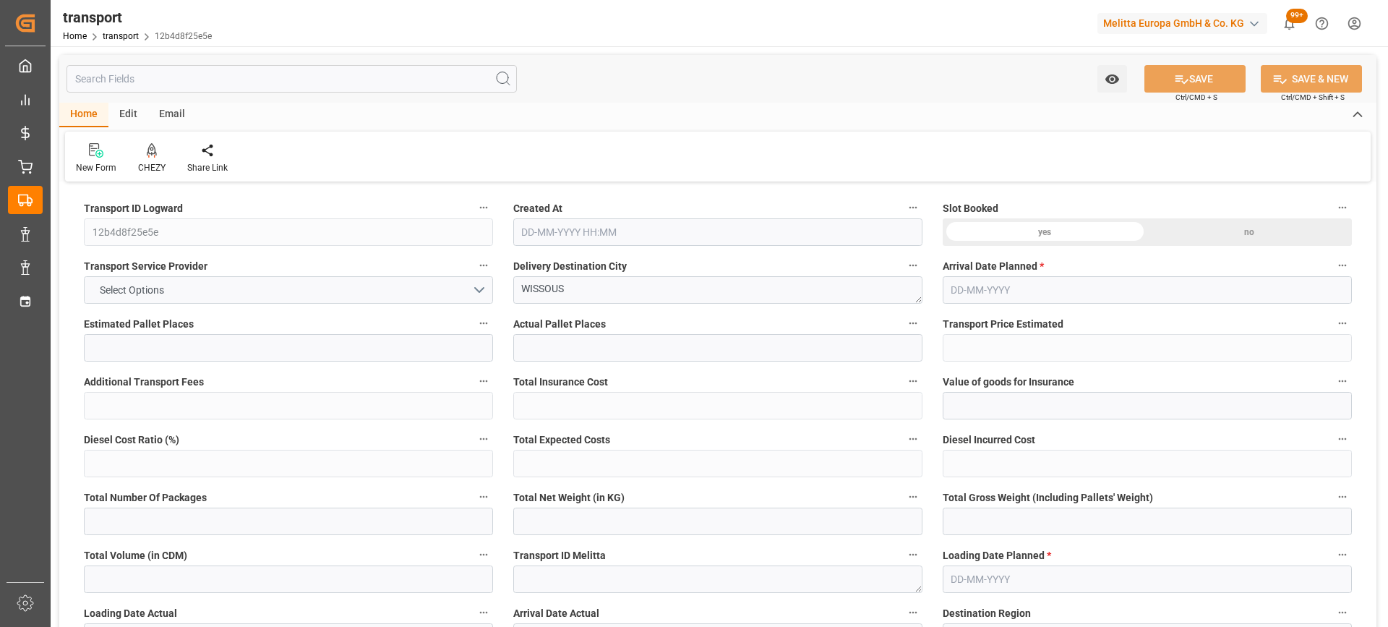
type input "101"
type input "535.968"
type input "0"
type input "4710.8598"
type input "0"
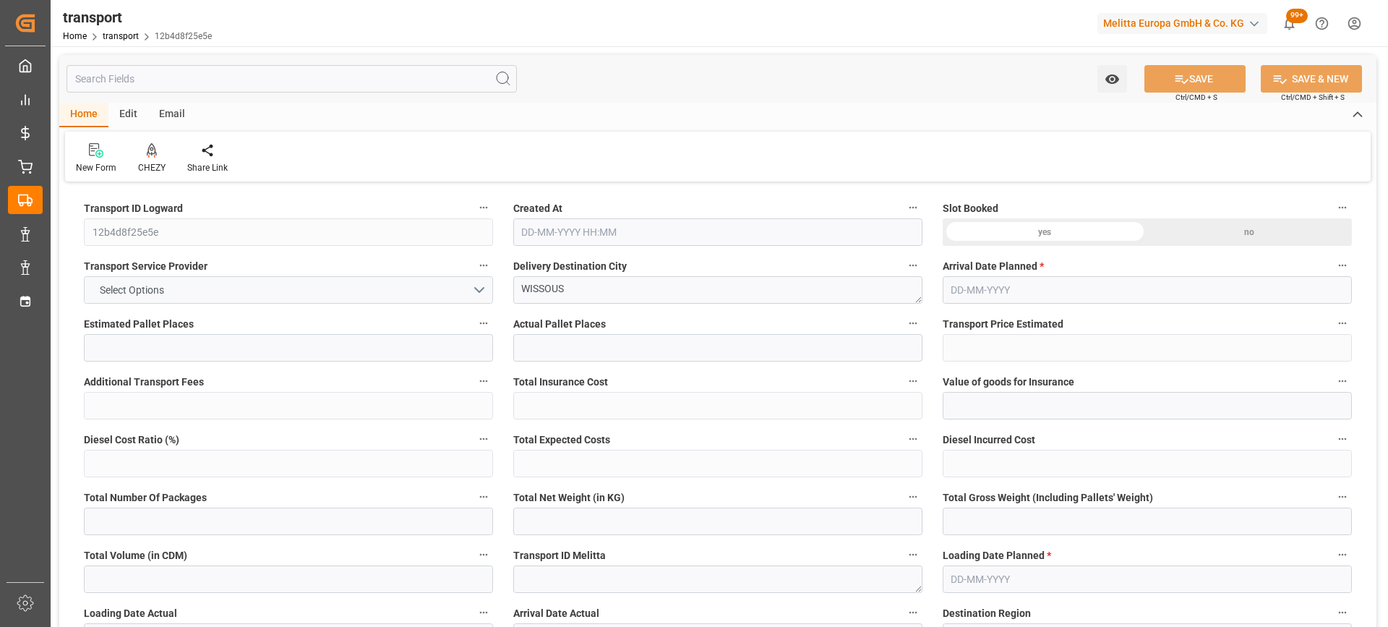
type input "0"
type input "21"
type input "35"
type input "29-09-2025 11:35"
type input "06-10-2025"
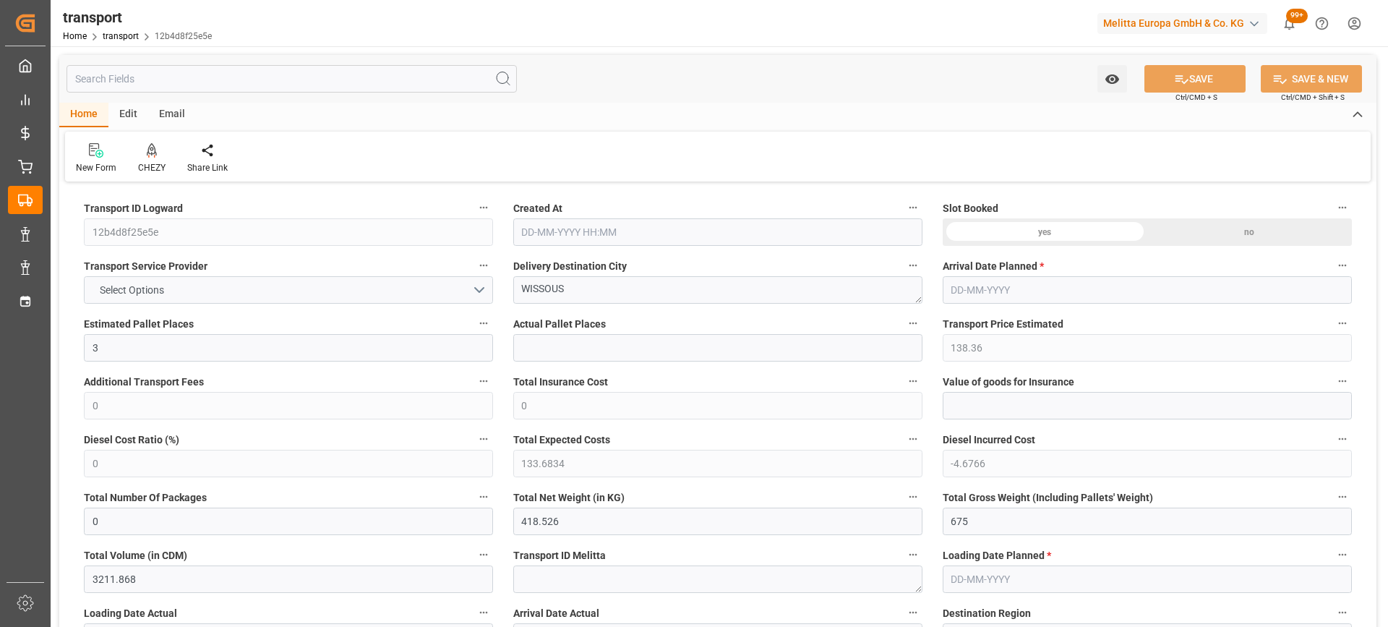
type input "[DATE]"
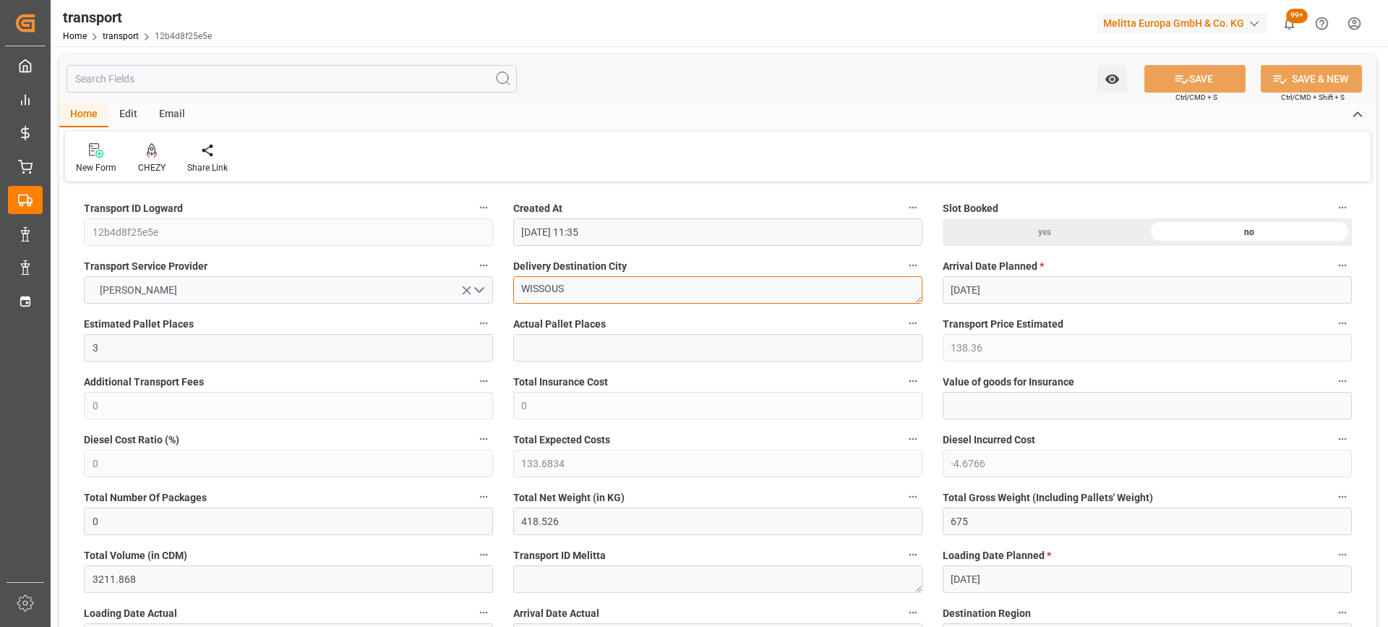
drag, startPoint x: 636, startPoint y: 286, endPoint x: 419, endPoint y: 288, distance: 216.9
click at [155, 157] on icon at bounding box center [152, 150] width 10 height 14
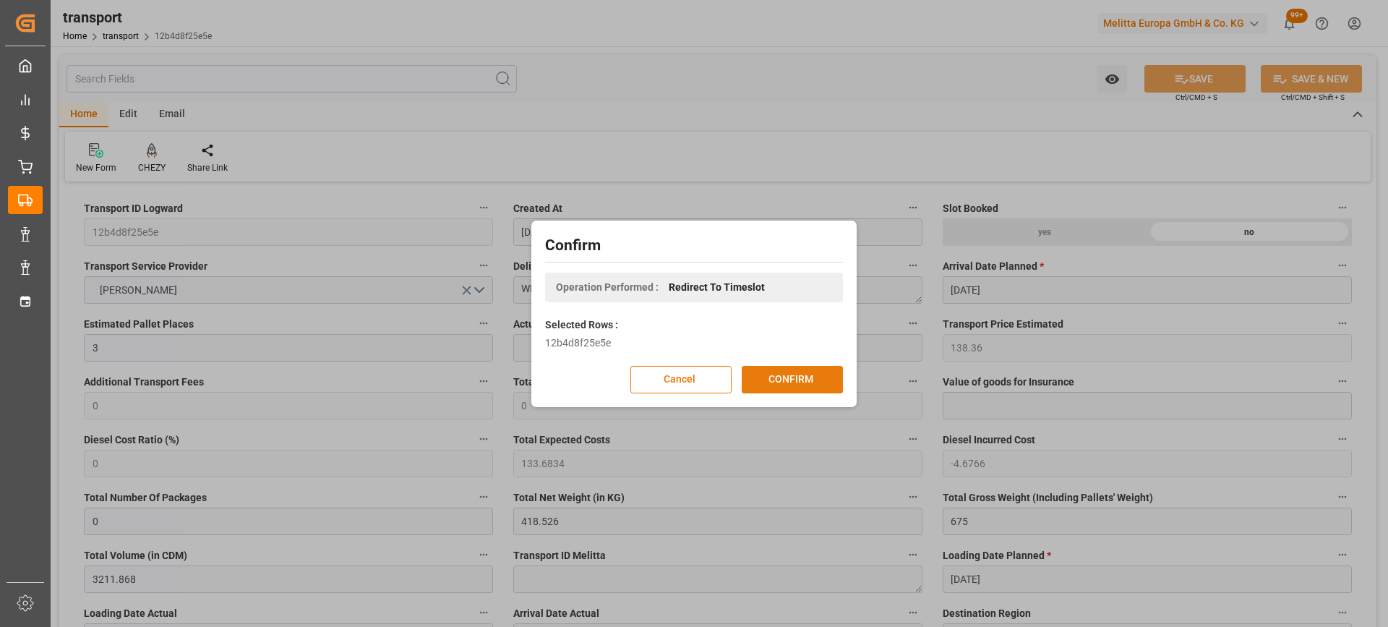
click at [792, 380] on button "CONFIRM" at bounding box center [792, 379] width 101 height 27
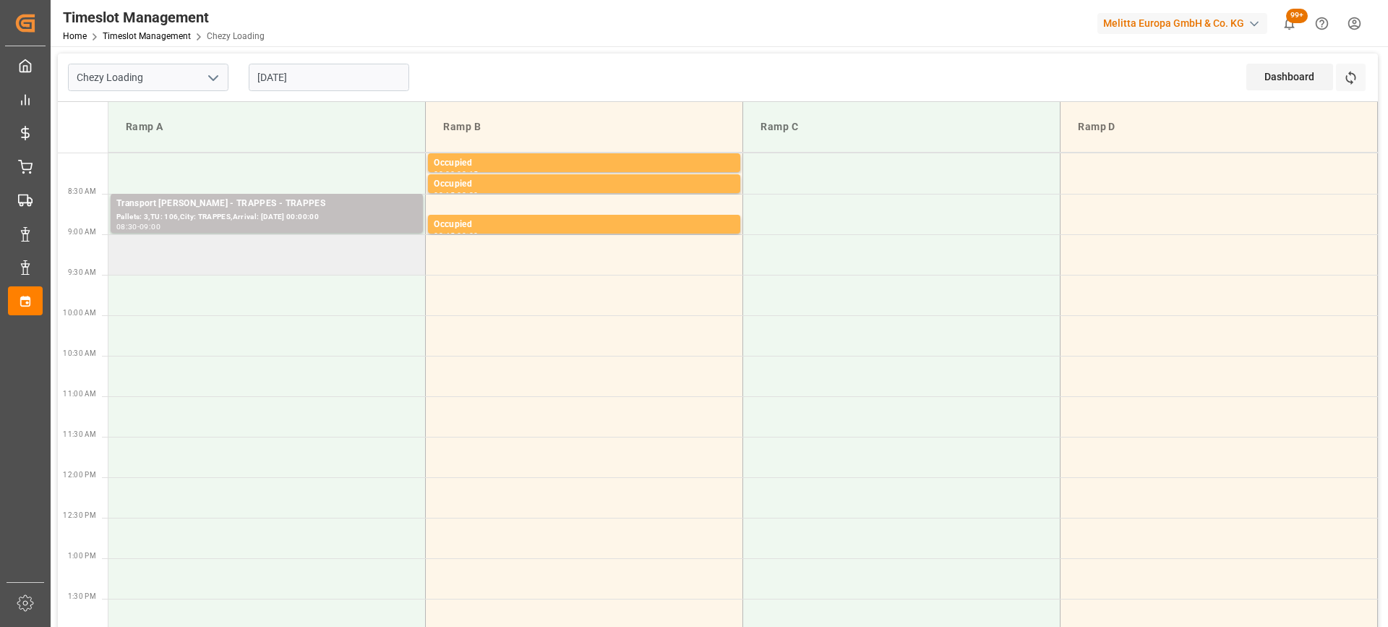
click at [216, 257] on td at bounding box center [266, 254] width 317 height 40
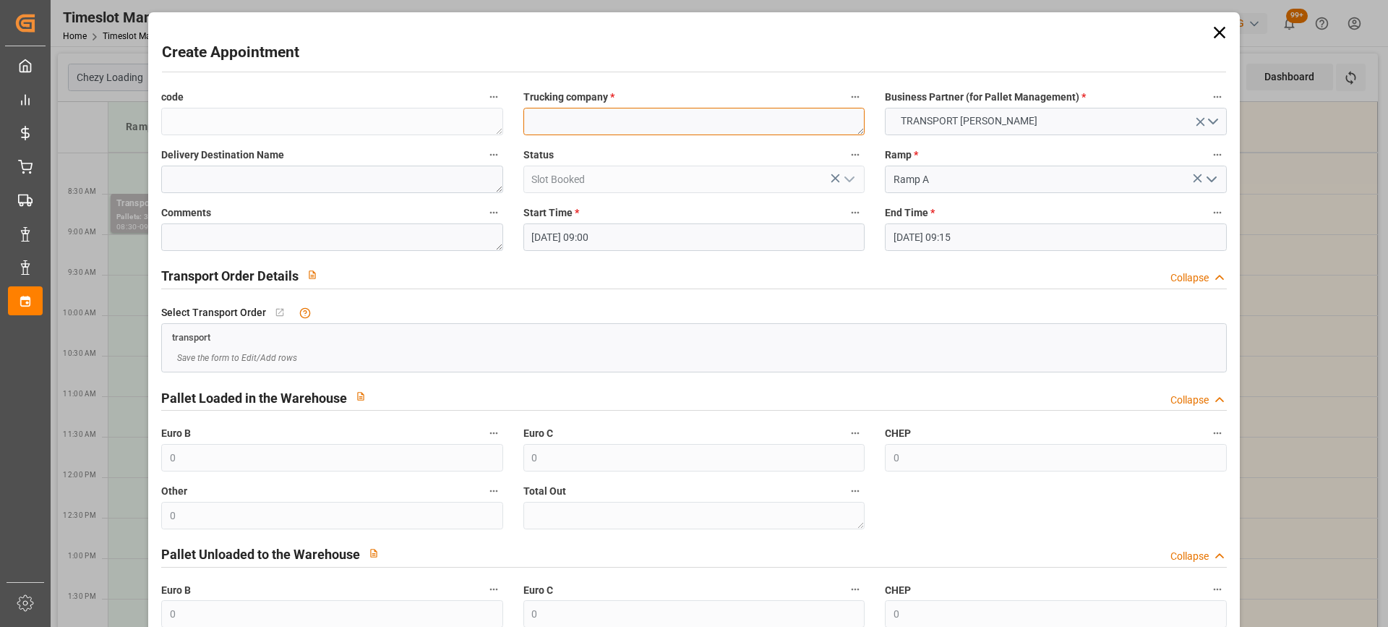
paste textarea "WISSOUS"
type textarea "WISSOUS"
paste textarea "WISSOUS"
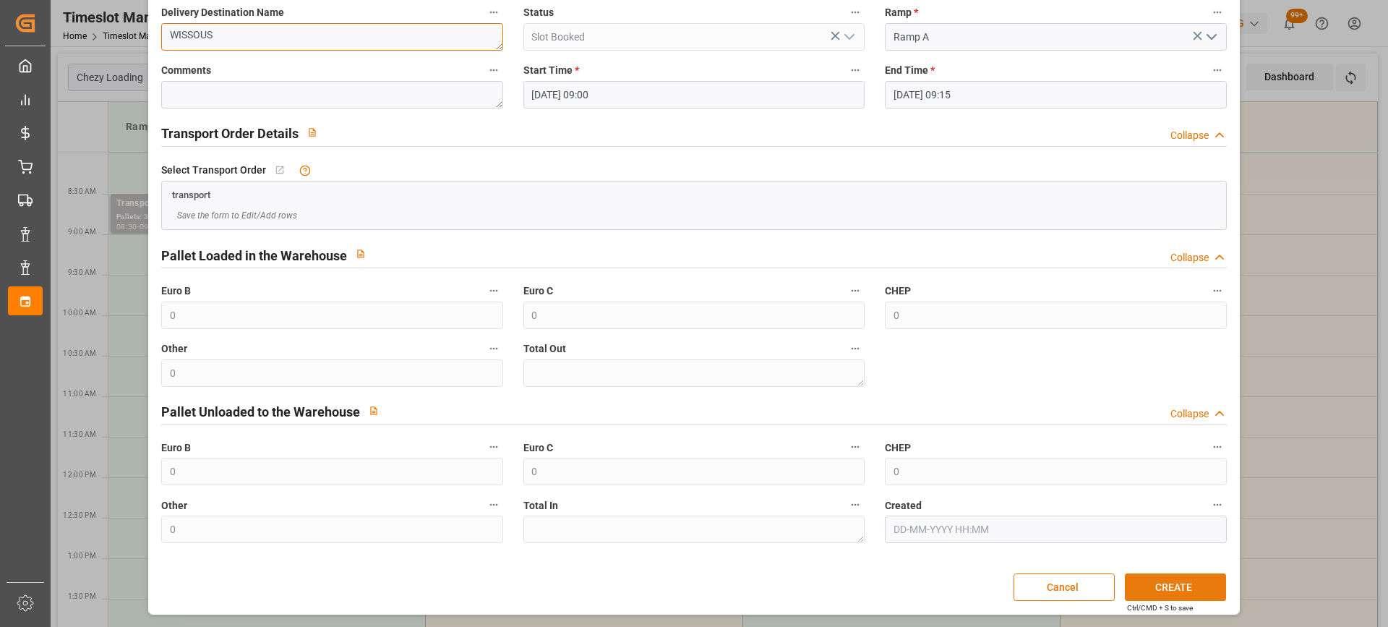
type textarea "WISSOUS"
click at [1179, 583] on button "CREATE" at bounding box center [1175, 586] width 101 height 27
